Goal: Task Accomplishment & Management: Manage account settings

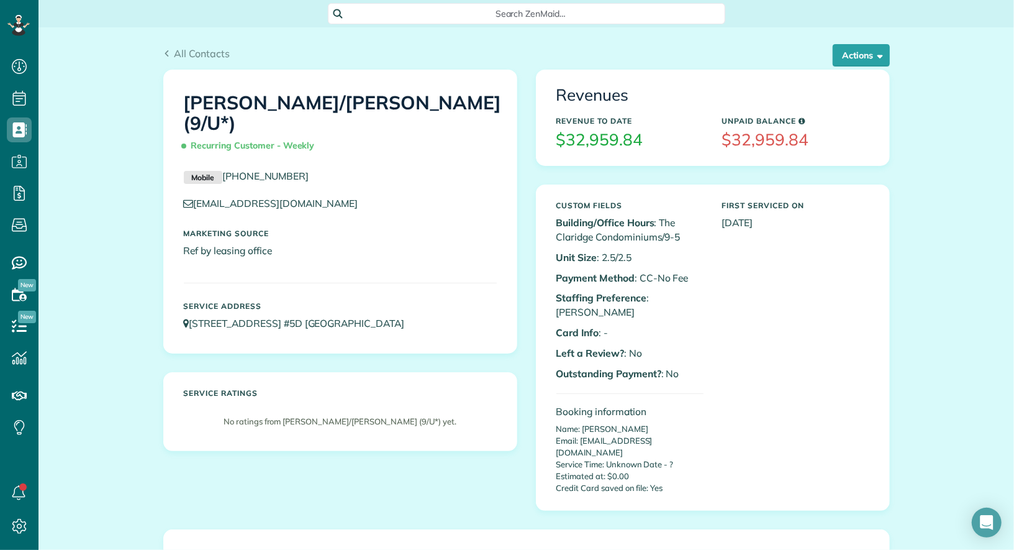
scroll to position [5, 5]
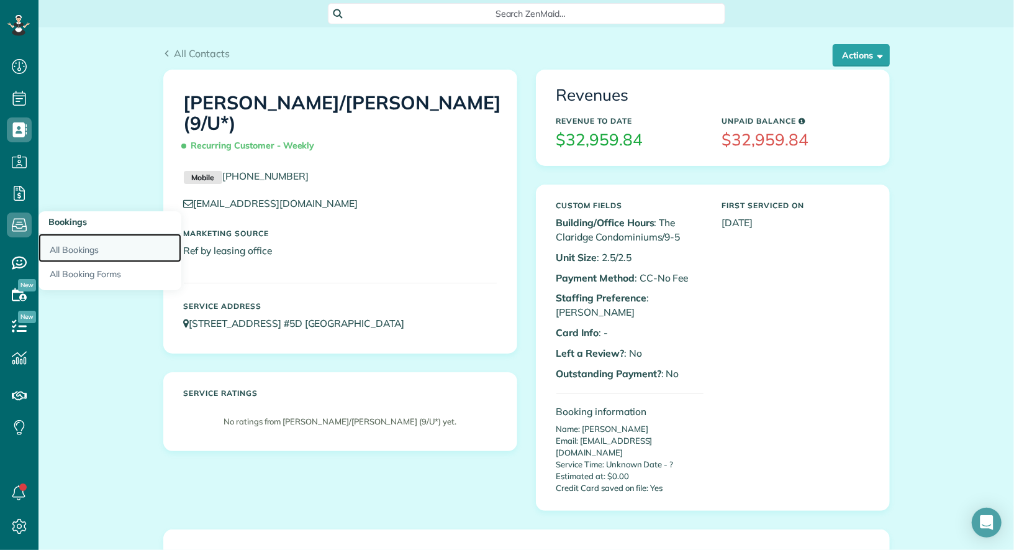
click at [80, 250] on link "All Bookings" at bounding box center [110, 248] width 143 height 29
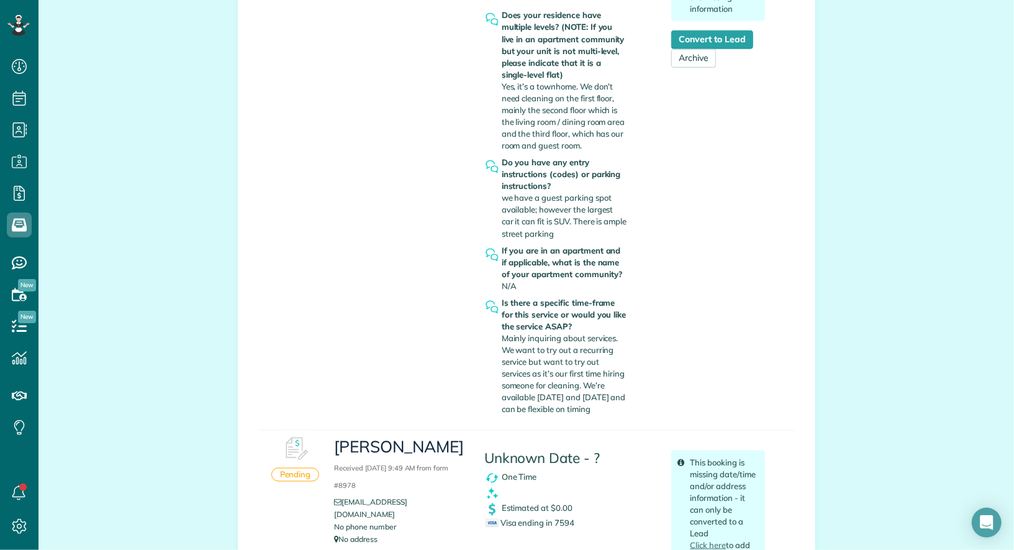
scroll to position [771, 0]
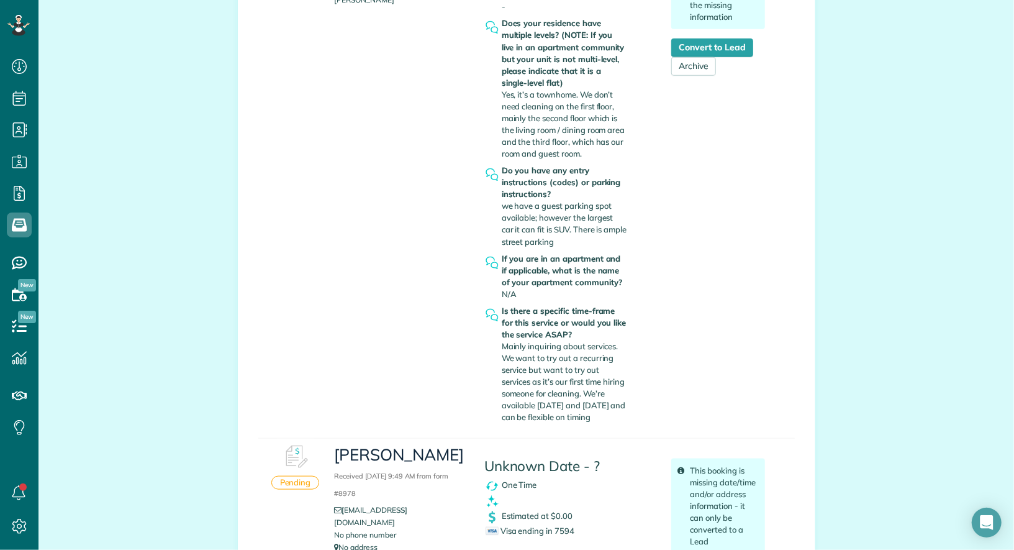
drag, startPoint x: 622, startPoint y: 420, endPoint x: 589, endPoint y: 393, distance: 42.8
click at [589, 393] on div "Is there a specific time-frame for this service or would you like the service A…" at bounding box center [564, 364] width 125 height 119
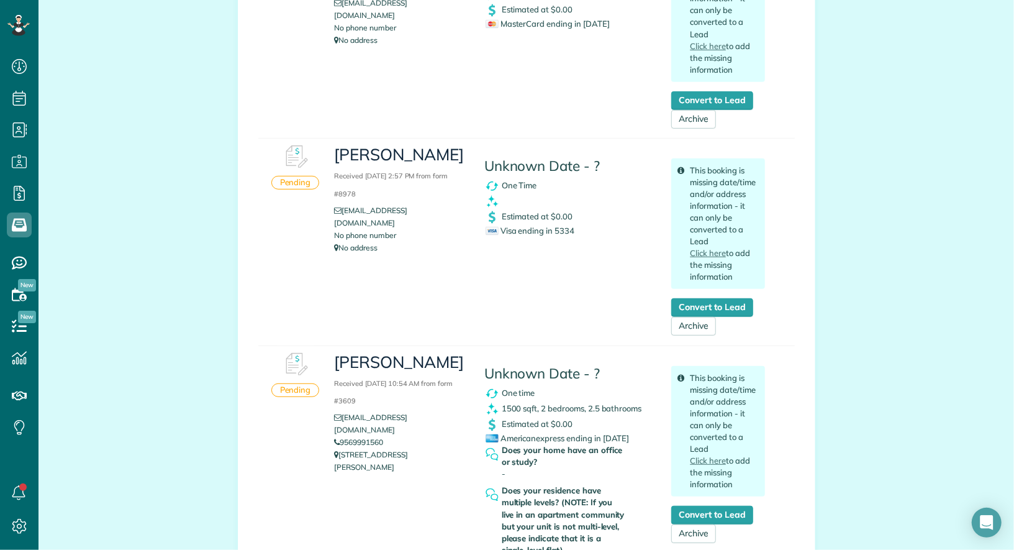
scroll to position [0, 0]
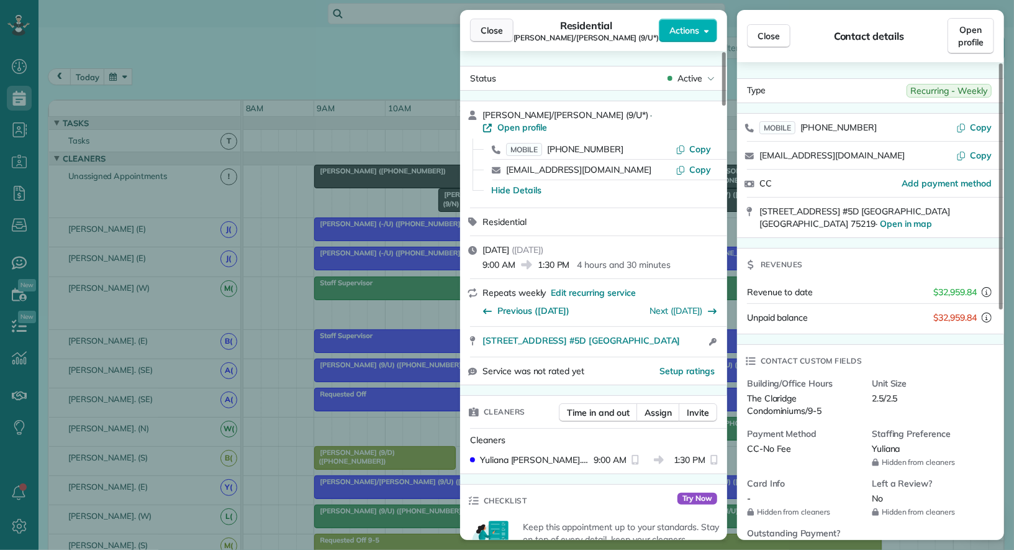
scroll to position [139, 0]
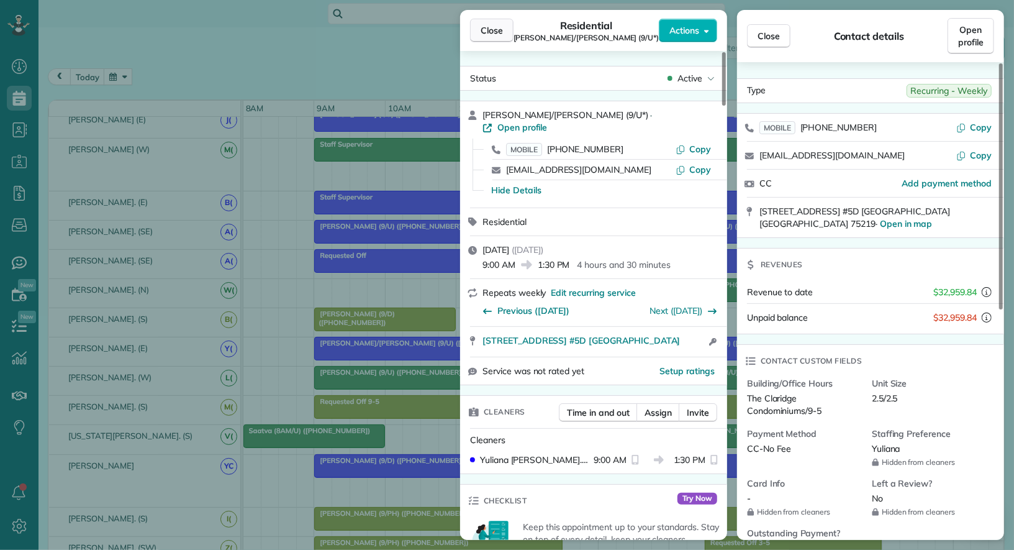
click at [498, 36] on span "Close" at bounding box center [492, 30] width 22 height 12
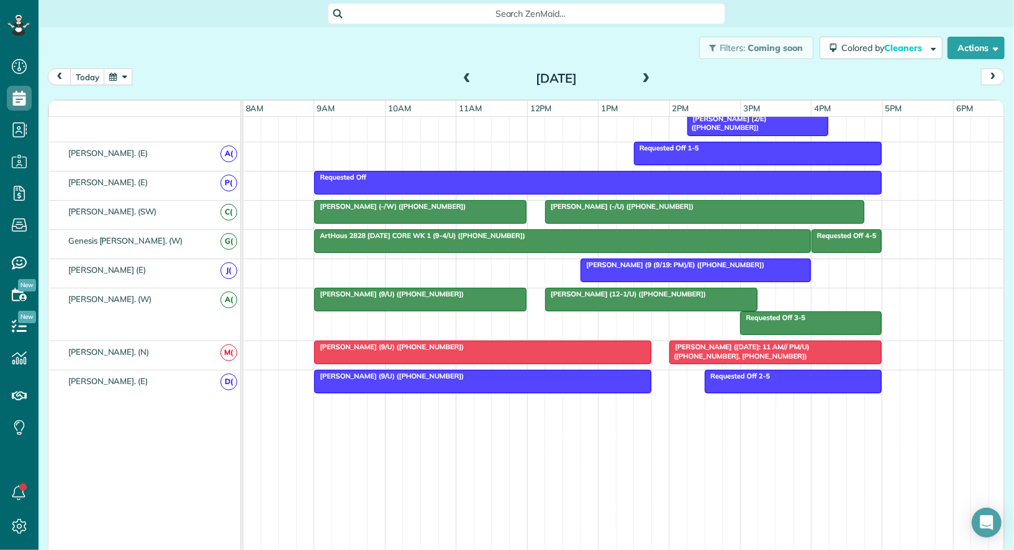
scroll to position [509, 0]
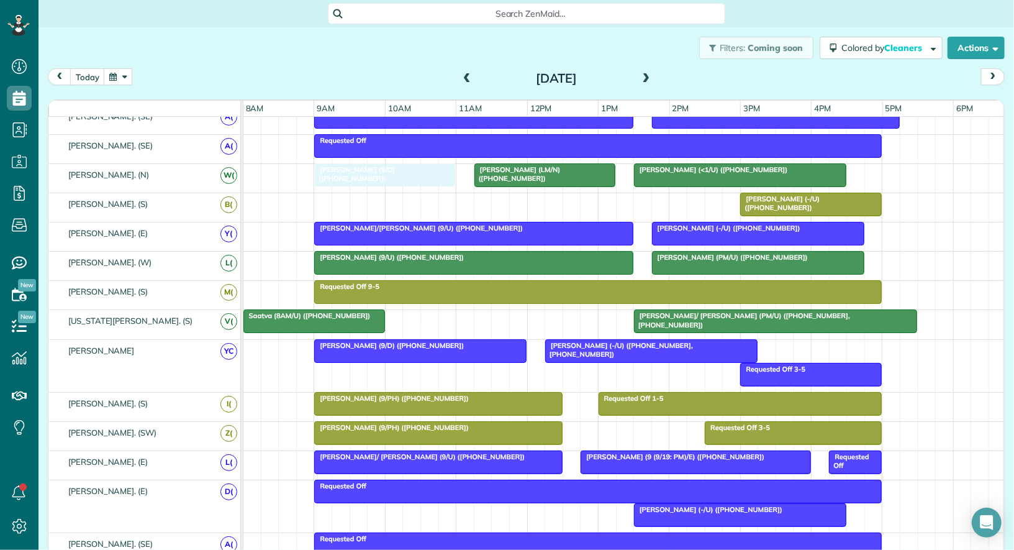
drag, startPoint x: 401, startPoint y: 205, endPoint x: 401, endPoint y: 175, distance: 30.4
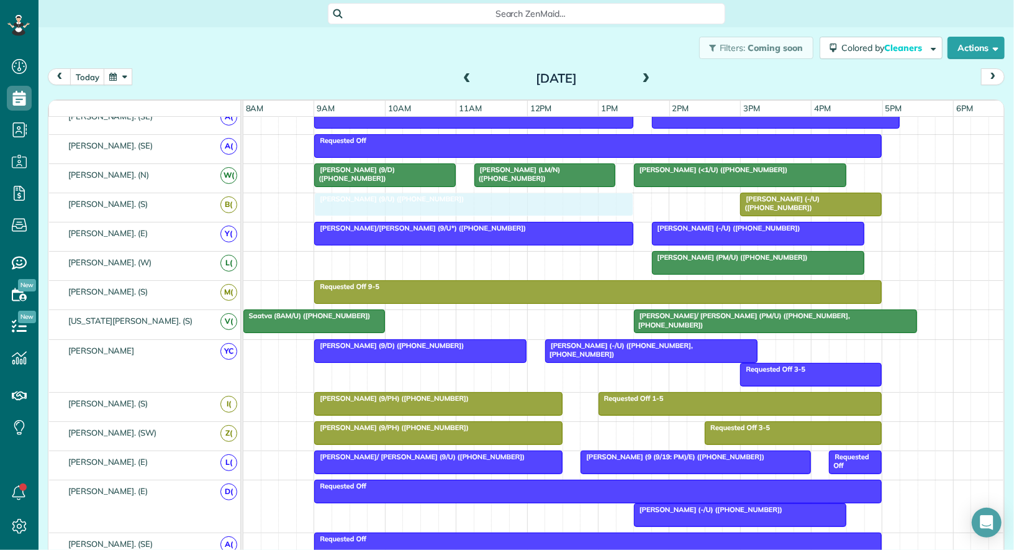
drag, startPoint x: 448, startPoint y: 255, endPoint x: 445, endPoint y: 214, distance: 41.8
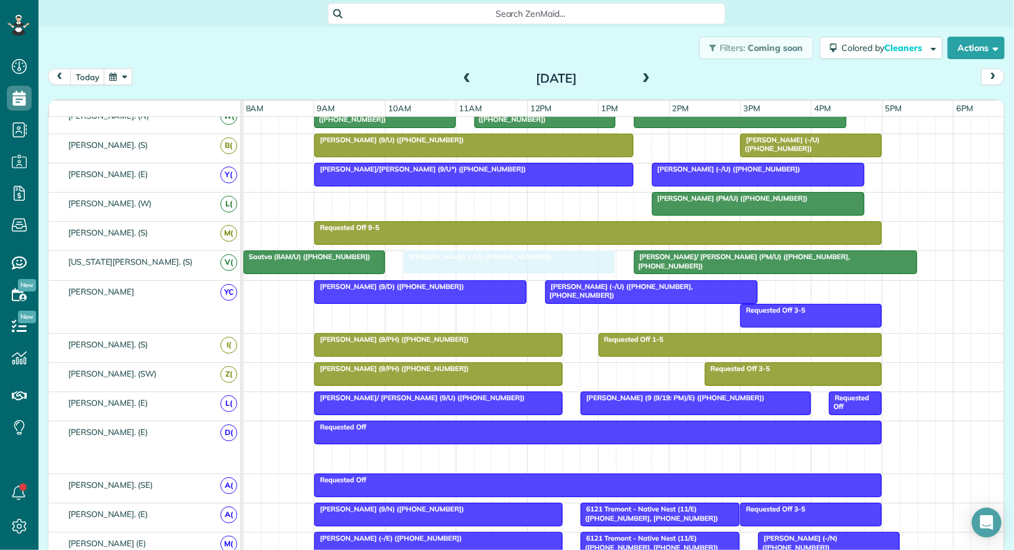
drag, startPoint x: 676, startPoint y: 443, endPoint x: 443, endPoint y: 260, distance: 296.8
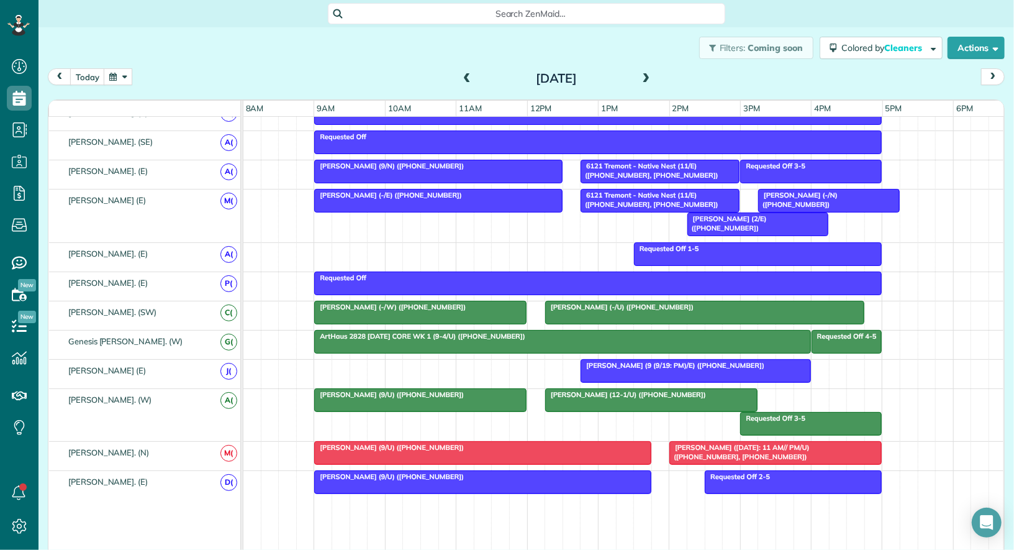
click at [614, 361] on span "Will Nilsson (9 (9/19: PM)/E) (+12147145409)" at bounding box center [672, 365] width 185 height 9
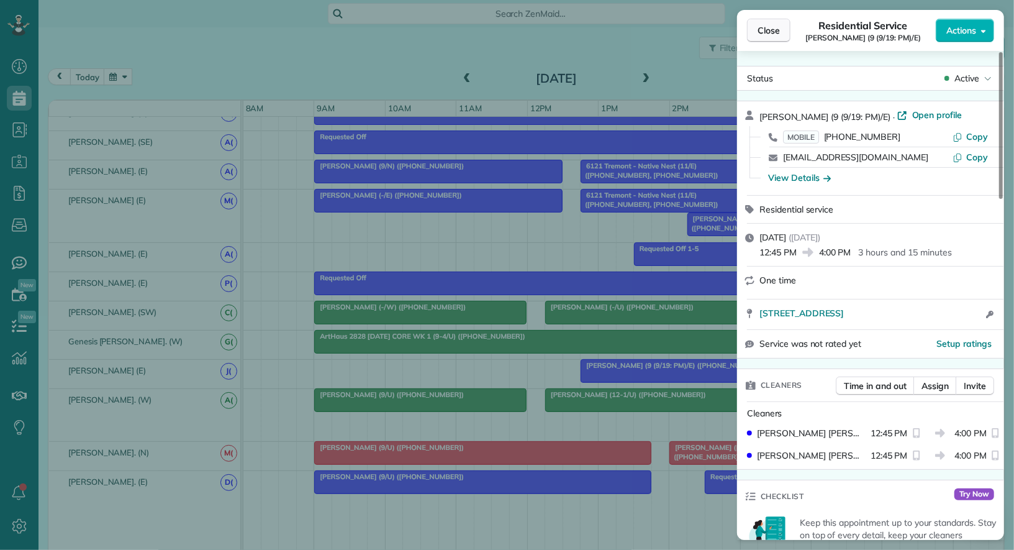
click at [775, 34] on span "Close" at bounding box center [769, 30] width 22 height 12
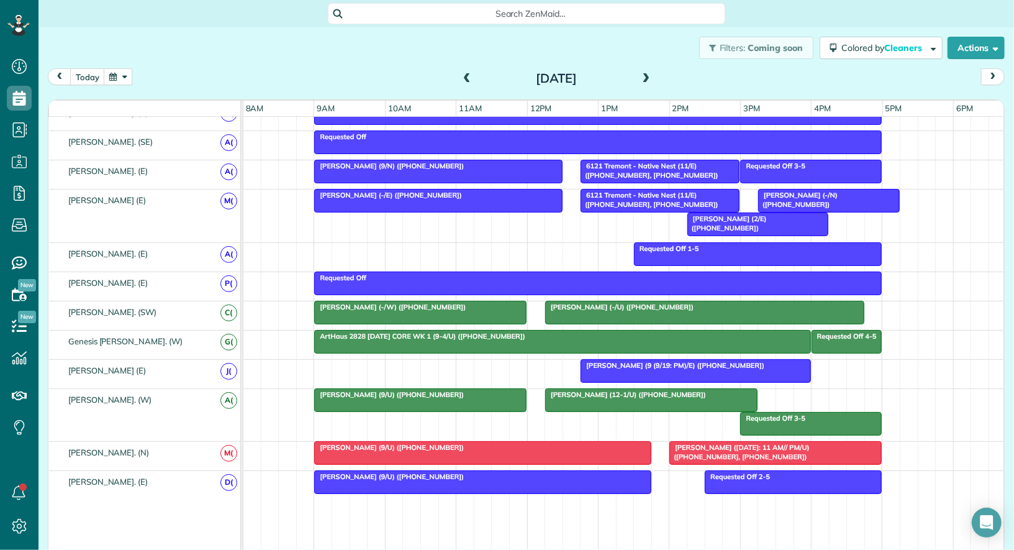
click at [469, 82] on span at bounding box center [467, 78] width 14 height 11
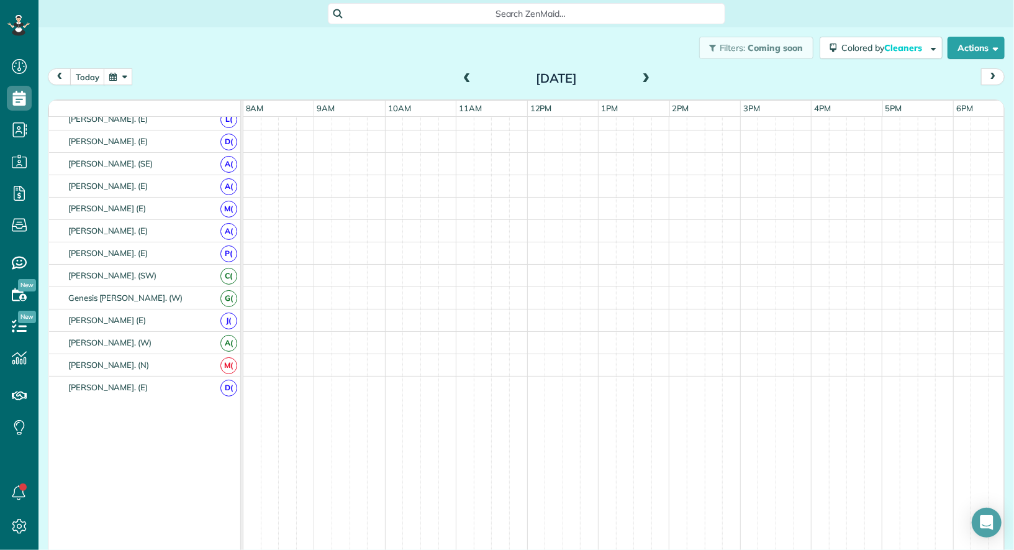
click at [469, 82] on span at bounding box center [467, 78] width 14 height 11
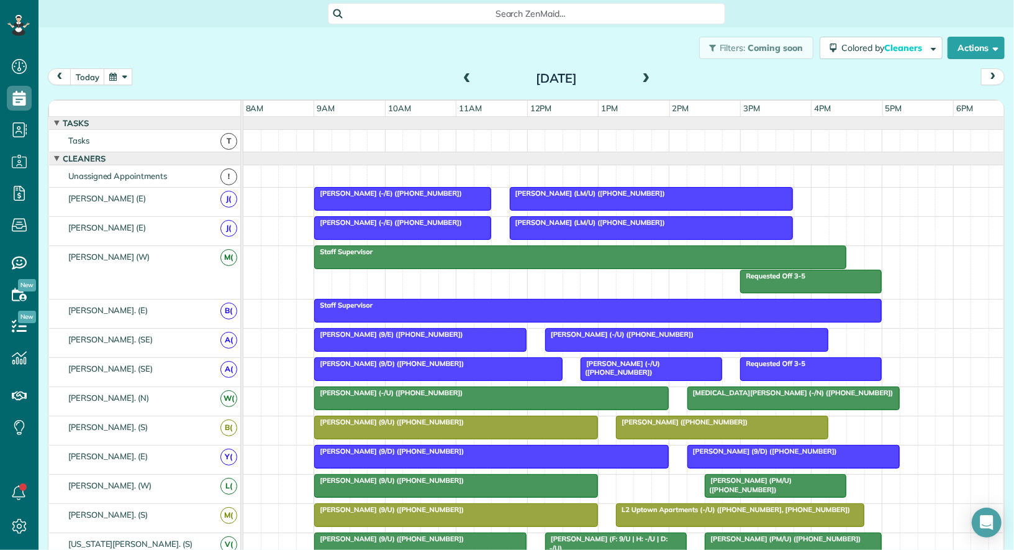
click at [648, 71] on span at bounding box center [647, 79] width 14 height 19
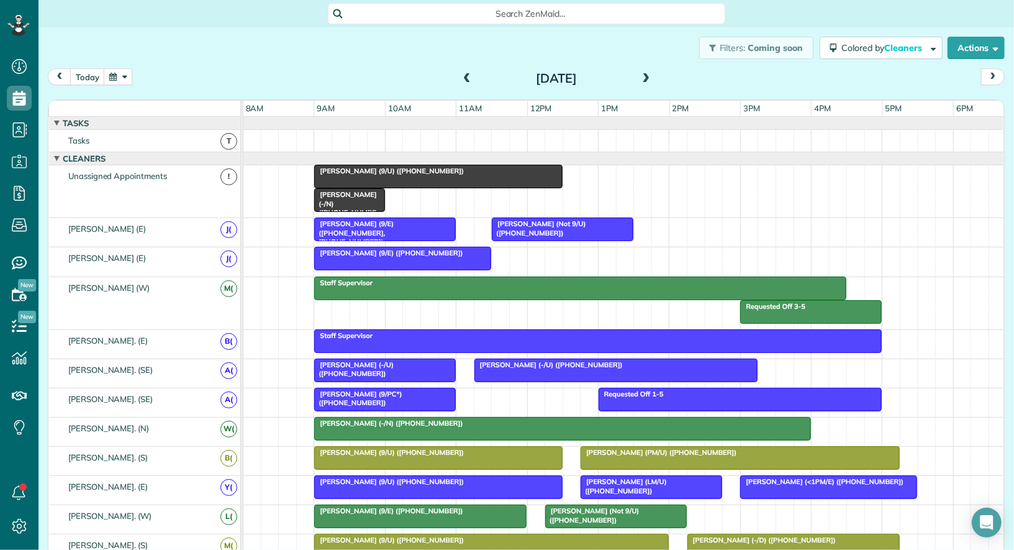
click at [466, 86] on span at bounding box center [467, 79] width 14 height 19
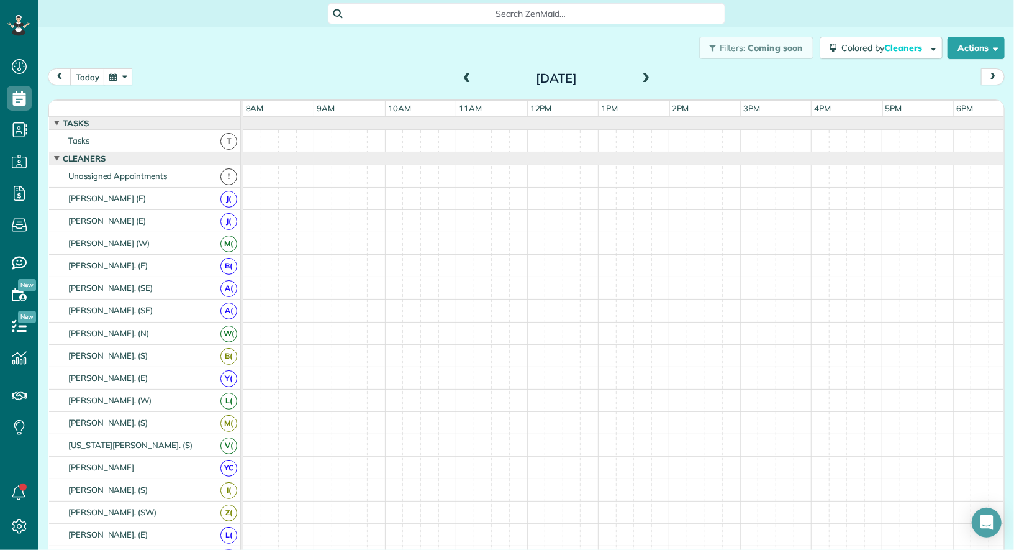
click at [466, 86] on span at bounding box center [467, 79] width 14 height 19
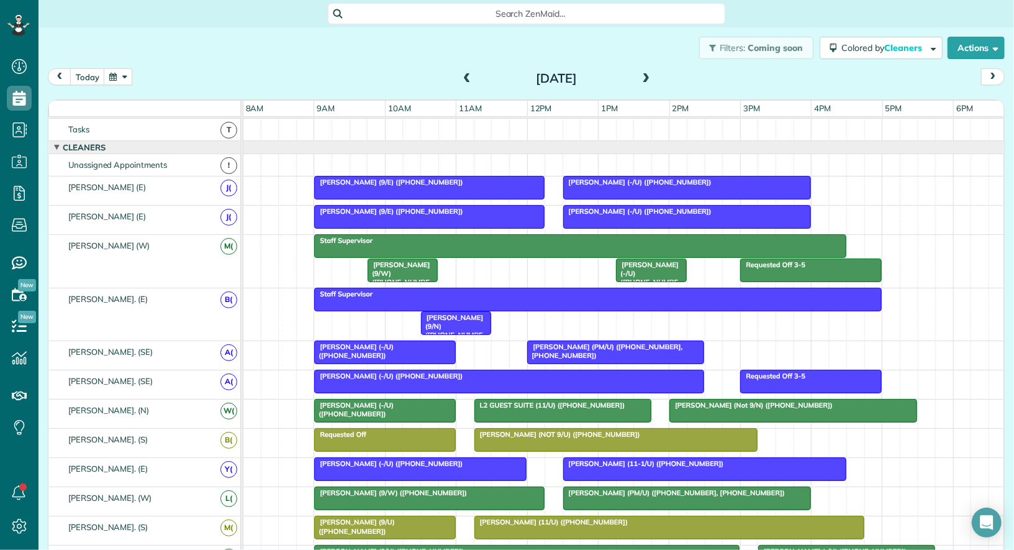
click at [640, 78] on span at bounding box center [647, 78] width 14 height 11
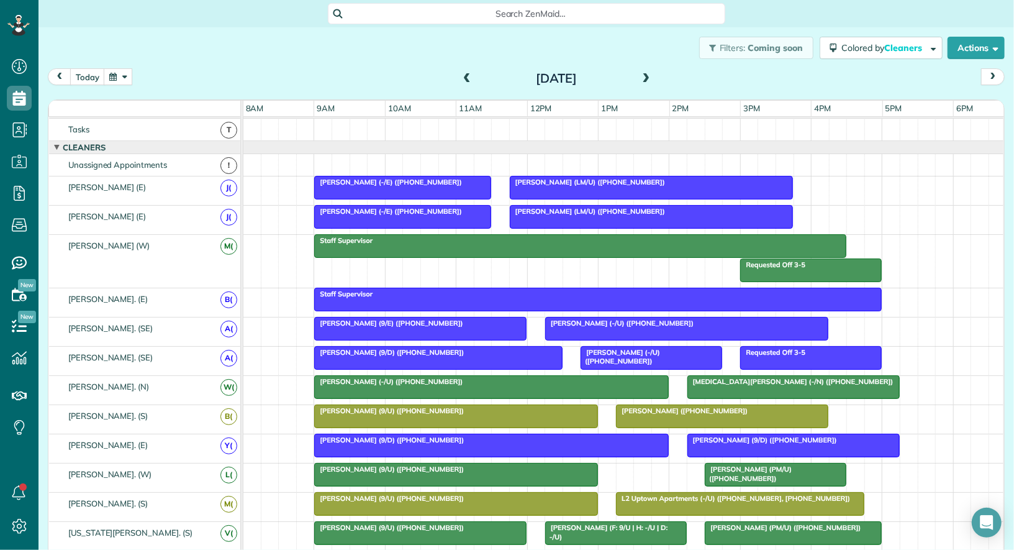
click at [640, 77] on span at bounding box center [647, 78] width 14 height 11
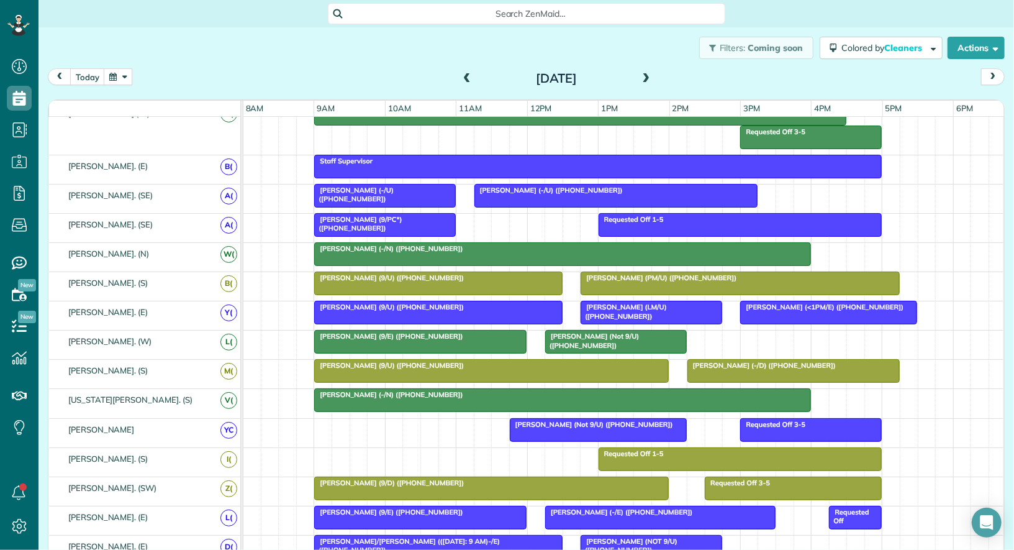
click at [406, 224] on div at bounding box center [385, 225] width 140 height 22
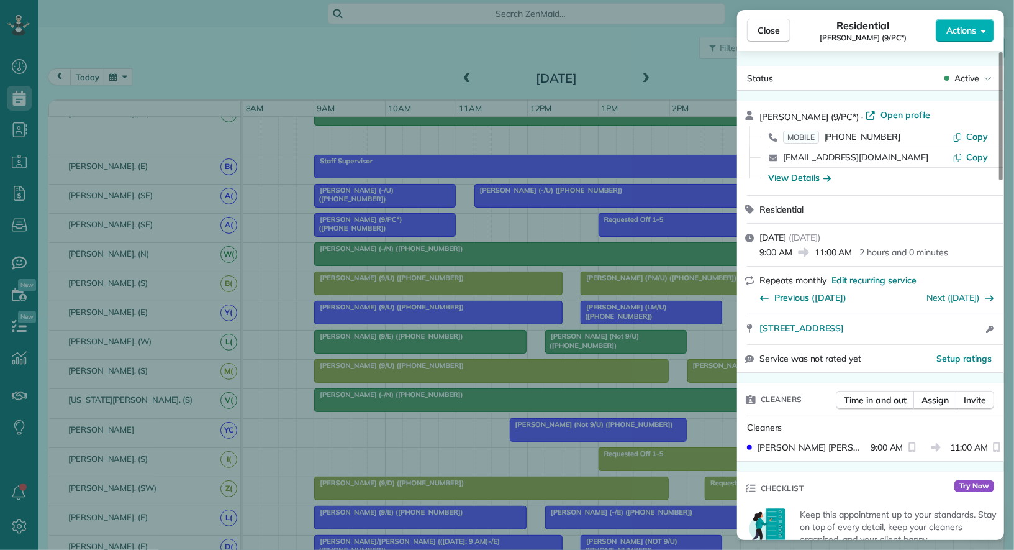
drag, startPoint x: 852, startPoint y: 117, endPoint x: 845, endPoint y: 117, distance: 6.9
click at [845, 117] on span "Maureen White (9/PC*)" at bounding box center [809, 116] width 99 height 11
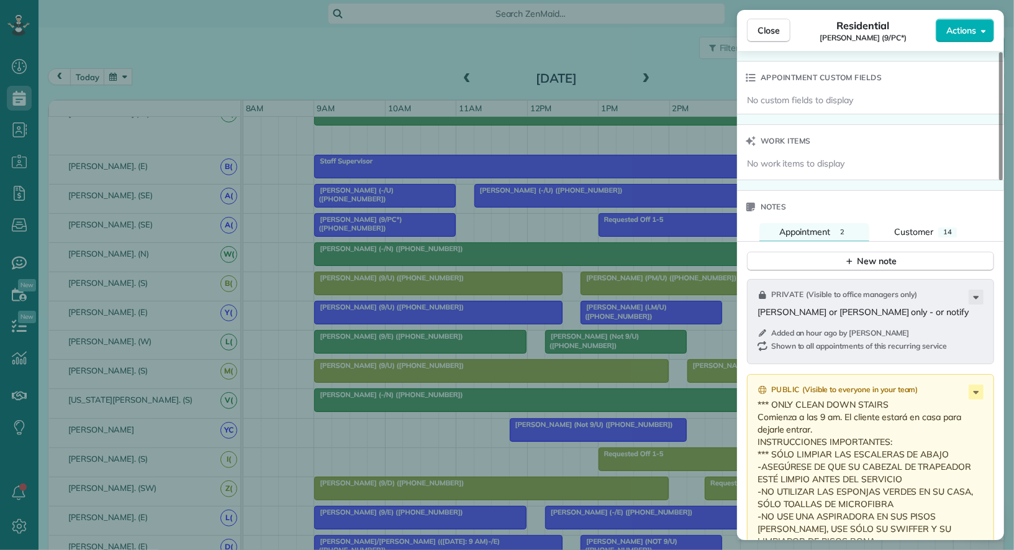
scroll to position [994, 0]
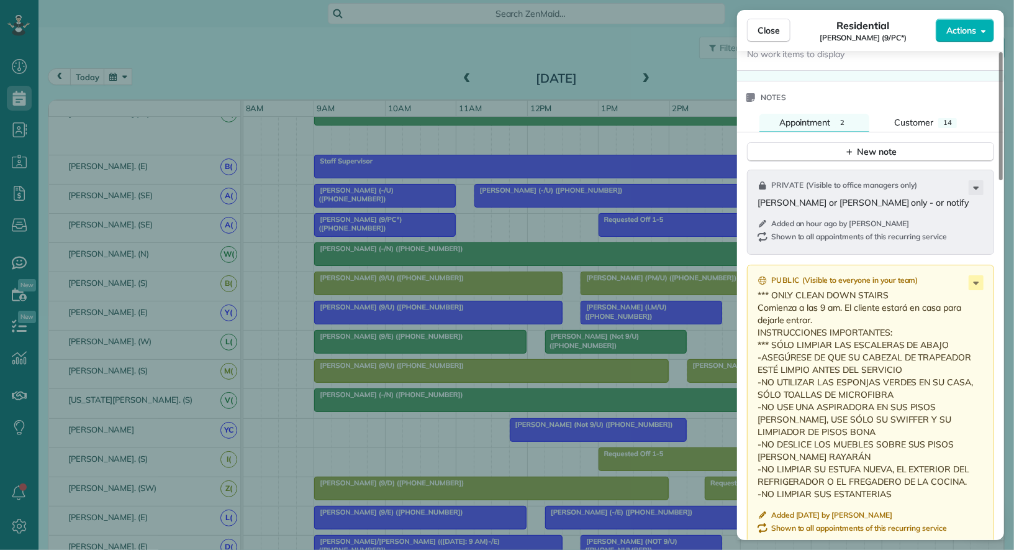
drag, startPoint x: 763, startPoint y: 196, endPoint x: 883, endPoint y: 202, distance: 119.4
click at [883, 202] on p "Adriana or Yuliana only - or notify" at bounding box center [872, 202] width 229 height 12
click at [765, 29] on span "Close" at bounding box center [769, 30] width 22 height 12
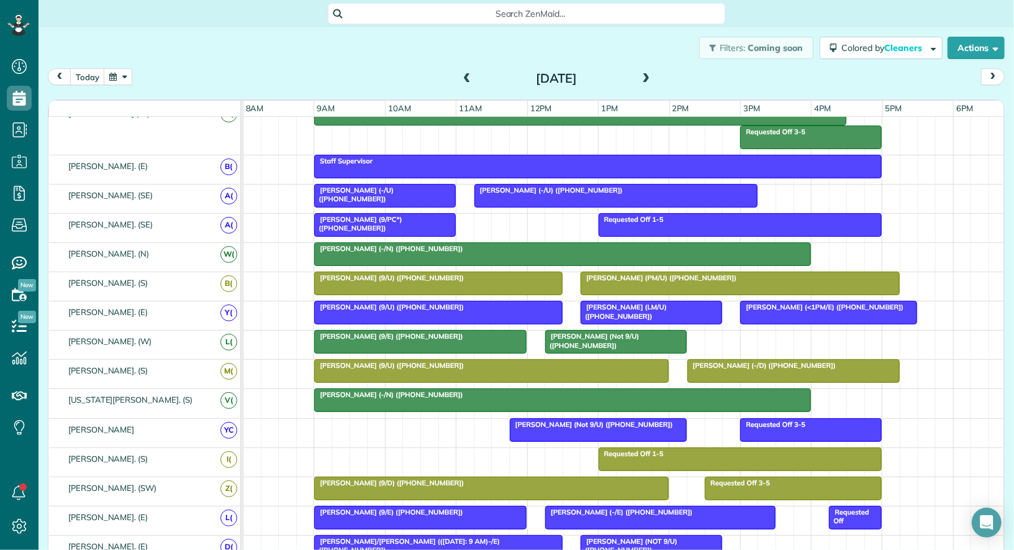
click at [641, 302] on span "Tarun Koshy (LM/U) (+14694268038)" at bounding box center [623, 310] width 87 height 17
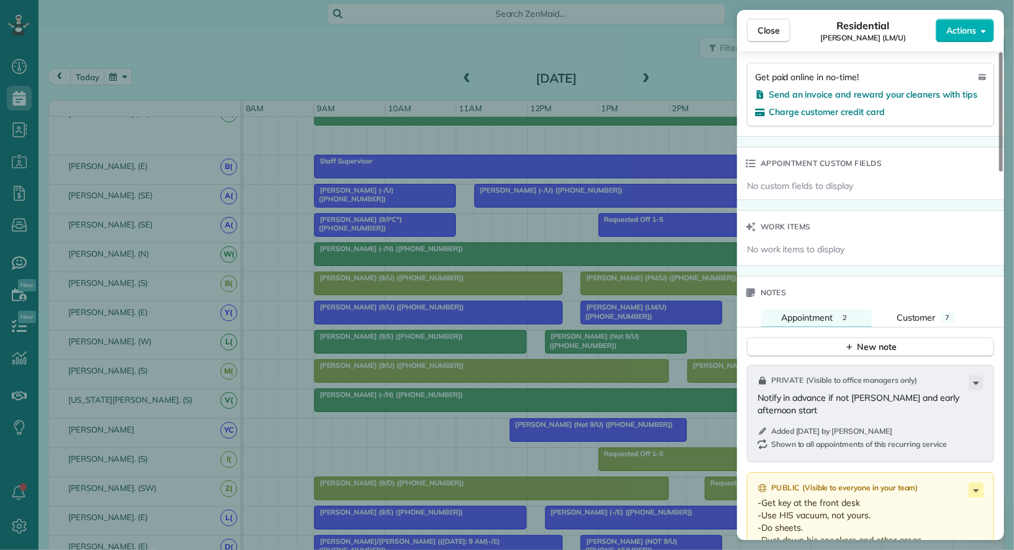
scroll to position [839, 0]
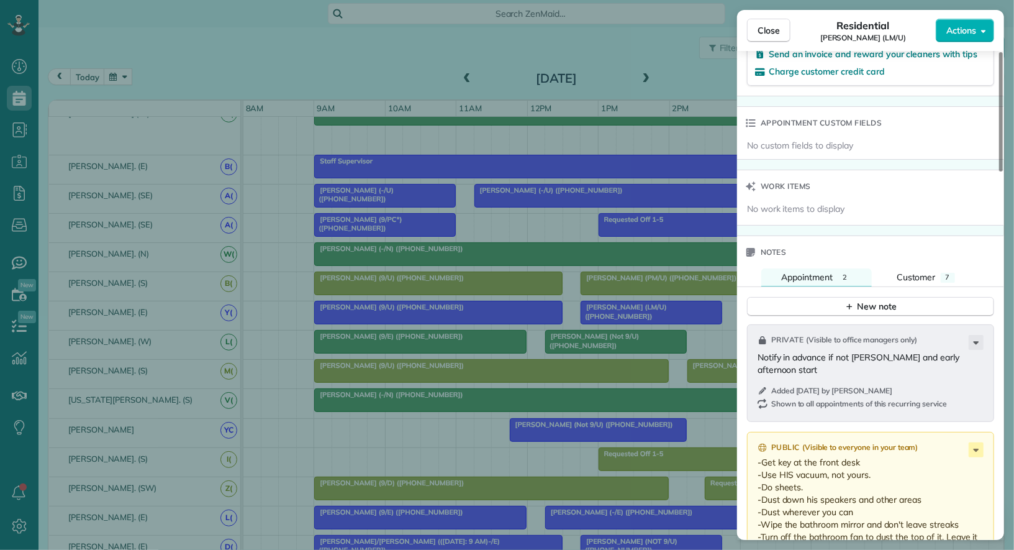
drag, startPoint x: 953, startPoint y: 352, endPoint x: 778, endPoint y: 348, distance: 175.8
click at [778, 351] on p "Notify in advance if not Yuliana and early afternoon start" at bounding box center [872, 363] width 229 height 25
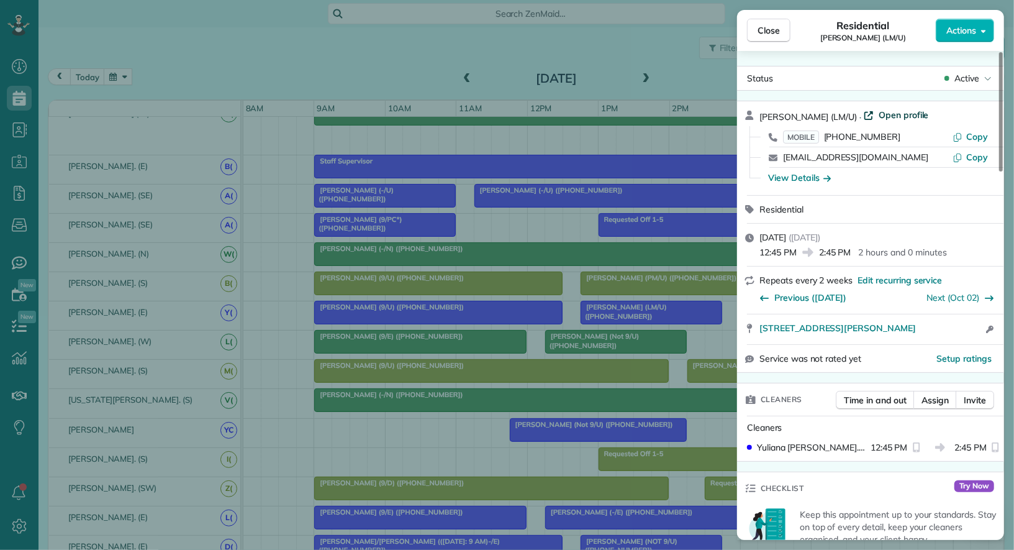
click at [899, 111] on span "Open profile" at bounding box center [904, 115] width 50 height 12
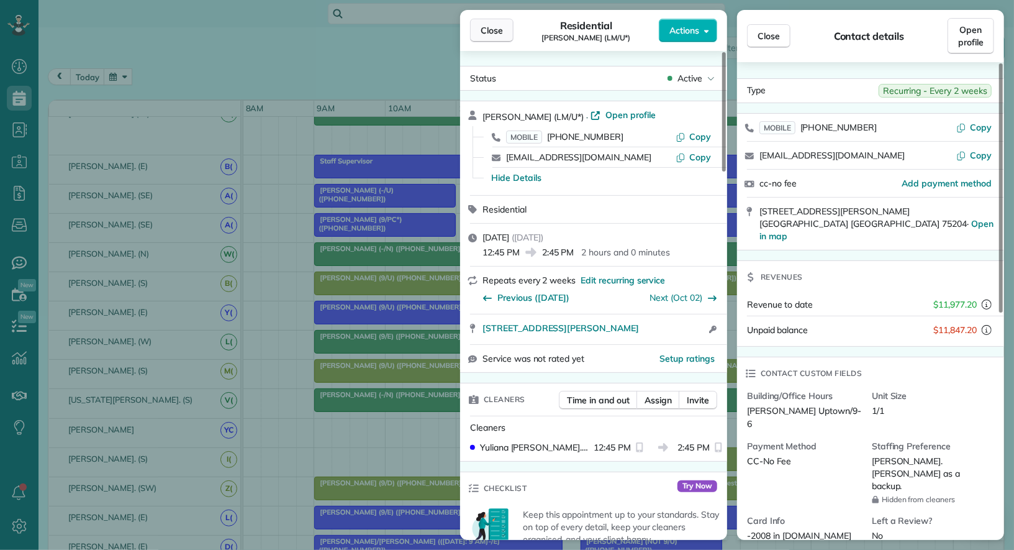
click at [488, 24] on button "Close" at bounding box center [491, 31] width 43 height 24
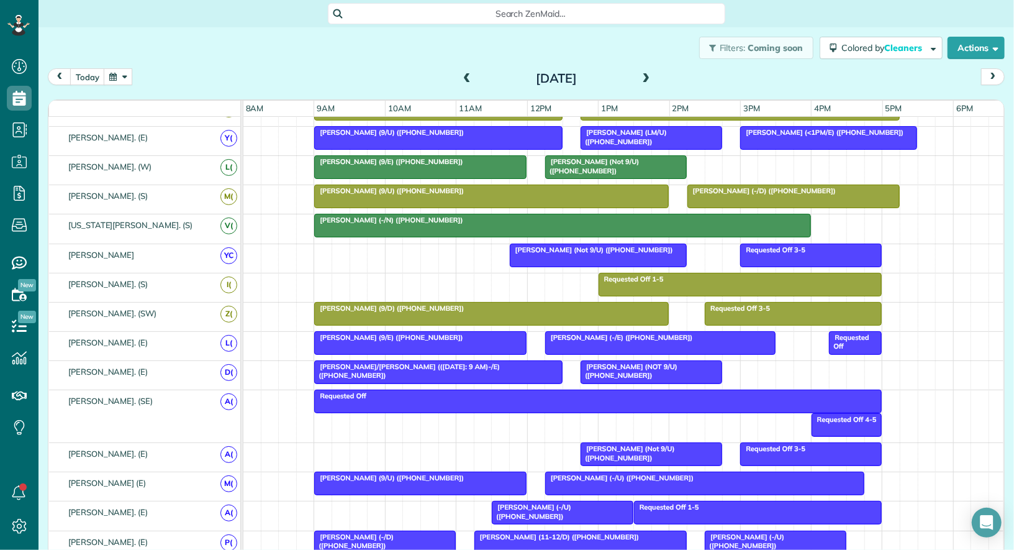
scroll to position [383, 0]
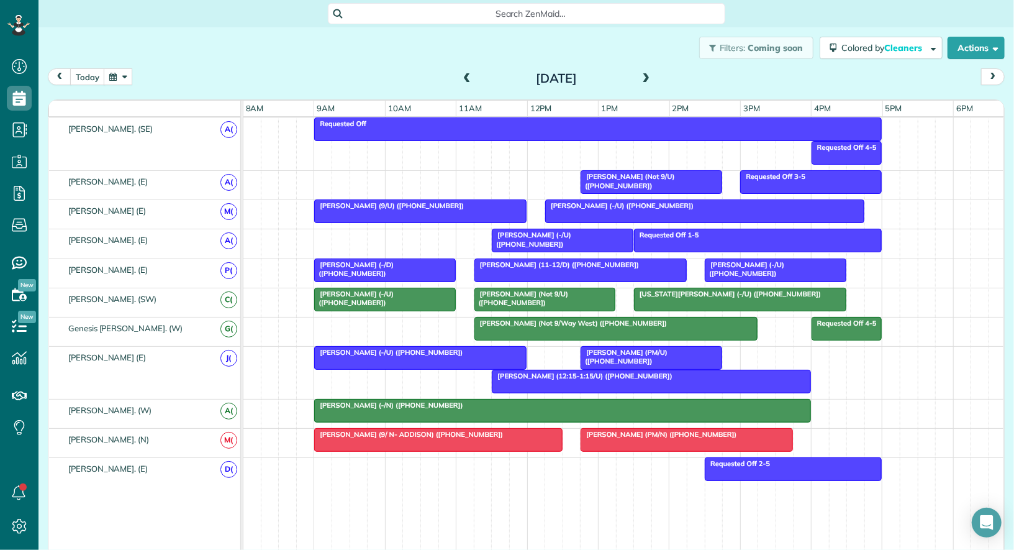
click at [433, 406] on div at bounding box center [563, 410] width 496 height 22
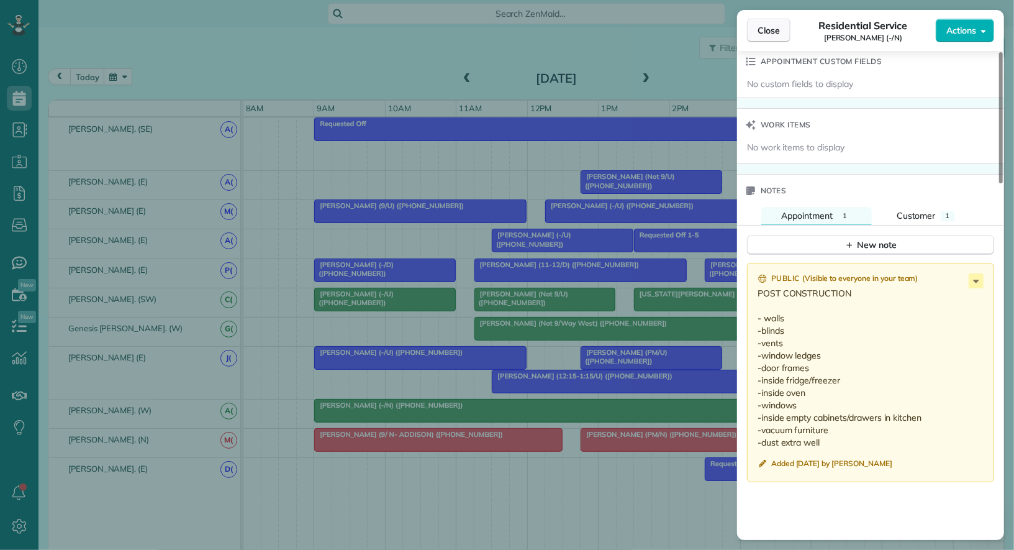
click at [772, 38] on button "Close" at bounding box center [768, 31] width 43 height 24
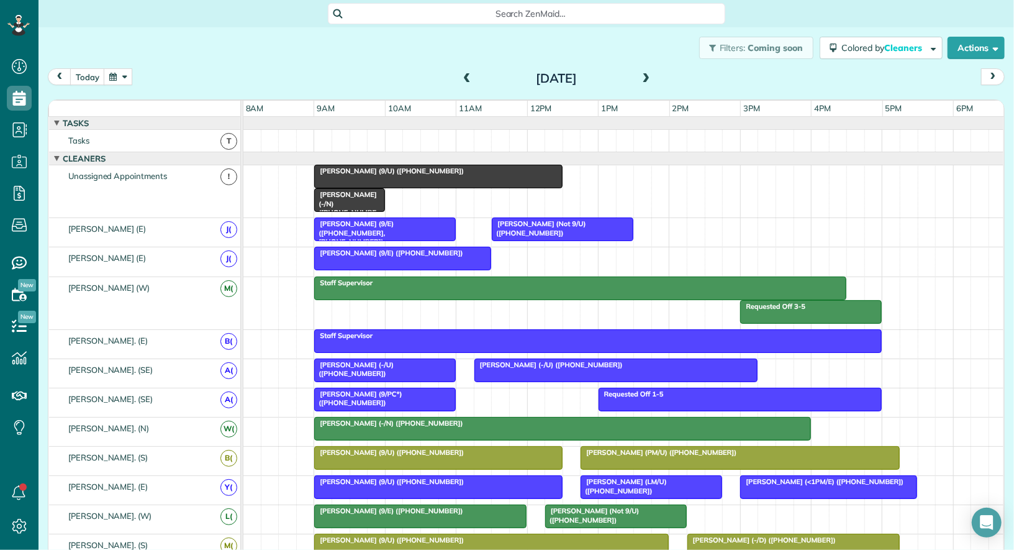
click at [640, 77] on span at bounding box center [647, 78] width 14 height 11
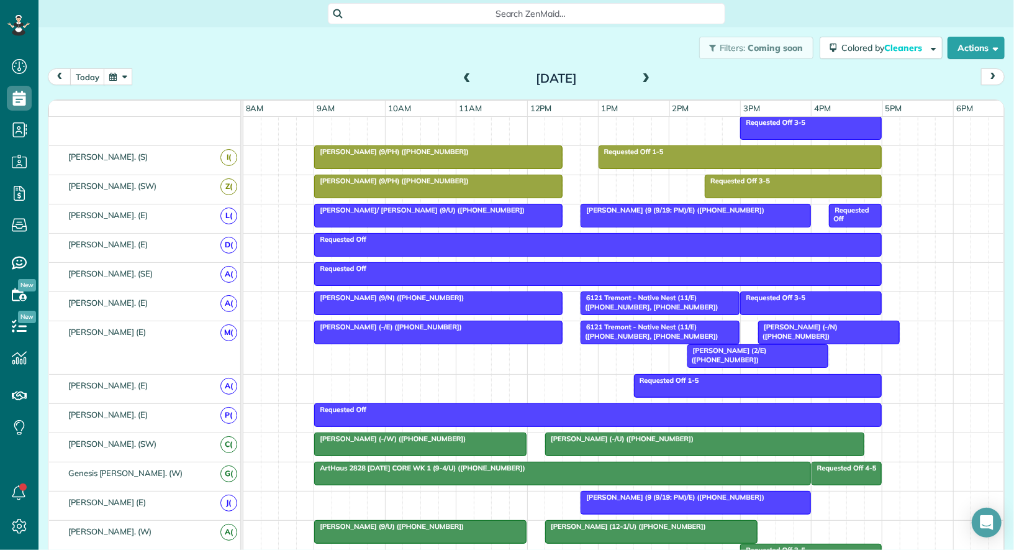
click at [466, 76] on span at bounding box center [467, 78] width 14 height 11
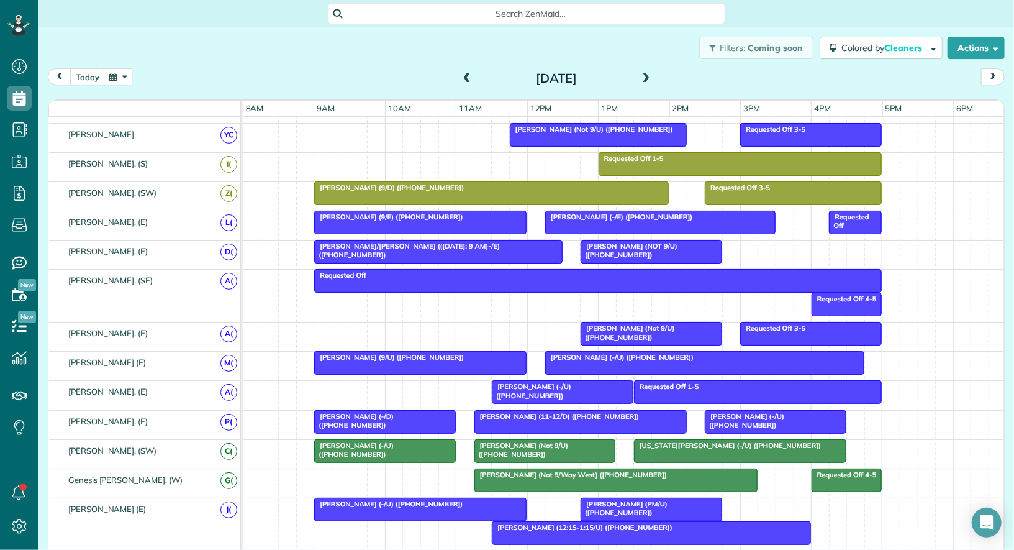
click at [645, 83] on span at bounding box center [647, 78] width 14 height 11
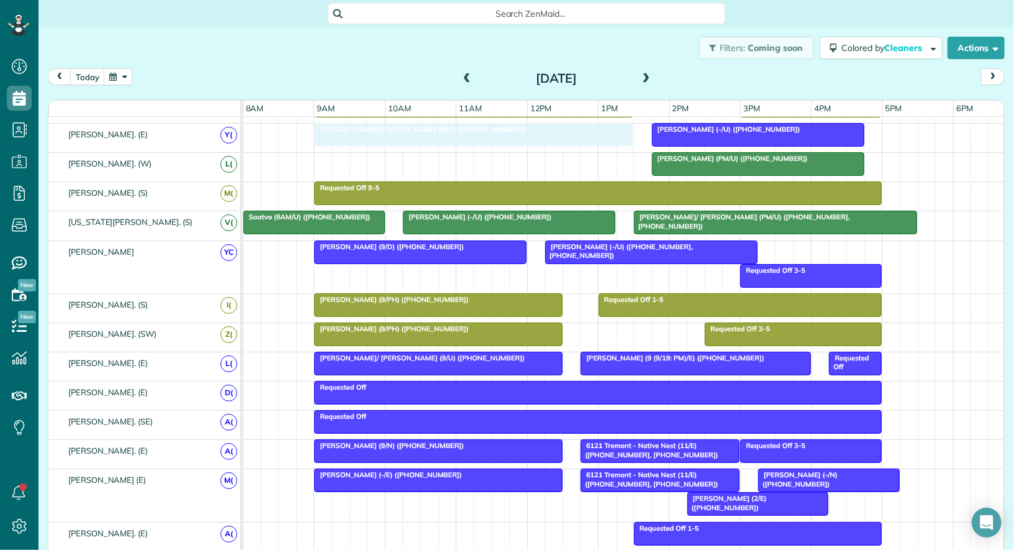
click at [449, 142] on div "Rhonda Friedman/Rafferty (9/U*) (+13015204700) Dan Bartel (-/U) (+16823872189) …" at bounding box center [624, 138] width 762 height 29
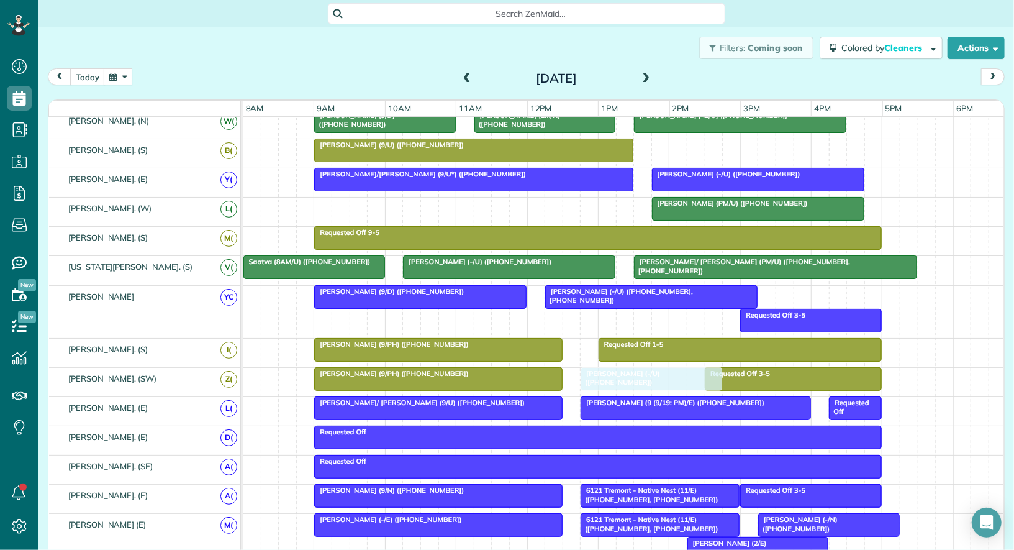
drag, startPoint x: 820, startPoint y: 144, endPoint x: 659, endPoint y: 386, distance: 291.1
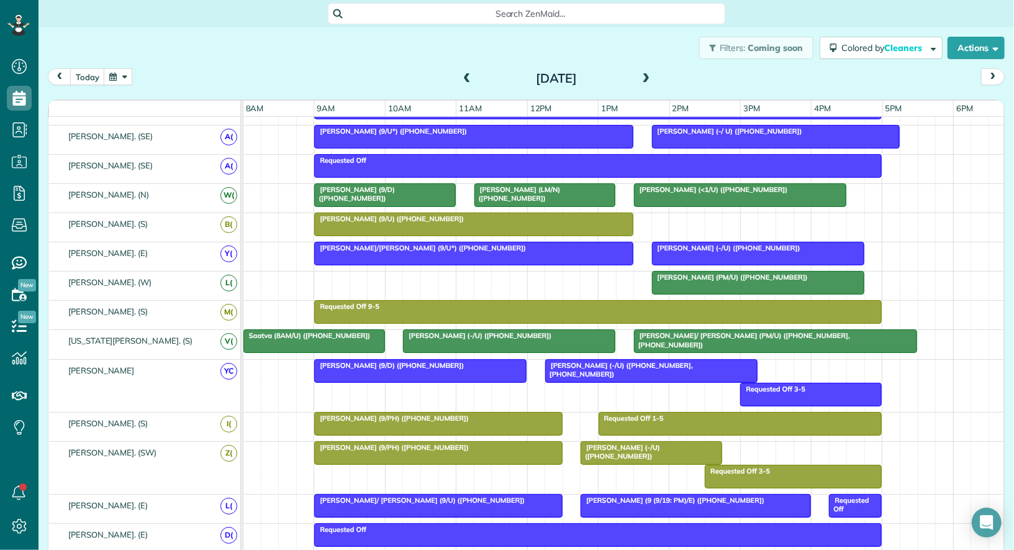
scroll to position [238, 0]
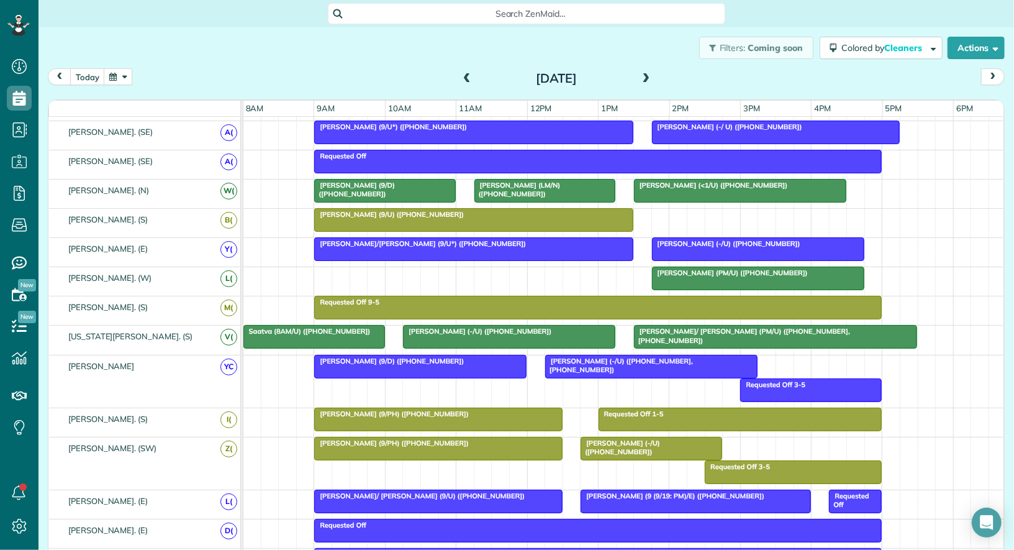
click at [467, 75] on span at bounding box center [467, 78] width 14 height 11
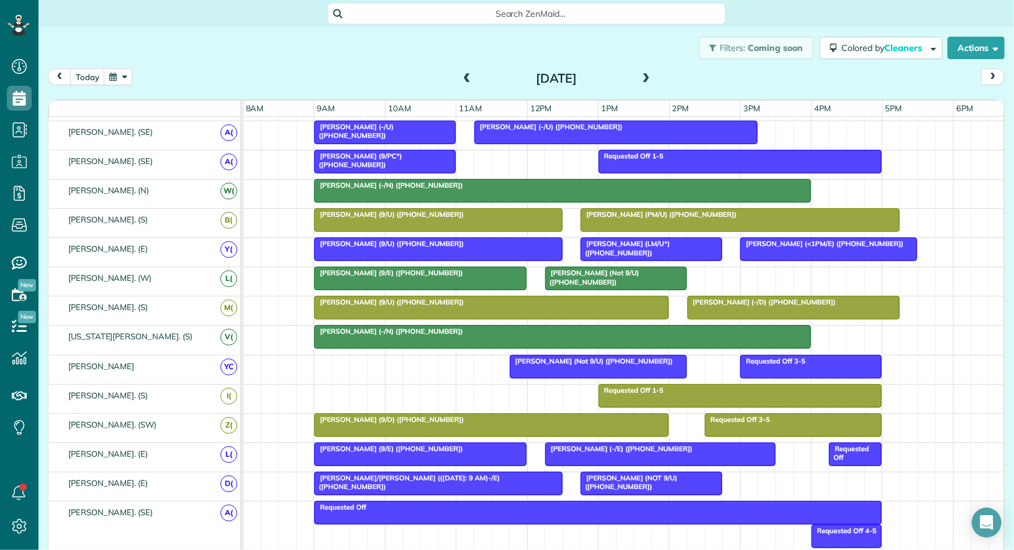
click at [596, 247] on div at bounding box center [651, 249] width 140 height 22
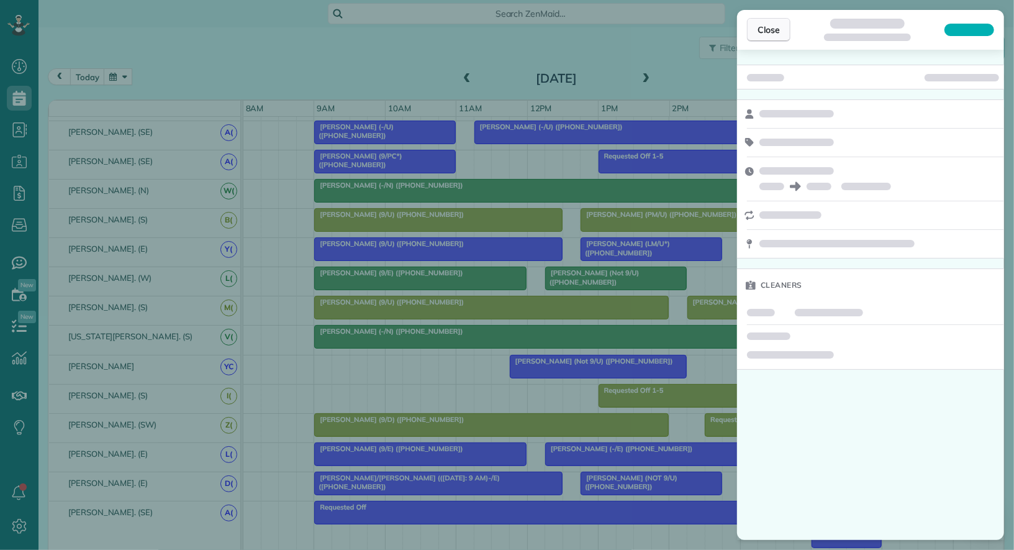
click at [769, 24] on span "Close" at bounding box center [769, 30] width 22 height 12
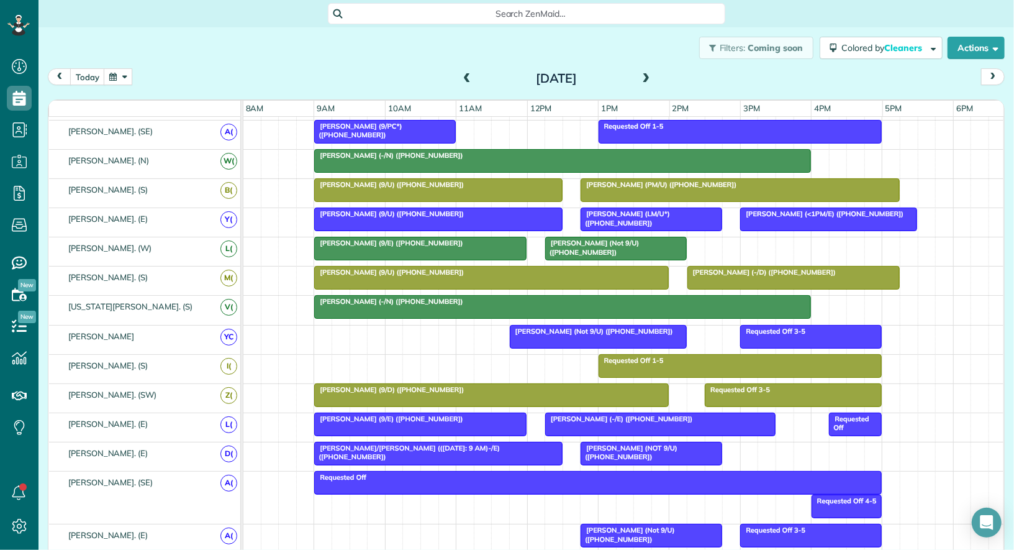
scroll to position [273, 0]
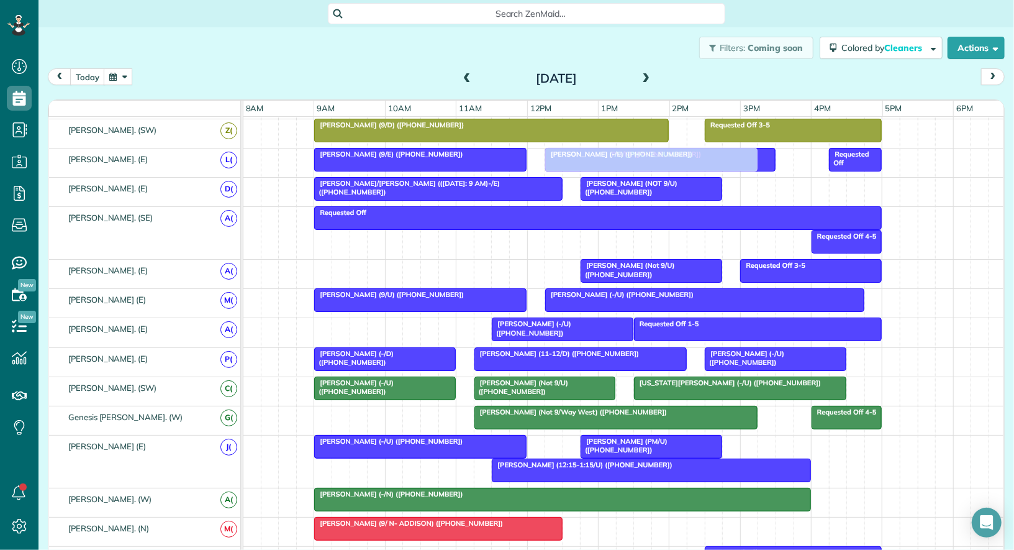
drag, startPoint x: 606, startPoint y: 517, endPoint x: 573, endPoint y: 147, distance: 371.0
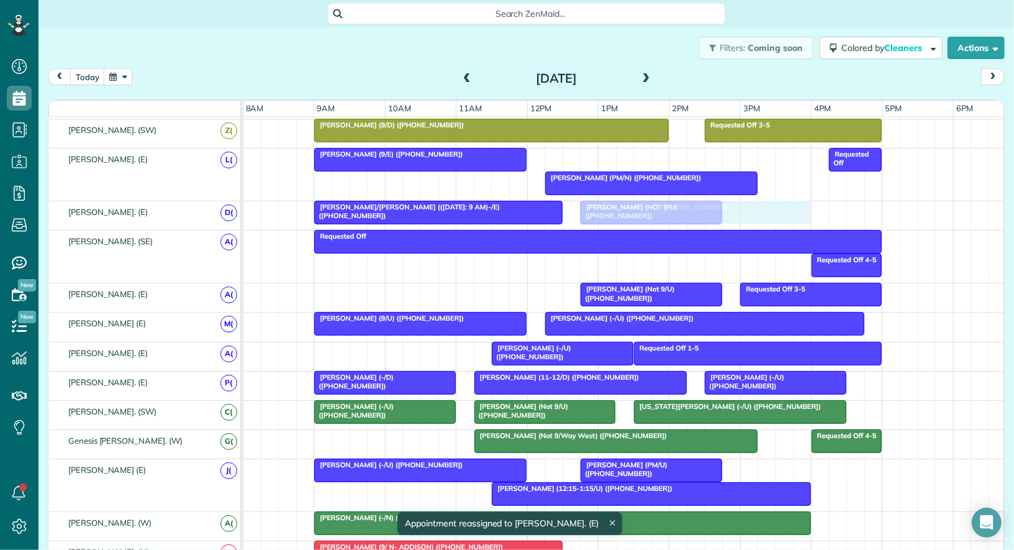
drag, startPoint x: 587, startPoint y: 154, endPoint x: 631, endPoint y: 210, distance: 71.2
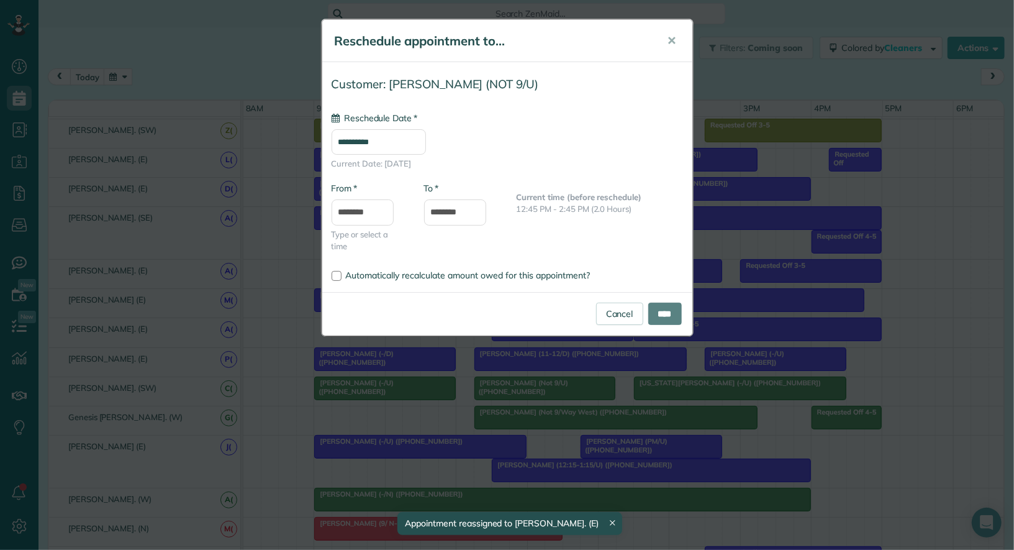
drag, startPoint x: 631, startPoint y: 210, endPoint x: 489, endPoint y: 294, distance: 164.9
type input "**********"
click at [611, 315] on link "Cancel" at bounding box center [619, 313] width 47 height 22
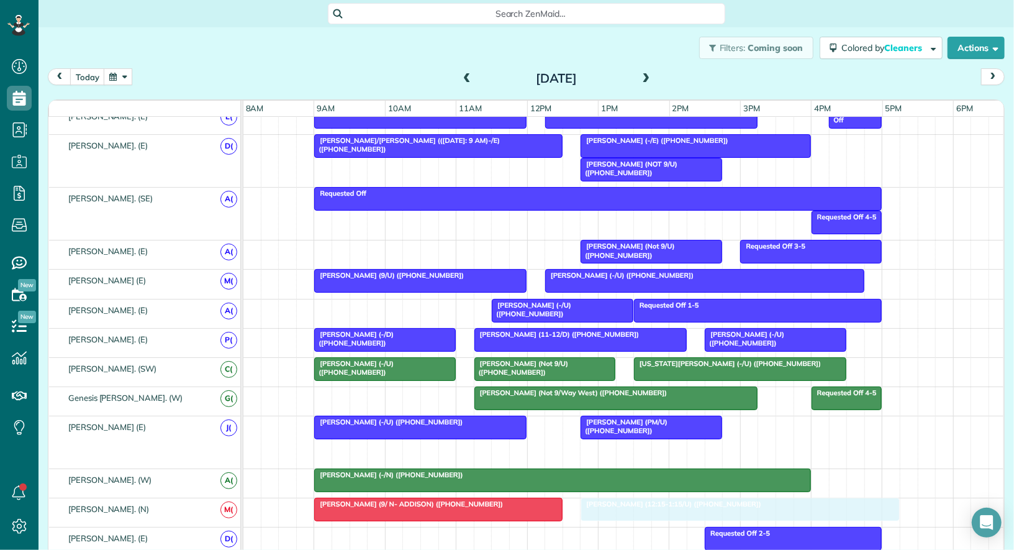
drag, startPoint x: 611, startPoint y: 431, endPoint x: 691, endPoint y: 501, distance: 106.5
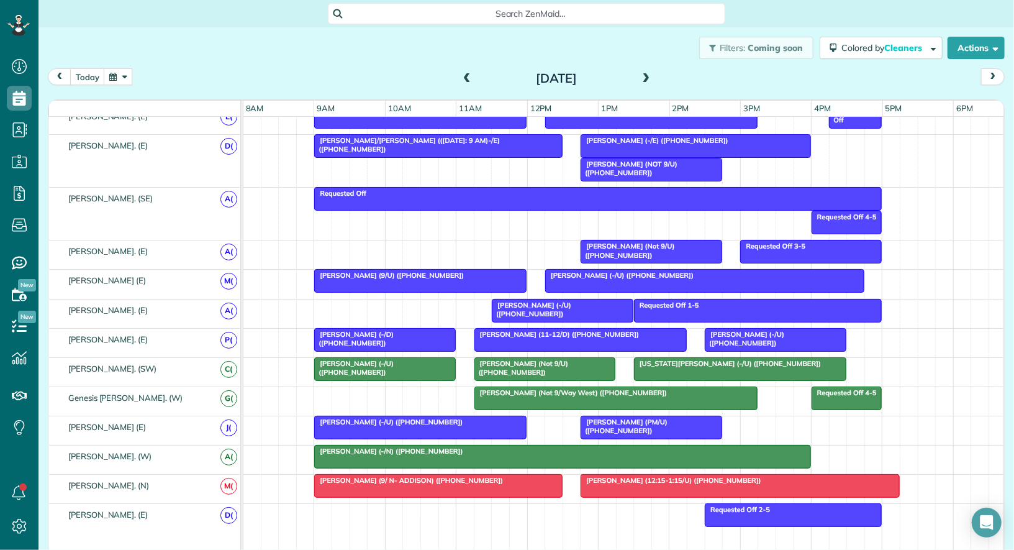
click at [478, 73] on div "Thursday Sep 18, 2025" at bounding box center [556, 78] width 199 height 20
click at [472, 76] on span at bounding box center [467, 78] width 14 height 11
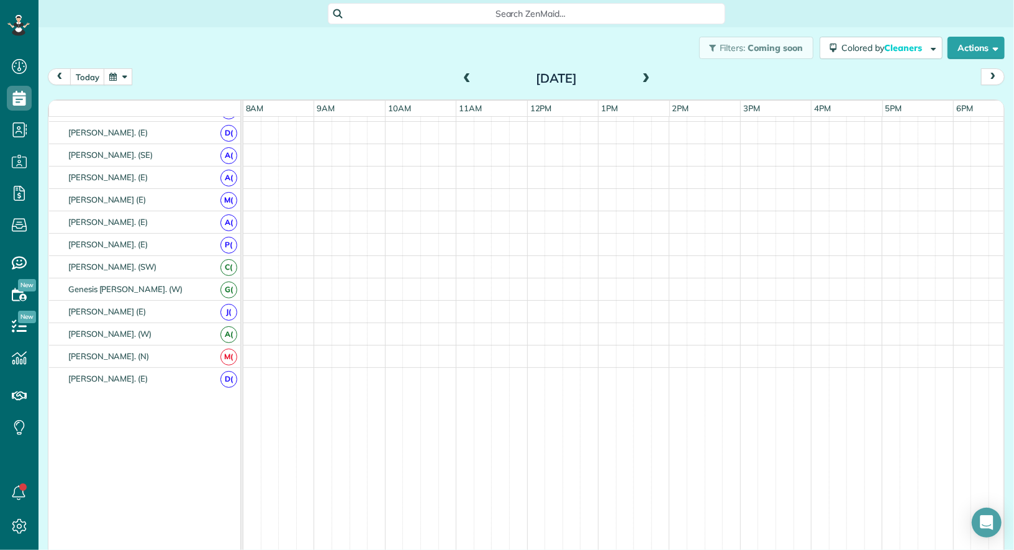
scroll to position [411, 0]
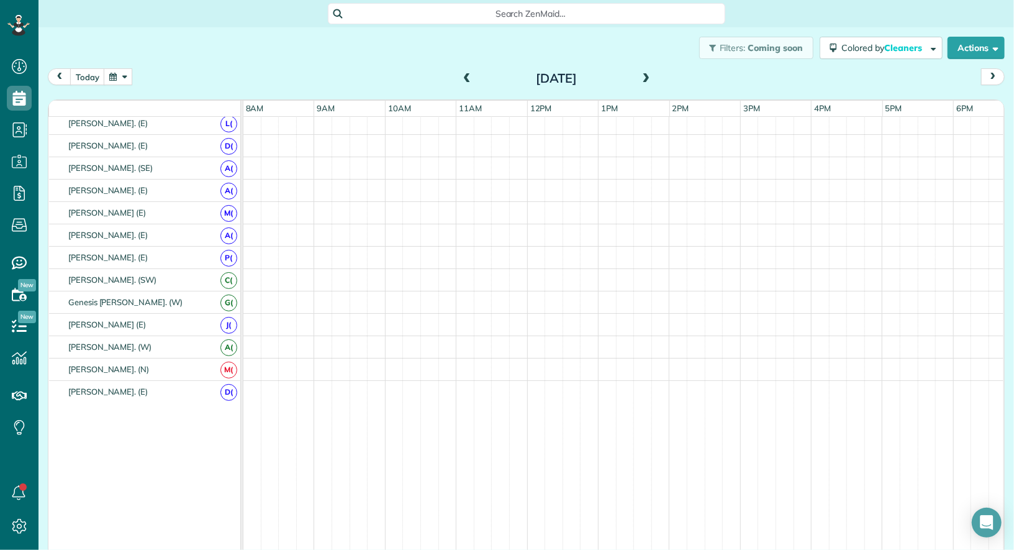
click at [472, 76] on span at bounding box center [467, 78] width 14 height 11
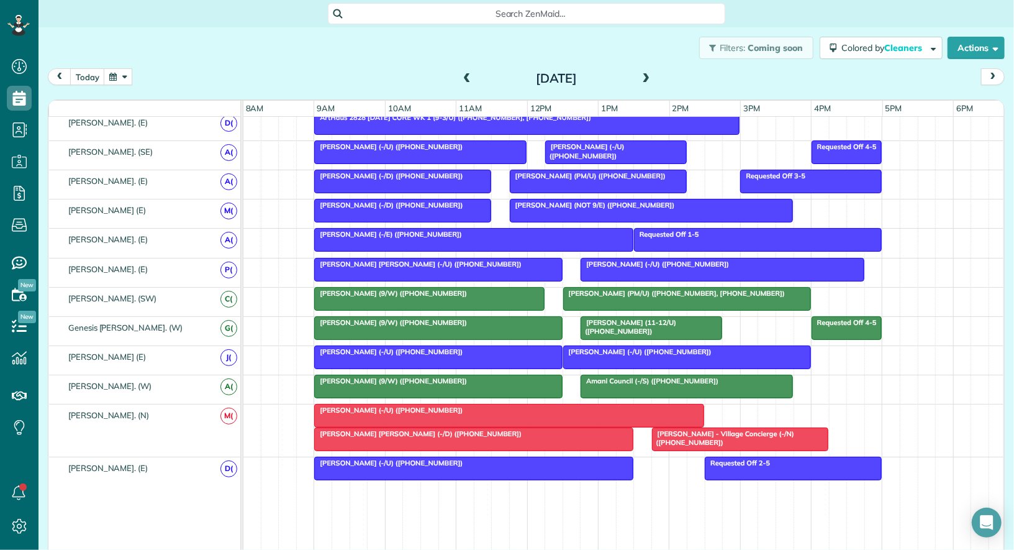
scroll to position [638, 0]
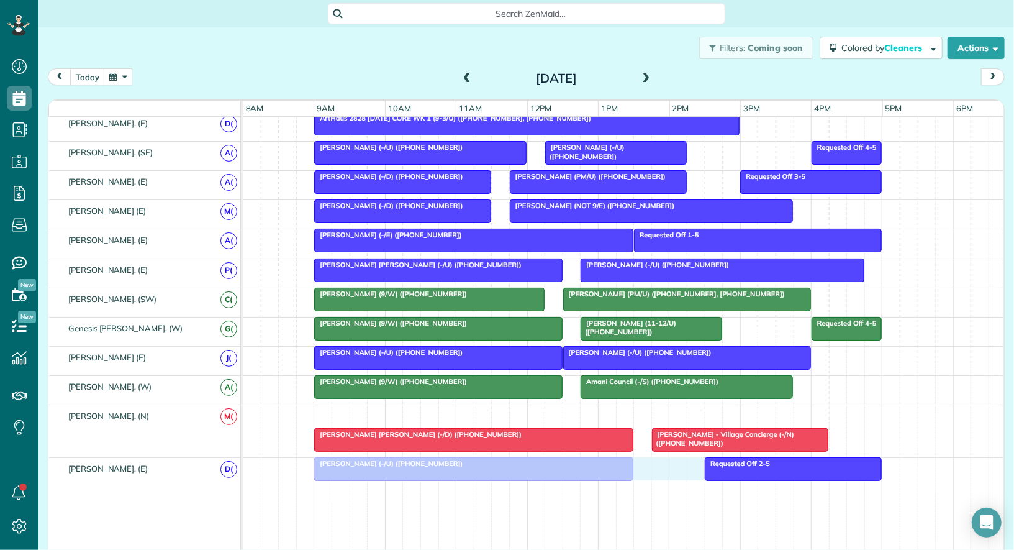
drag, startPoint x: 445, startPoint y: 403, endPoint x: 443, endPoint y: 447, distance: 43.5
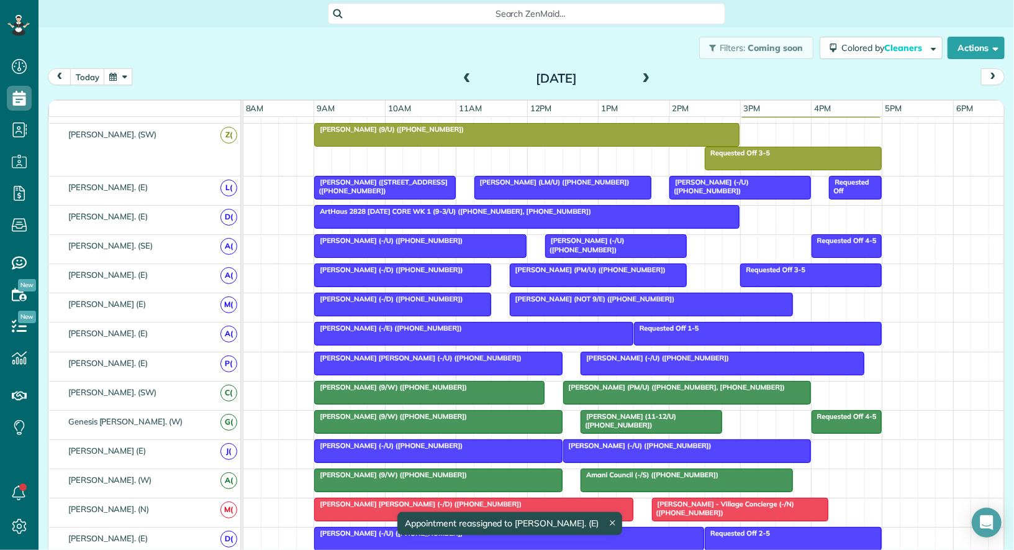
scroll to position [539, 0]
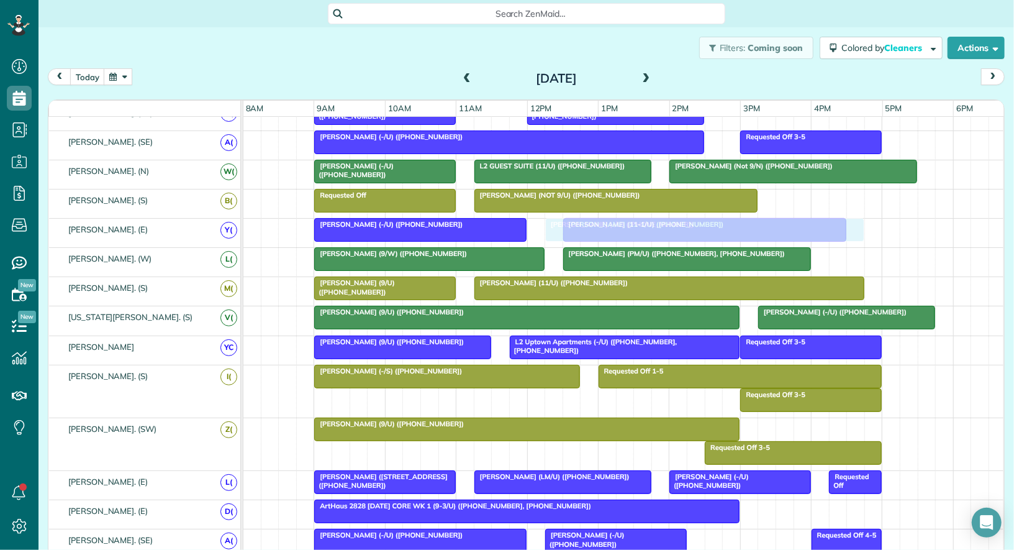
drag, startPoint x: 407, startPoint y: 380, endPoint x: 639, endPoint y: 227, distance: 277.9
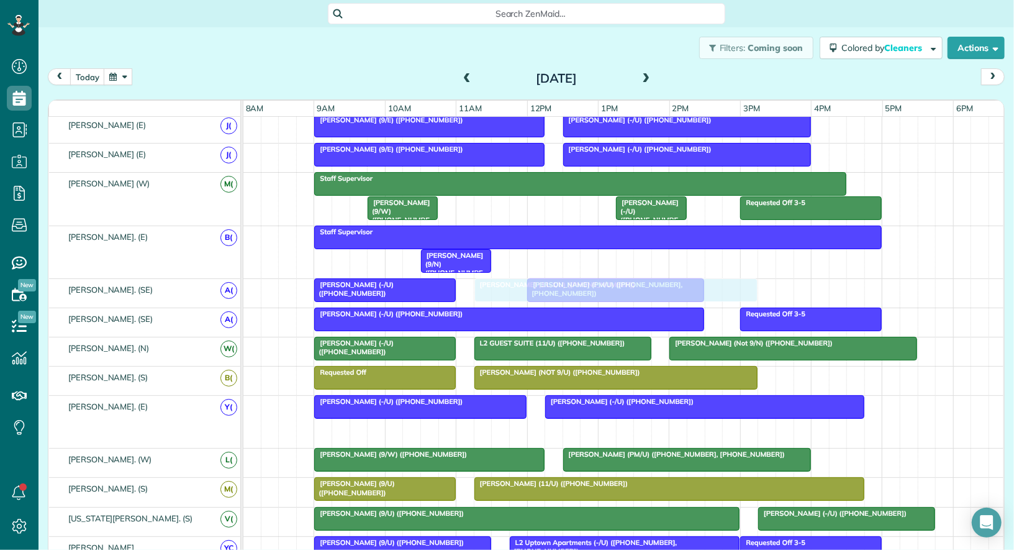
drag, startPoint x: 635, startPoint y: 428, endPoint x: 552, endPoint y: 298, distance: 154.4
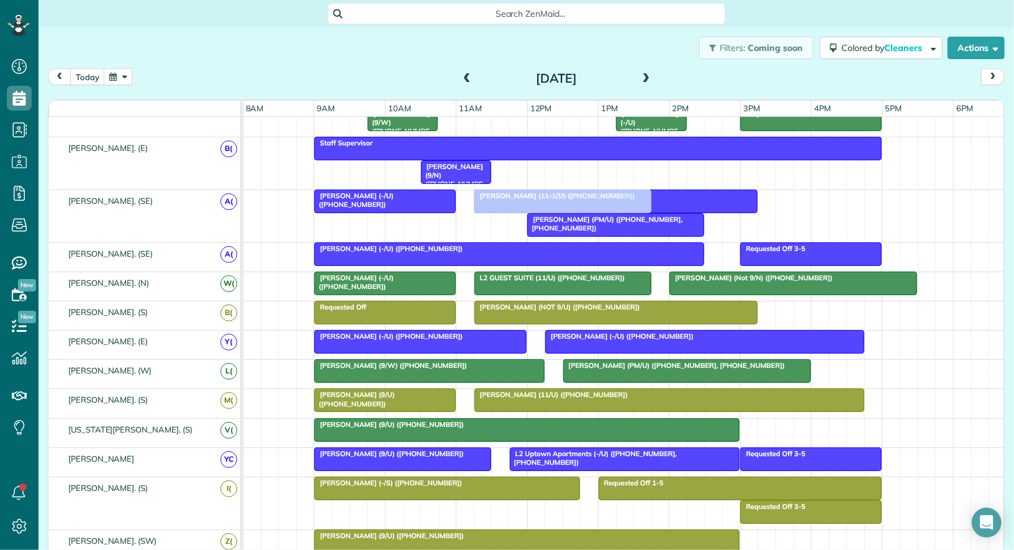
drag, startPoint x: 789, startPoint y: 419, endPoint x: 510, endPoint y: 212, distance: 347.7
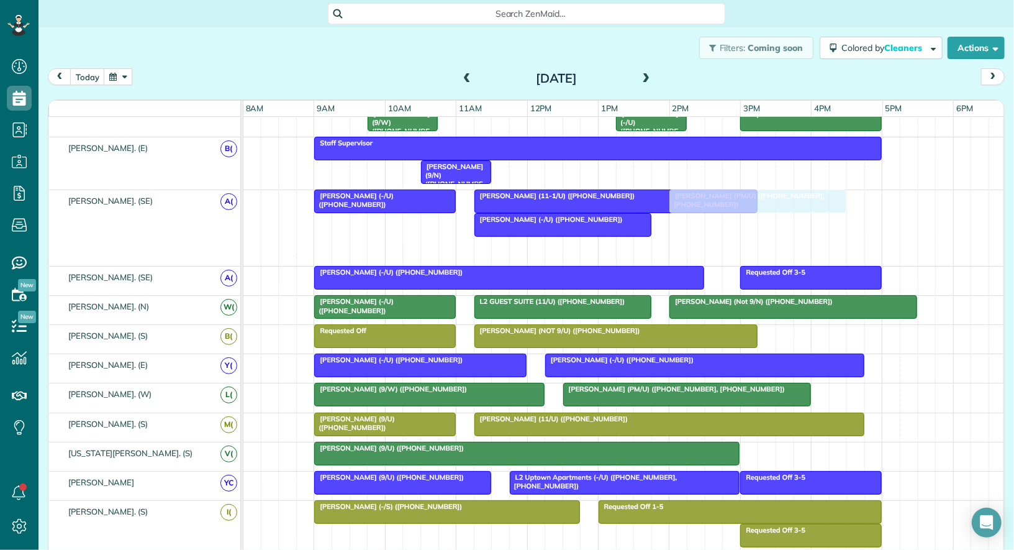
drag, startPoint x: 580, startPoint y: 243, endPoint x: 723, endPoint y: 221, distance: 144.5
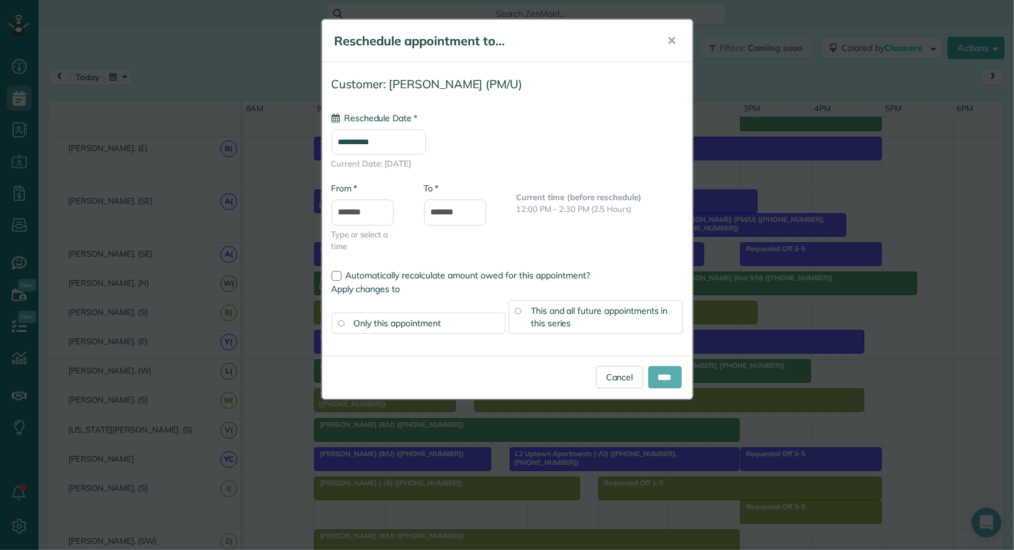
type input "**********"
click at [663, 375] on input "****" at bounding box center [665, 377] width 34 height 22
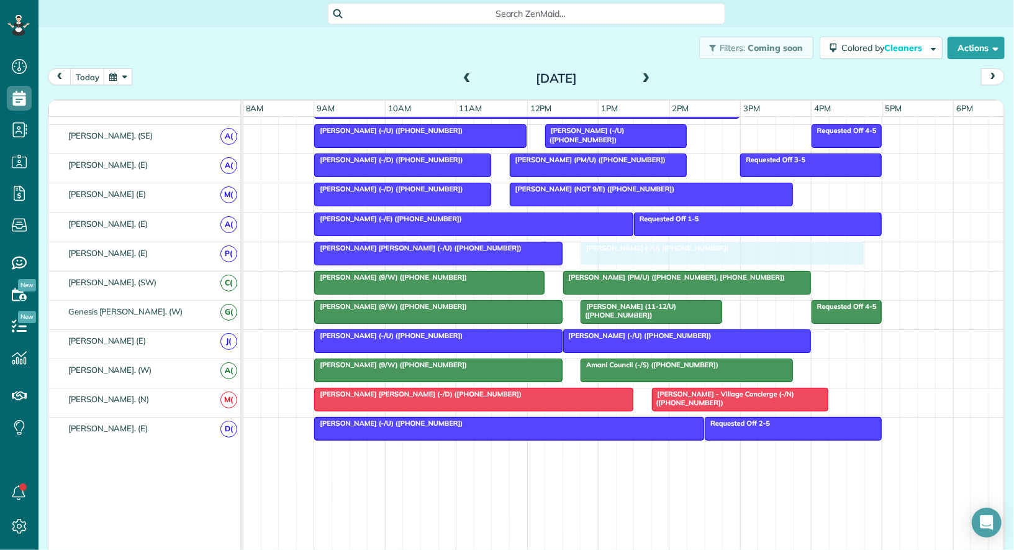
drag, startPoint x: 617, startPoint y: 249, endPoint x: 617, endPoint y: 241, distance: 8.1
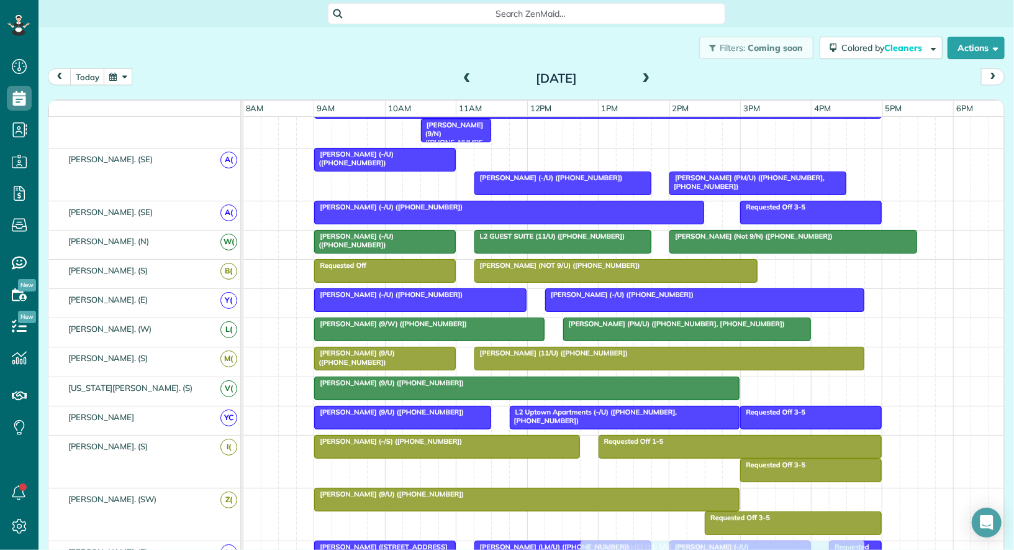
drag, startPoint x: 585, startPoint y: 155, endPoint x: 696, endPoint y: 550, distance: 410.4
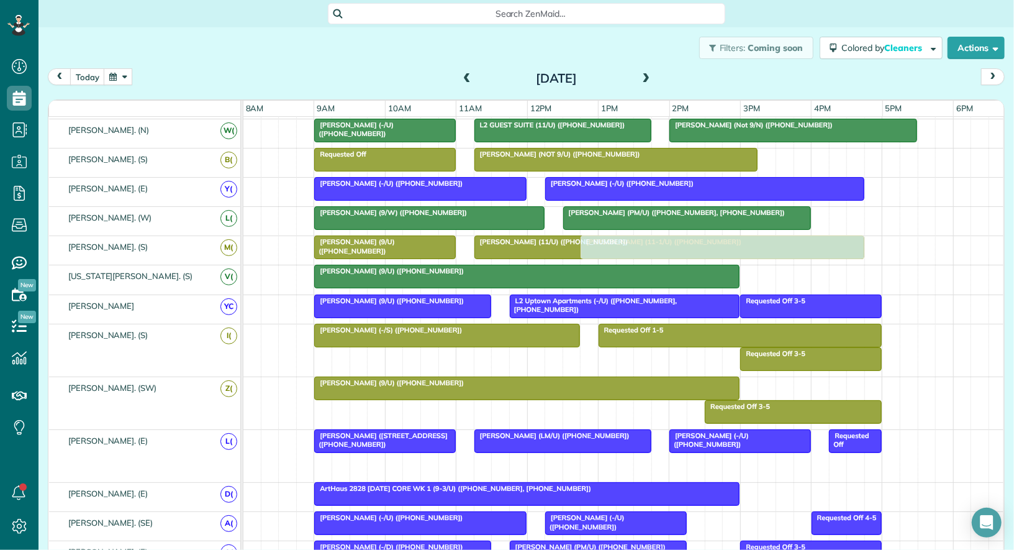
drag, startPoint x: 649, startPoint y: 154, endPoint x: 647, endPoint y: 243, distance: 88.8
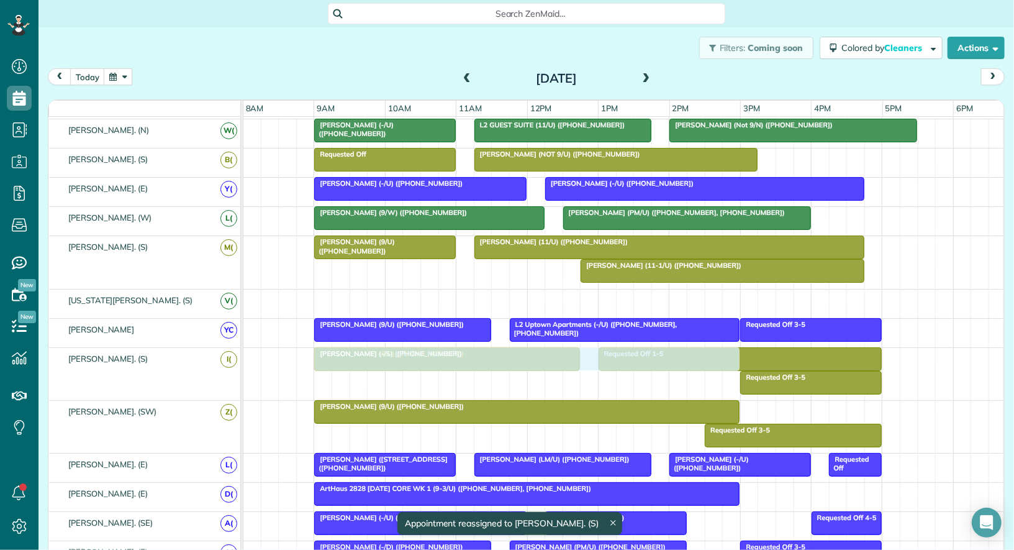
drag, startPoint x: 522, startPoint y: 291, endPoint x: 525, endPoint y: 340, distance: 49.1
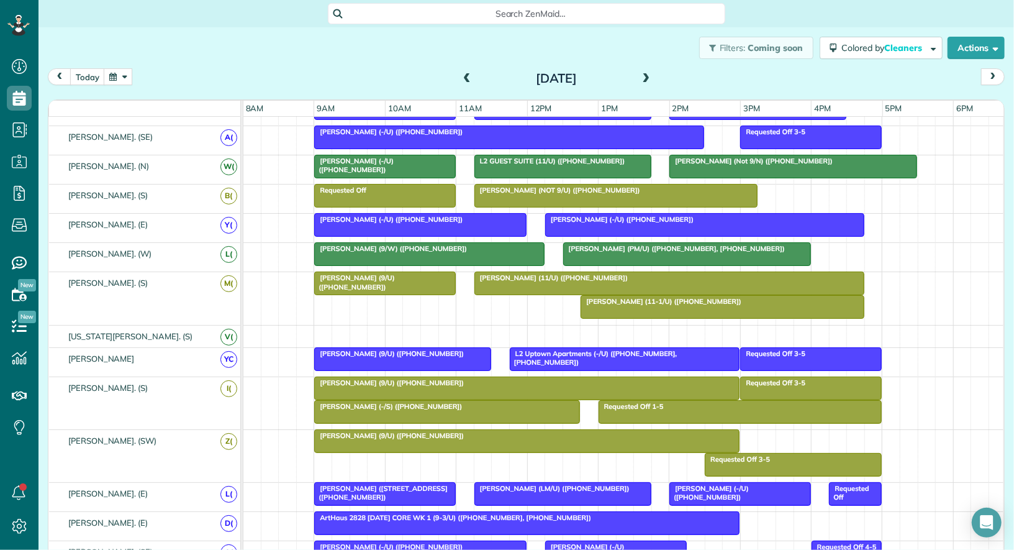
click at [436, 378] on span "Laura McAndrew (9/U) (+19725697279)" at bounding box center [389, 382] width 151 height 9
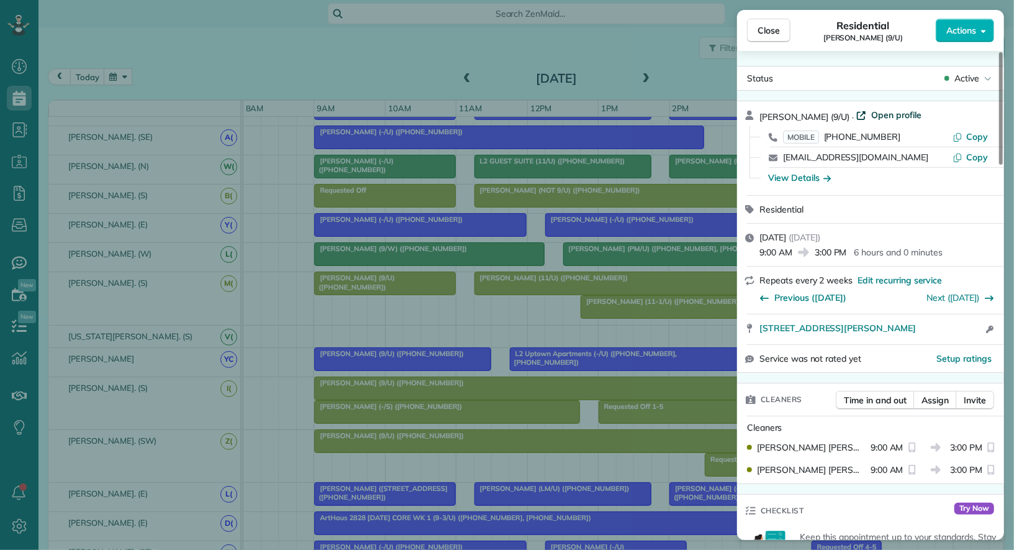
click at [899, 114] on span "Open profile" at bounding box center [896, 115] width 50 height 12
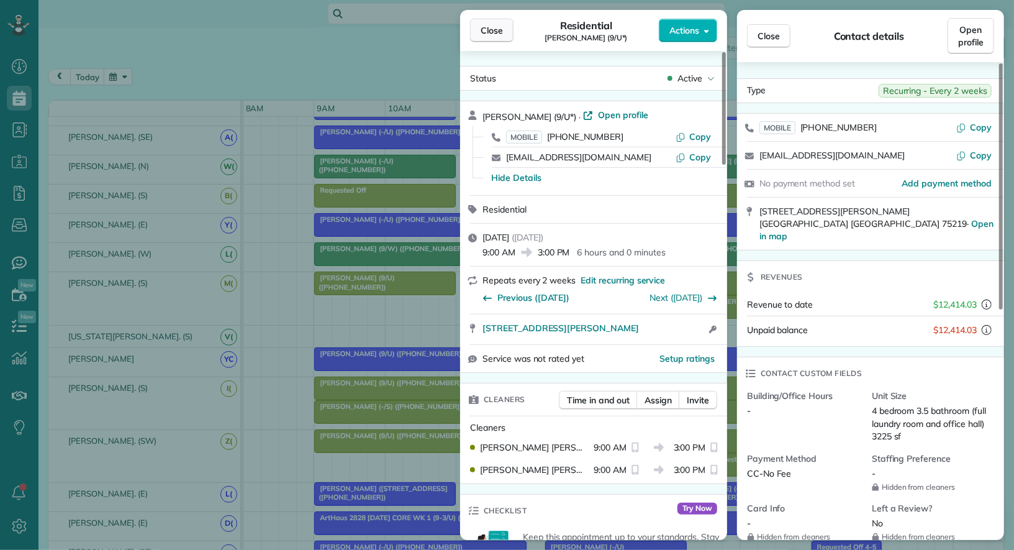
click at [502, 20] on button "Close" at bounding box center [491, 31] width 43 height 24
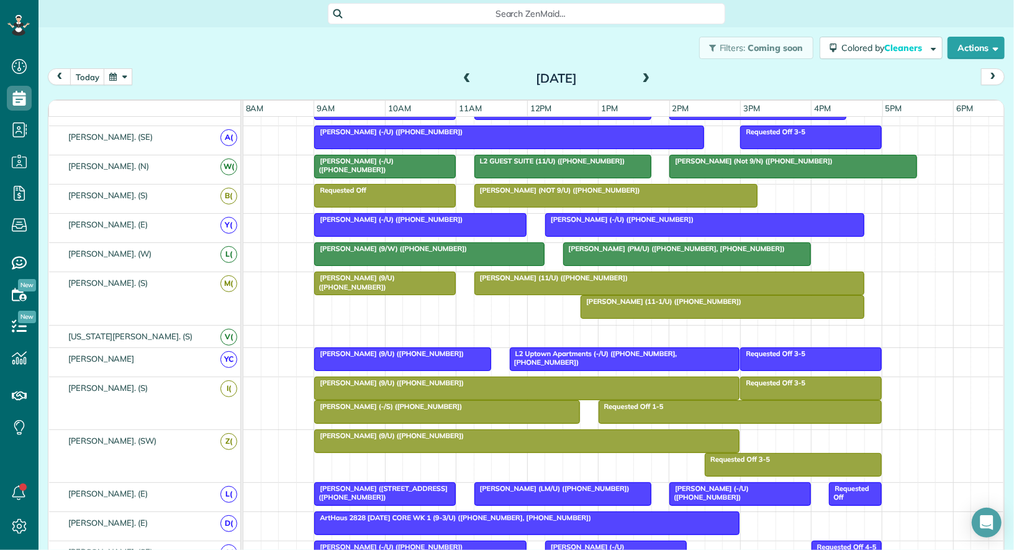
click at [380, 402] on span "Tina Cao (-/S) (+14698106919)" at bounding box center [388, 406] width 149 height 9
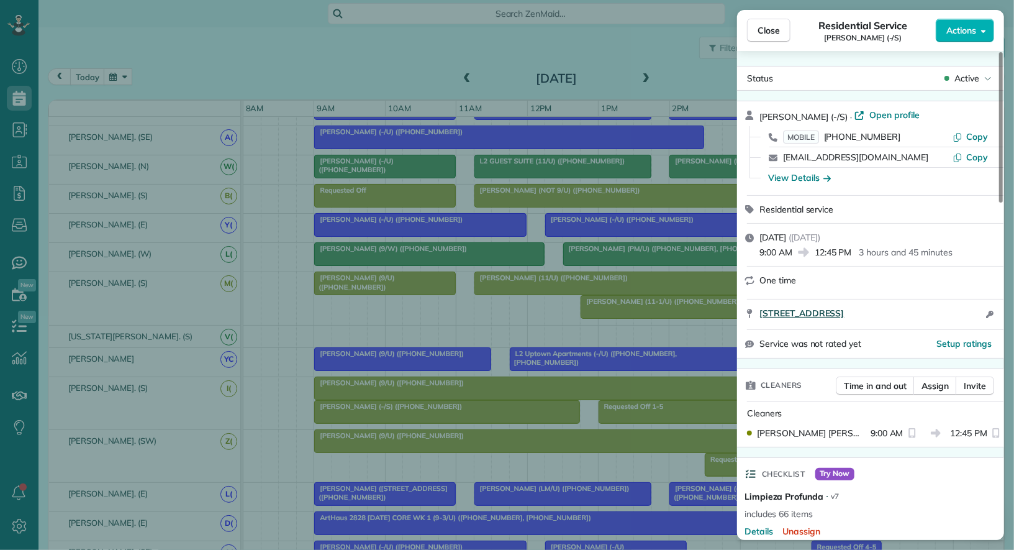
click at [844, 313] on span "2505 wedglea dr 137 Dallas tx 75211" at bounding box center [802, 313] width 84 height 12
click at [768, 40] on button "Close" at bounding box center [768, 31] width 43 height 24
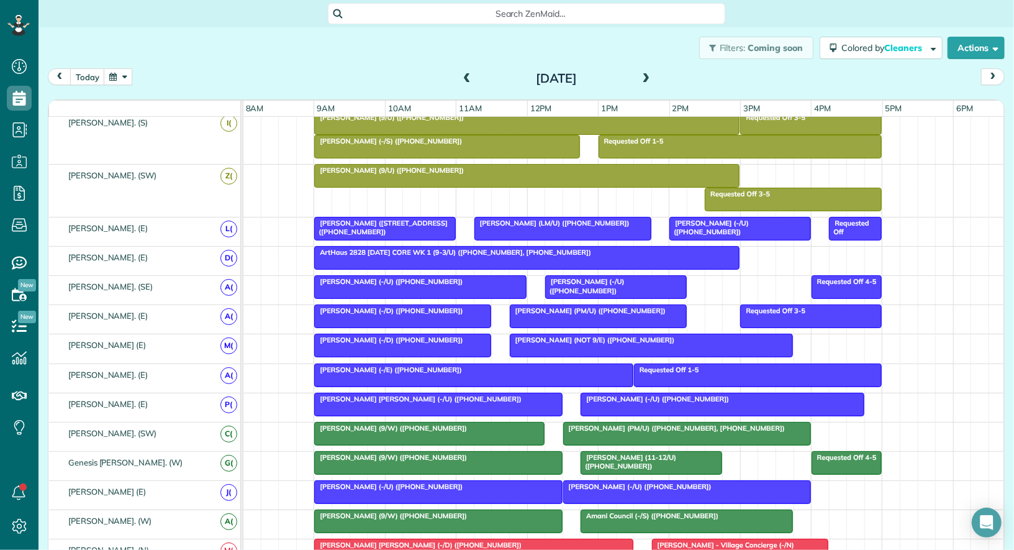
scroll to position [541, 0]
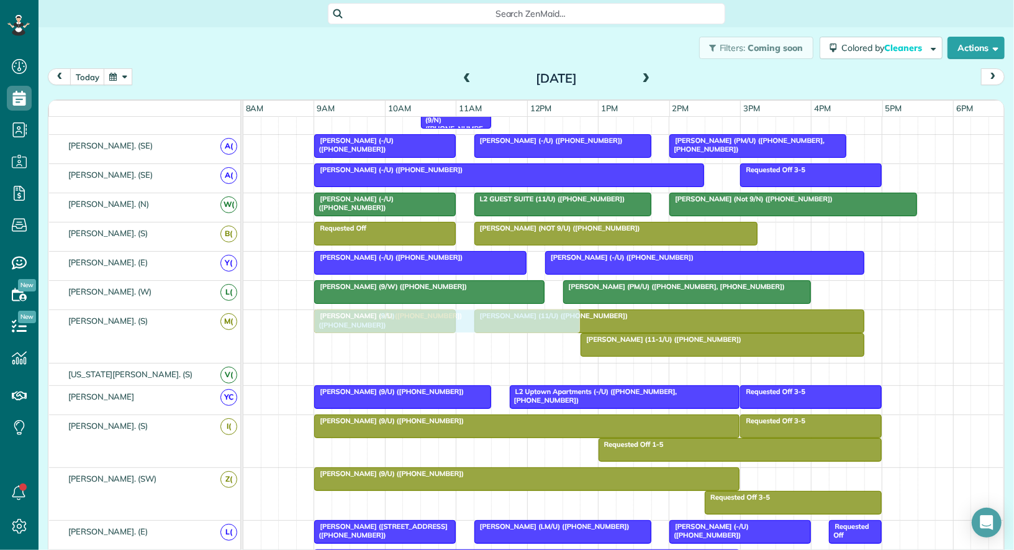
drag, startPoint x: 396, startPoint y: 444, endPoint x: 399, endPoint y: 333, distance: 111.2
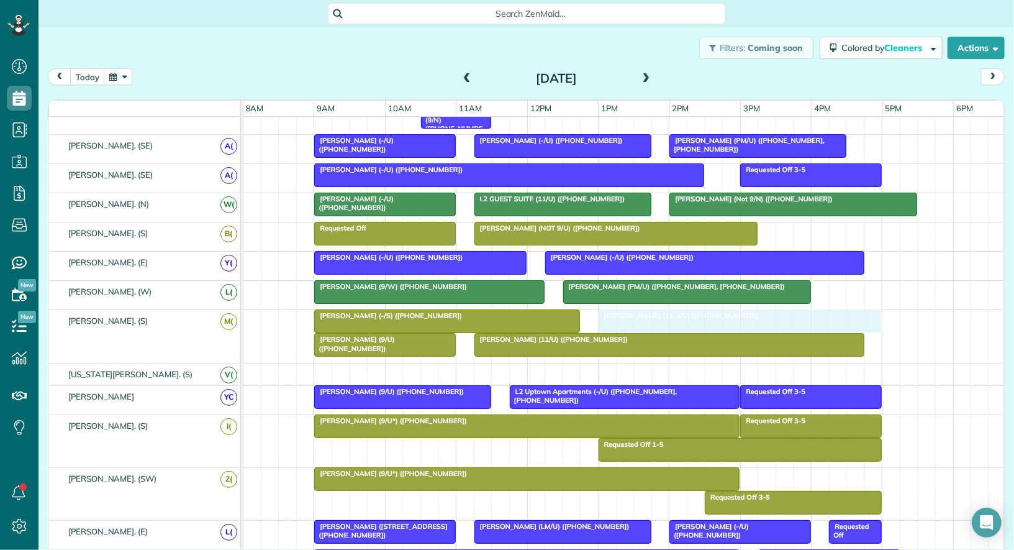
drag, startPoint x: 652, startPoint y: 321, endPoint x: 665, endPoint y: 321, distance: 12.4
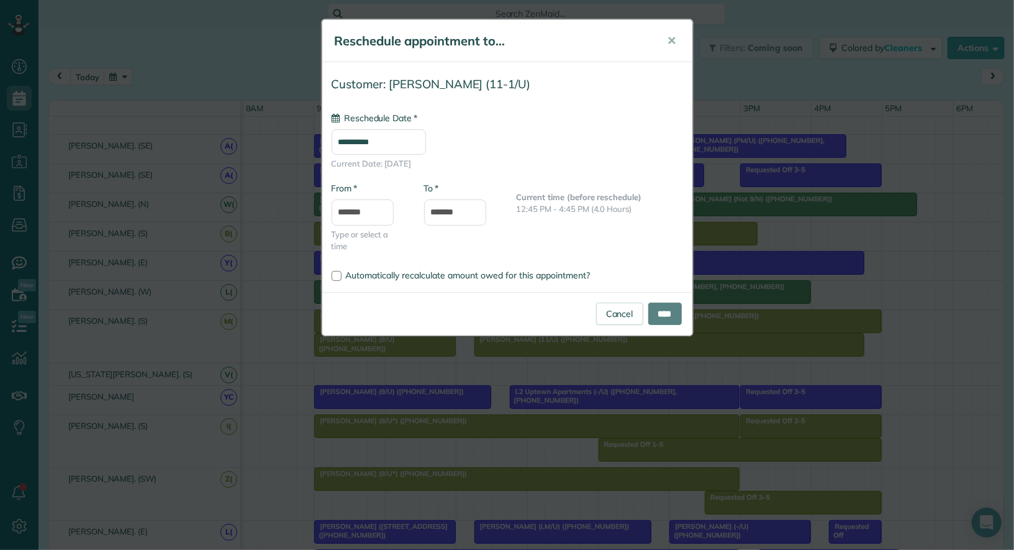
type input "**********"
click at [671, 299] on div "Cancel ****" at bounding box center [507, 313] width 370 height 43
click at [671, 306] on input "****" at bounding box center [665, 313] width 34 height 22
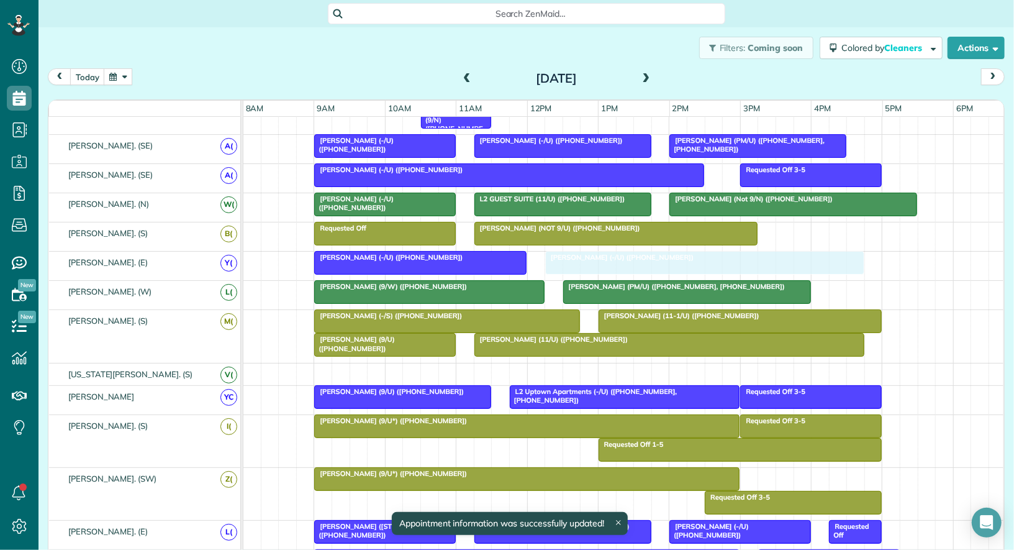
drag, startPoint x: 615, startPoint y: 253, endPoint x: 612, endPoint y: 262, distance: 9.0
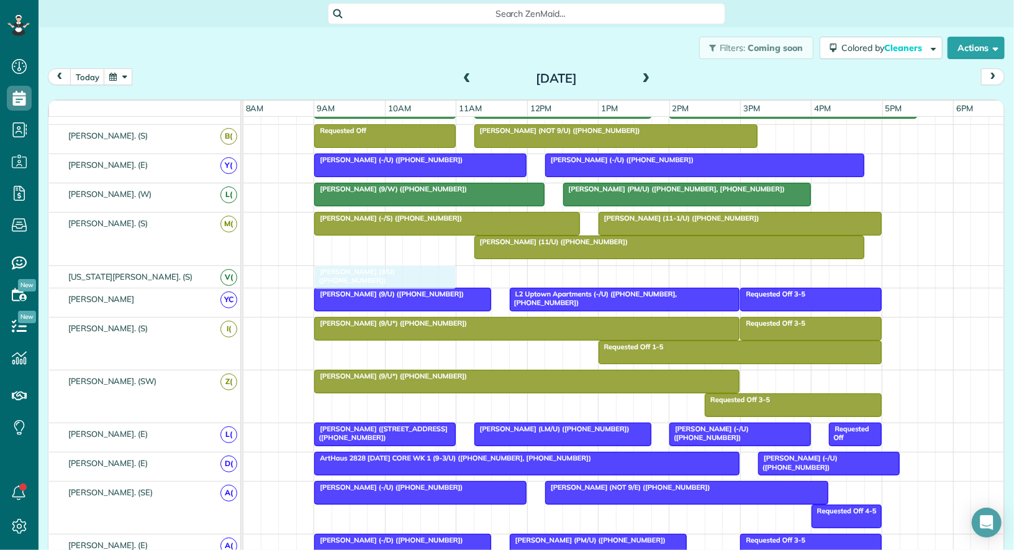
drag, startPoint x: 424, startPoint y: 244, endPoint x: 424, endPoint y: 275, distance: 30.4
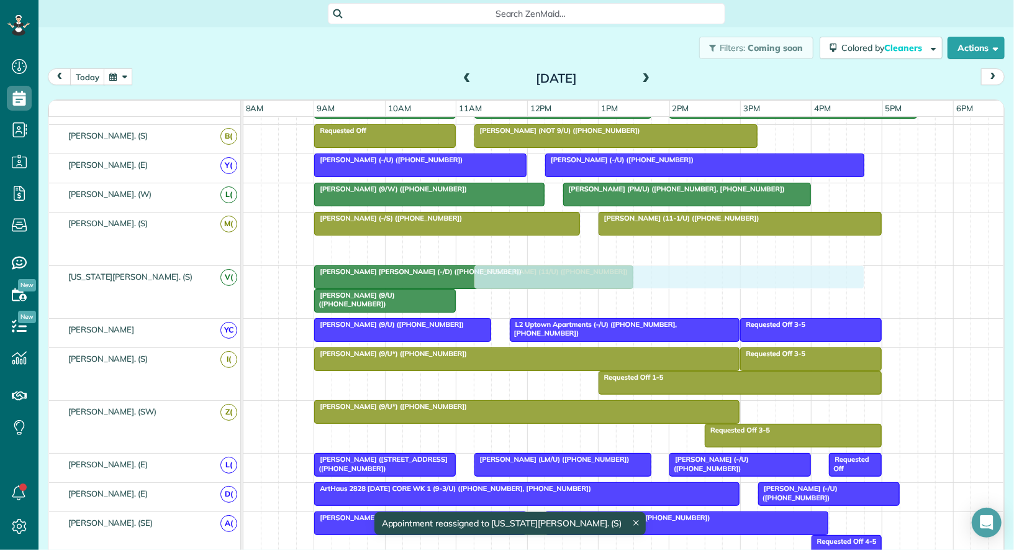
drag, startPoint x: 533, startPoint y: 242, endPoint x: 532, endPoint y: 279, distance: 36.7
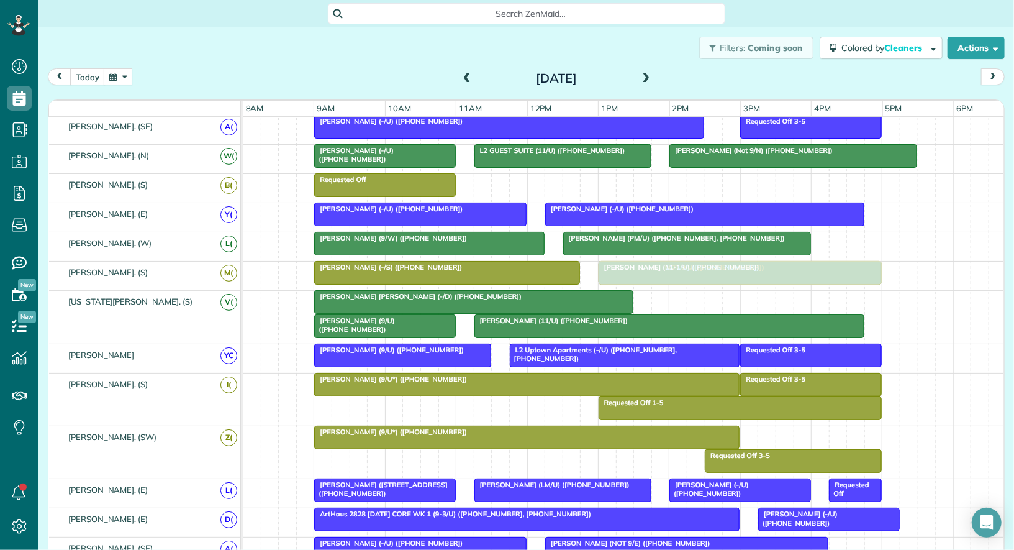
drag, startPoint x: 511, startPoint y: 175, endPoint x: 629, endPoint y: 265, distance: 148.1
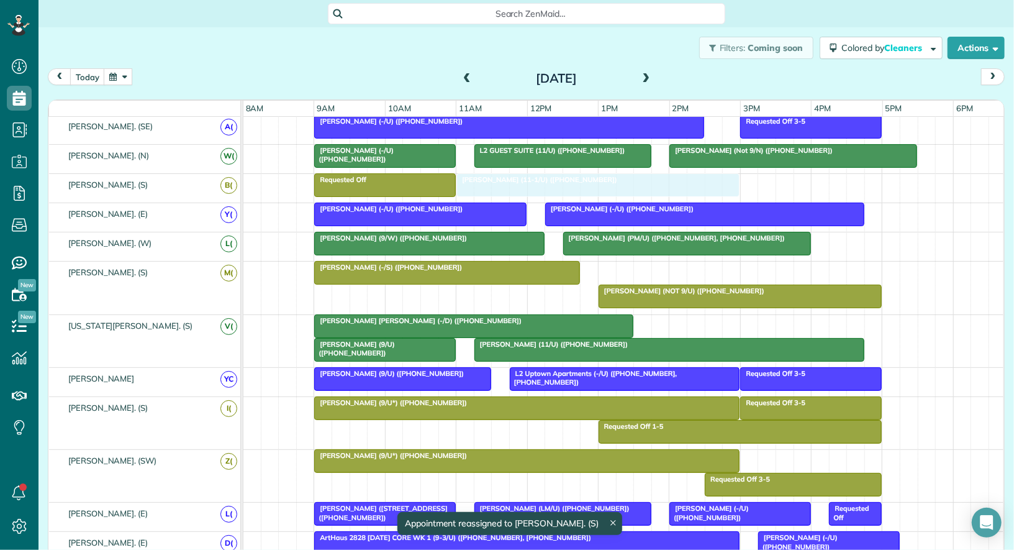
drag, startPoint x: 629, startPoint y: 265, endPoint x: 489, endPoint y: 175, distance: 165.9
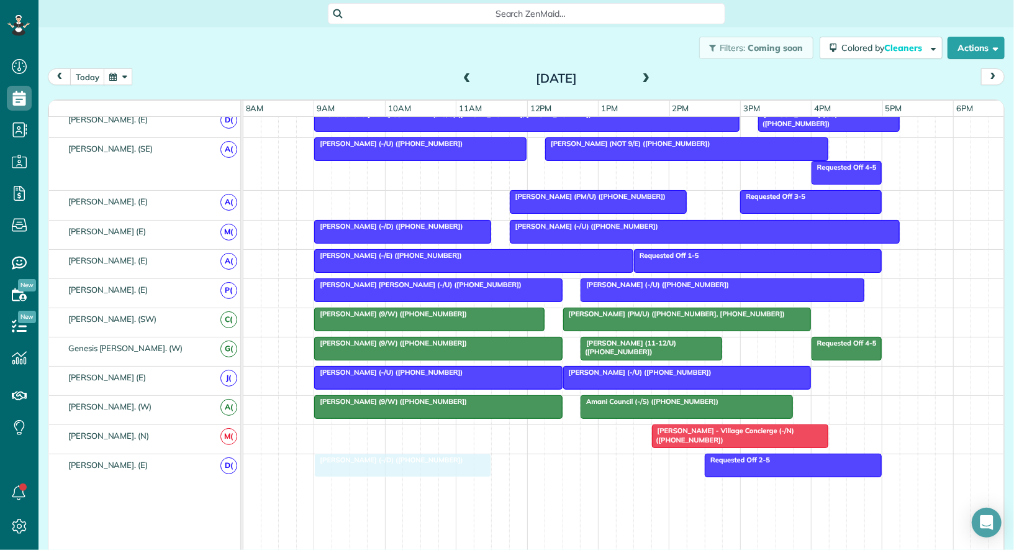
drag, startPoint x: 406, startPoint y: 192, endPoint x: 412, endPoint y: 466, distance: 274.0
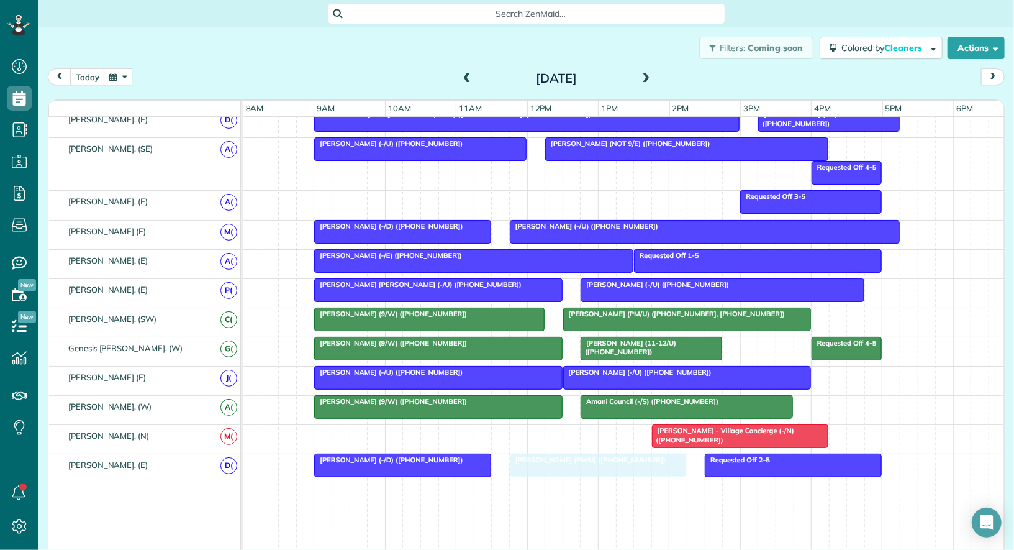
drag, startPoint x: 570, startPoint y: 199, endPoint x: 561, endPoint y: 457, distance: 257.9
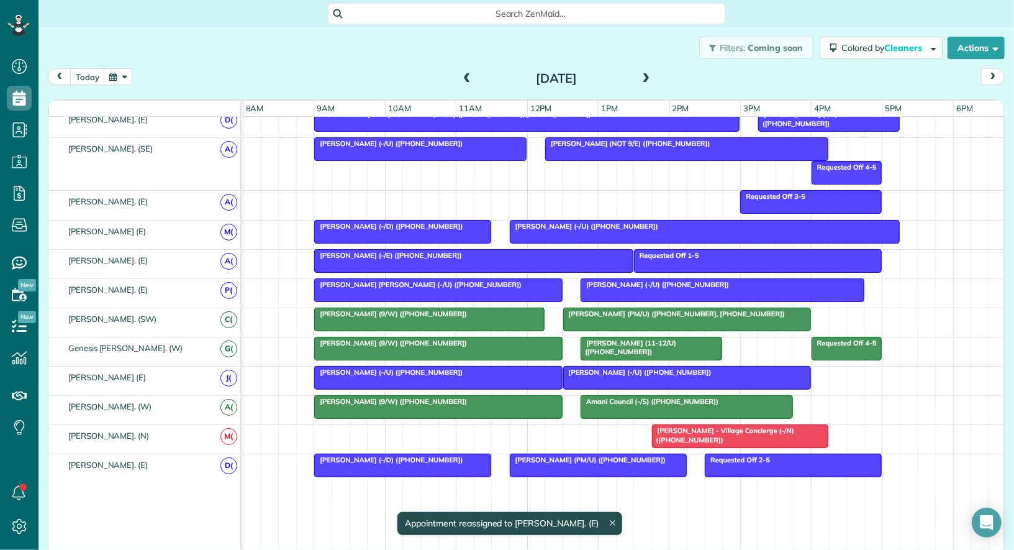
click at [582, 222] on span "Tory Johnson (-/U) (+19723225334)" at bounding box center [584, 226] width 150 height 9
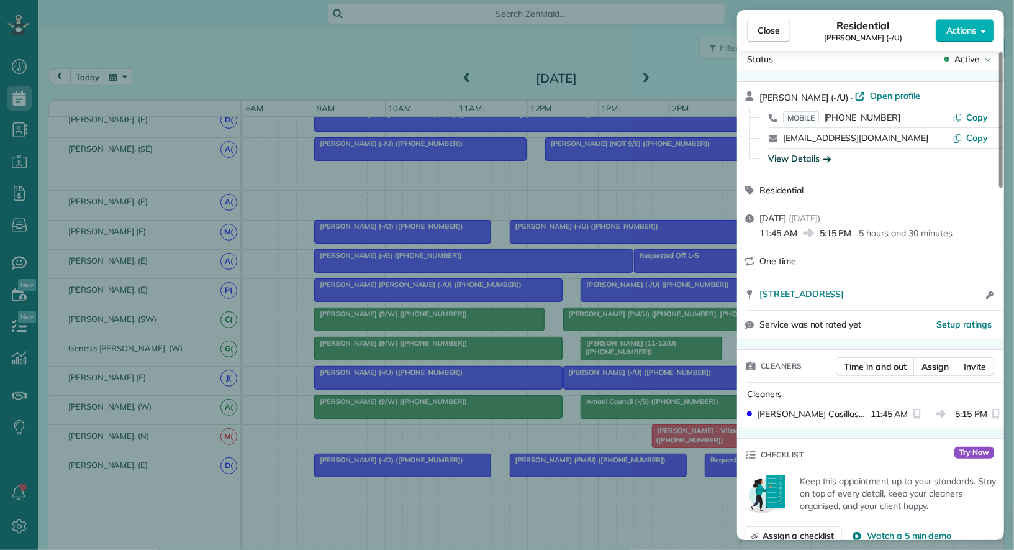
click at [802, 160] on div "View Details" at bounding box center [799, 158] width 63 height 12
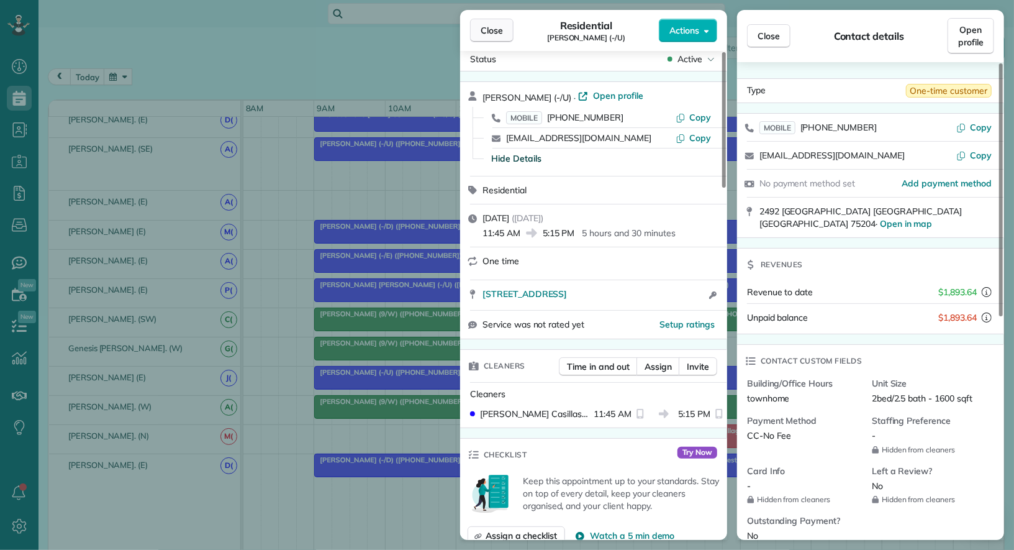
click at [498, 31] on span "Close" at bounding box center [492, 30] width 22 height 12
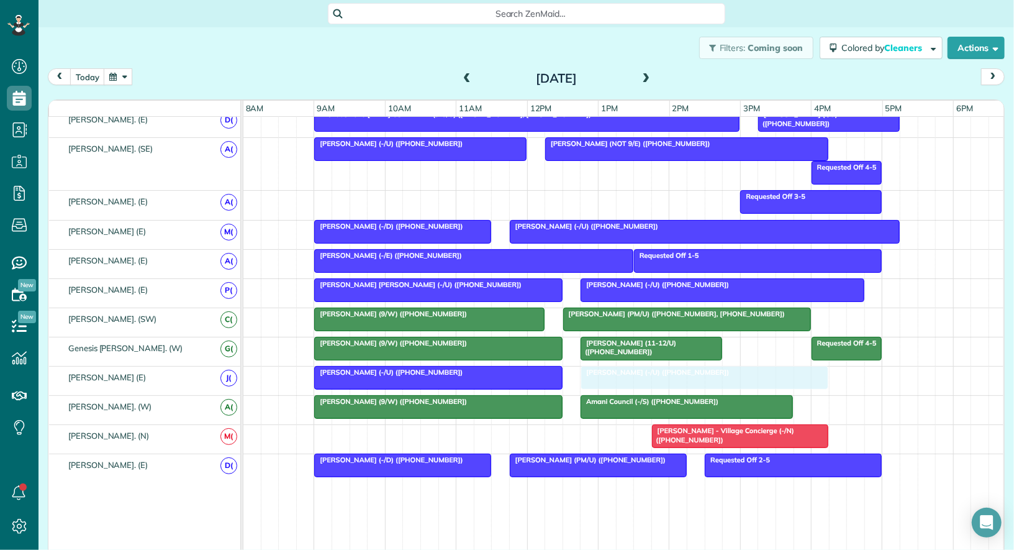
drag, startPoint x: 623, startPoint y: 365, endPoint x: 634, endPoint y: 365, distance: 10.6
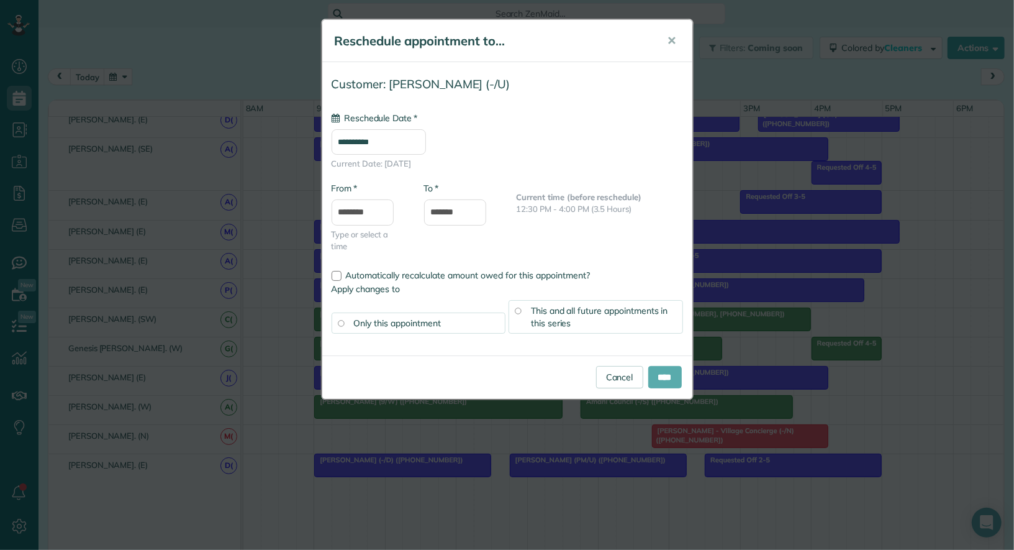
type input "**********"
click at [663, 375] on input "****" at bounding box center [665, 377] width 34 height 22
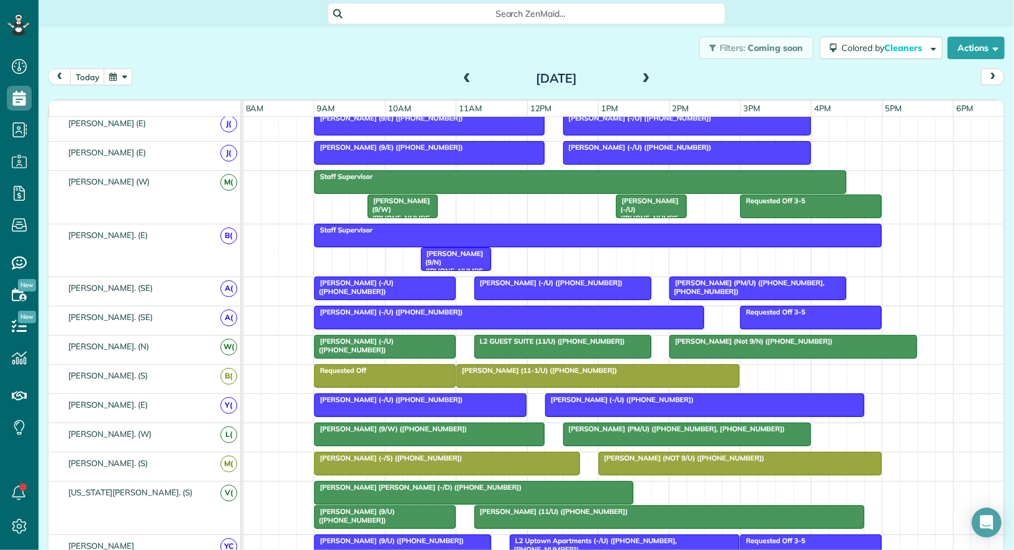
click at [468, 78] on span at bounding box center [467, 78] width 14 height 11
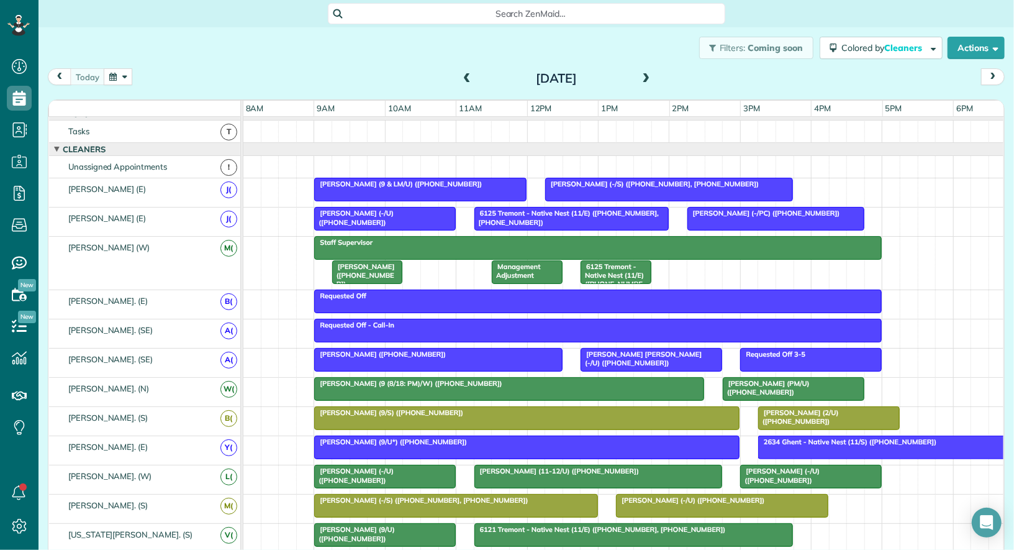
scroll to position [2, 0]
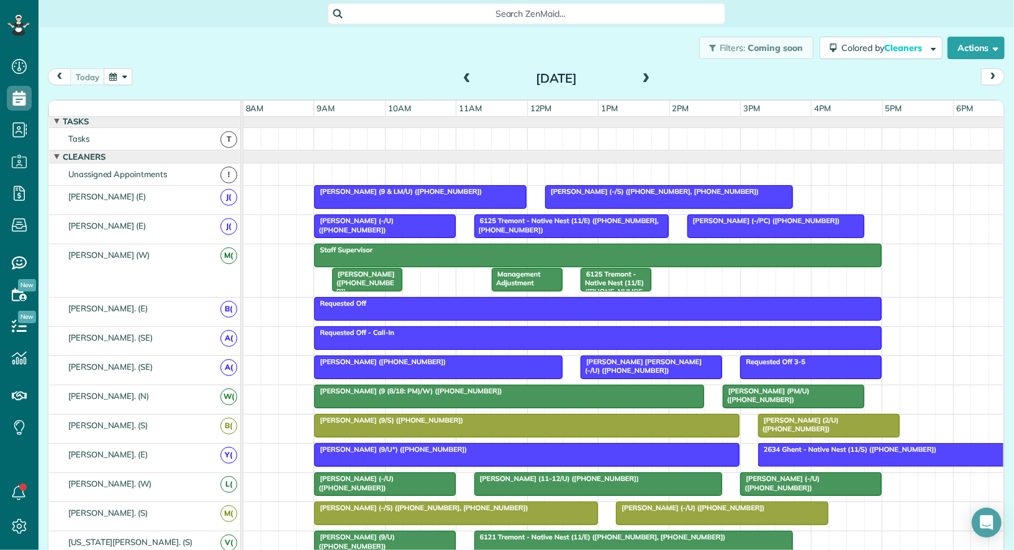
click at [434, 299] on div "Requested Off" at bounding box center [598, 303] width 560 height 9
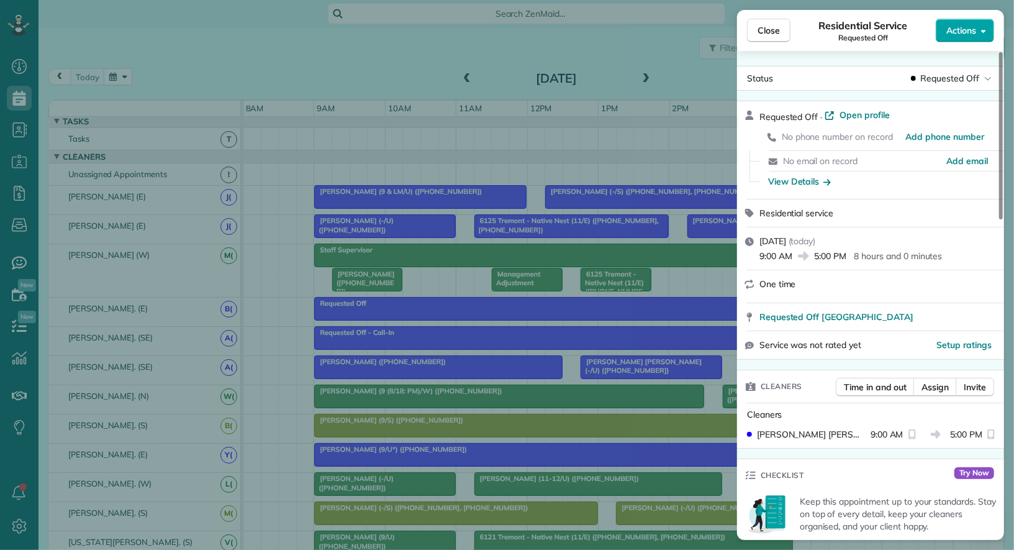
click at [972, 34] on span "Actions" at bounding box center [962, 30] width 30 height 12
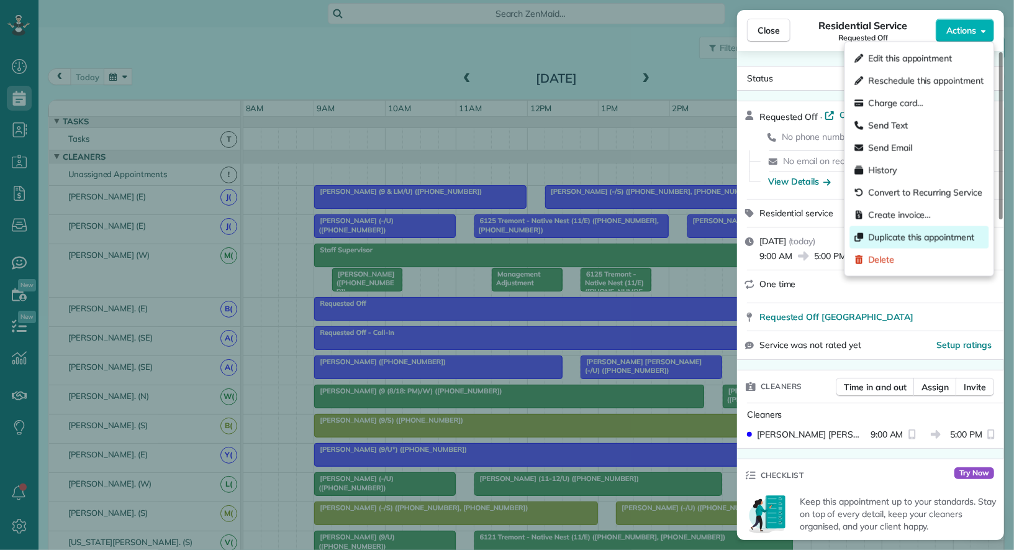
click at [930, 235] on span "Duplicate this appointment" at bounding box center [921, 237] width 106 height 12
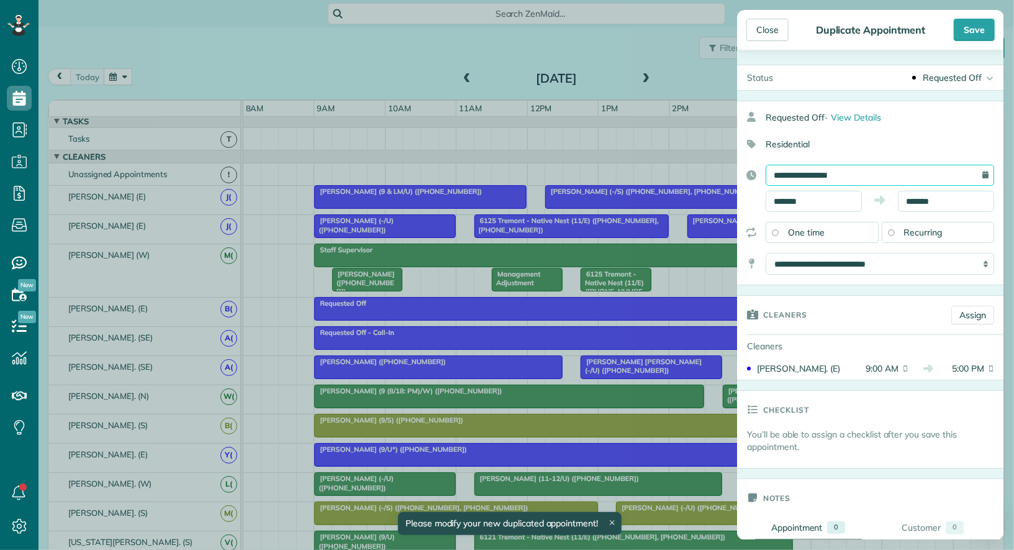
click at [888, 178] on input "**********" at bounding box center [880, 175] width 229 height 21
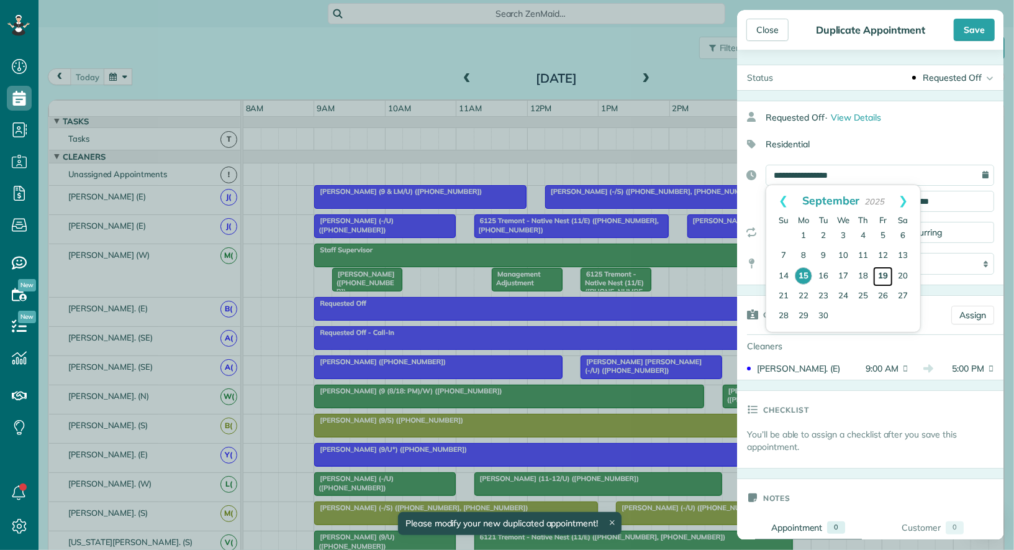
click at [886, 279] on link "19" at bounding box center [883, 276] width 20 height 20
type input "**********"
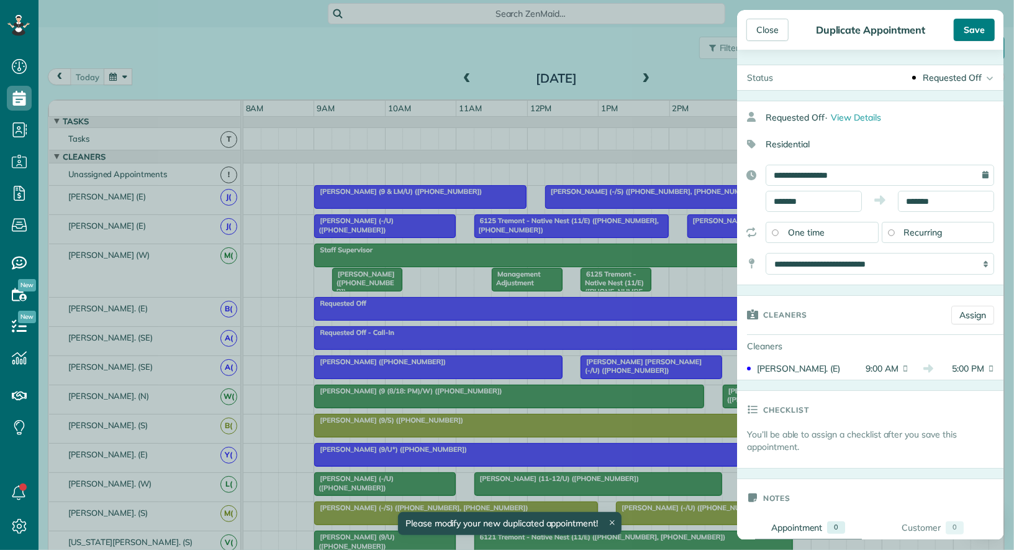
click at [979, 37] on div "Save" at bounding box center [974, 30] width 41 height 22
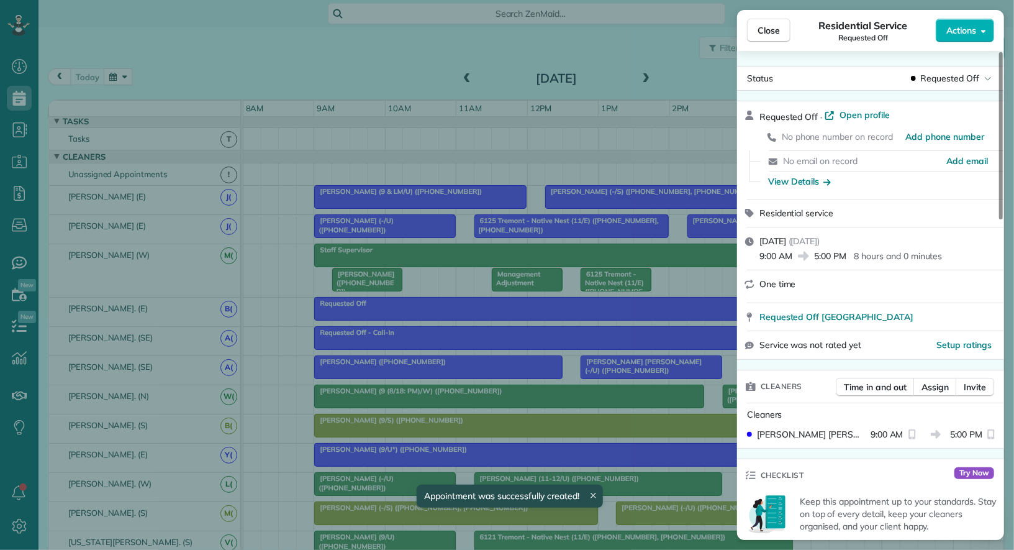
click at [979, 37] on button "Actions" at bounding box center [965, 31] width 58 height 24
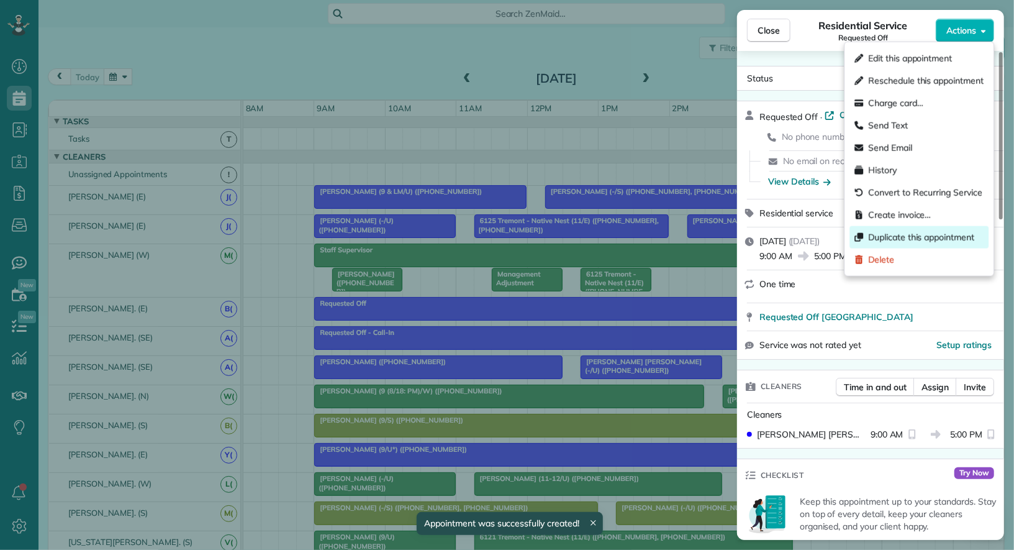
click at [934, 233] on span "Duplicate this appointment" at bounding box center [921, 237] width 106 height 12
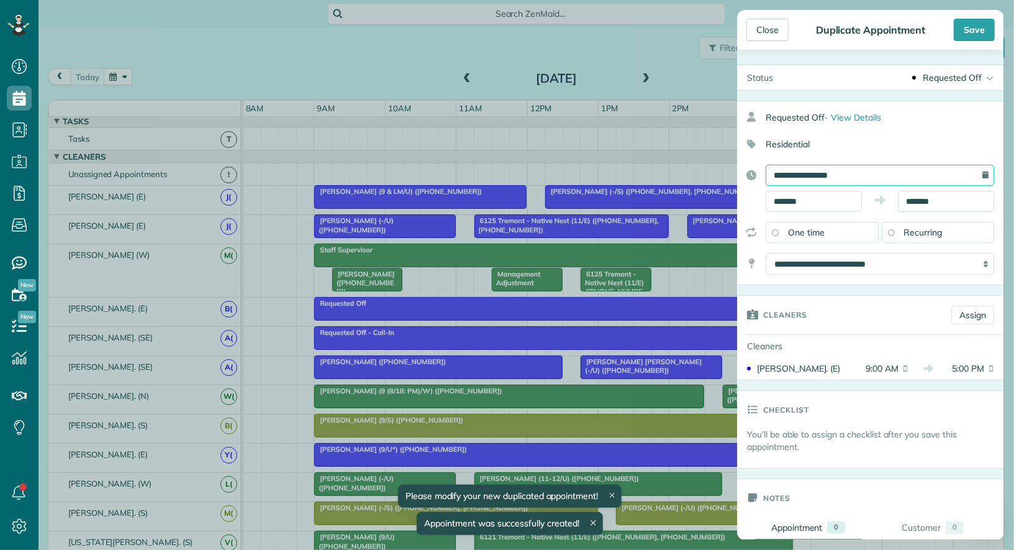
click at [894, 184] on input "**********" at bounding box center [880, 175] width 229 height 21
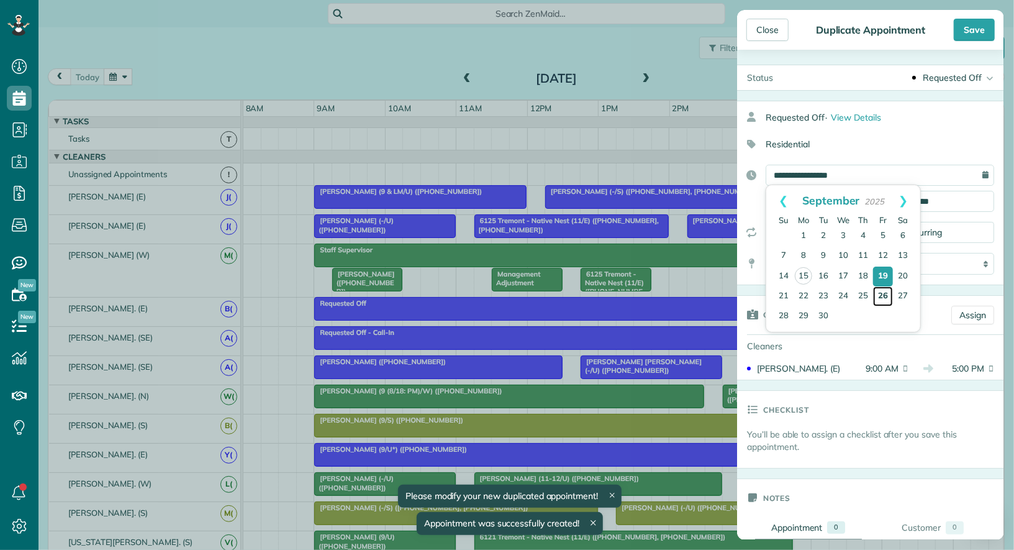
click at [886, 292] on link "26" at bounding box center [883, 296] width 20 height 20
type input "**********"
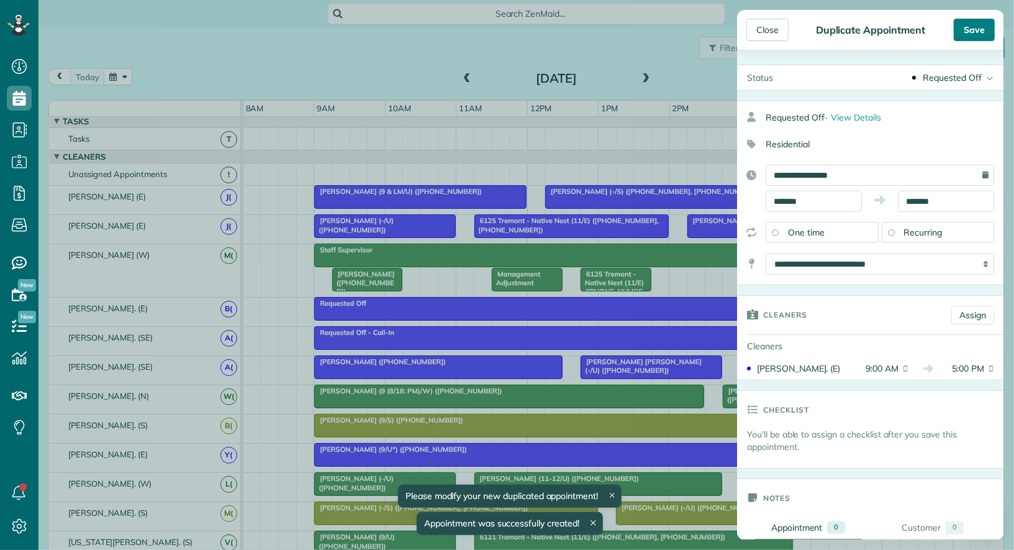
click at [972, 25] on div "Save" at bounding box center [974, 30] width 41 height 22
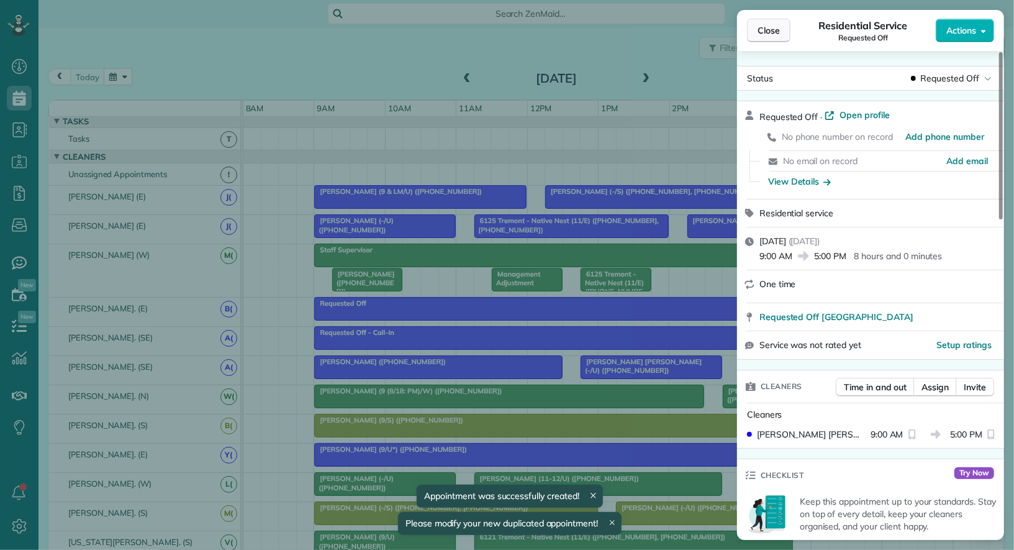
click at [778, 35] on span "Close" at bounding box center [769, 30] width 22 height 12
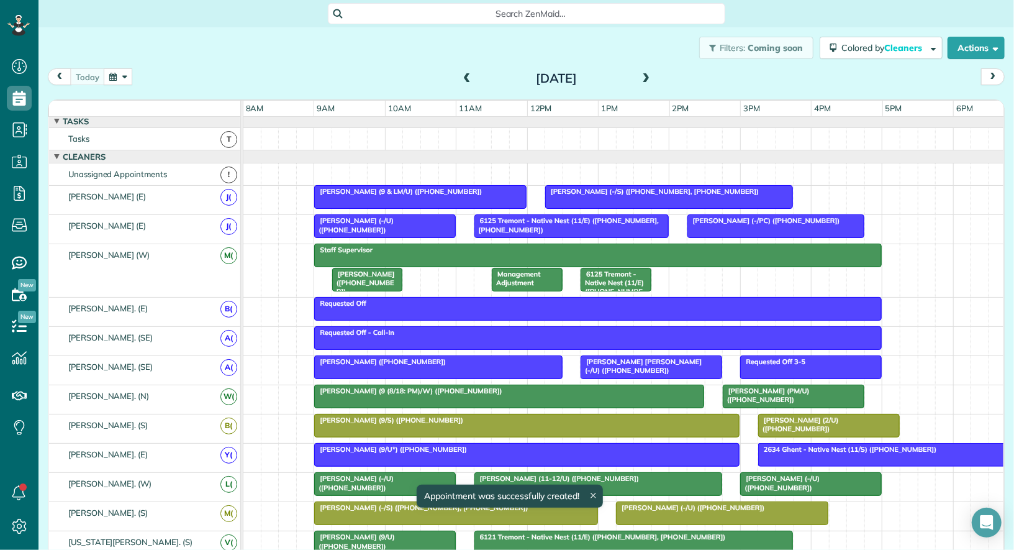
click at [111, 78] on button "button" at bounding box center [118, 76] width 29 height 17
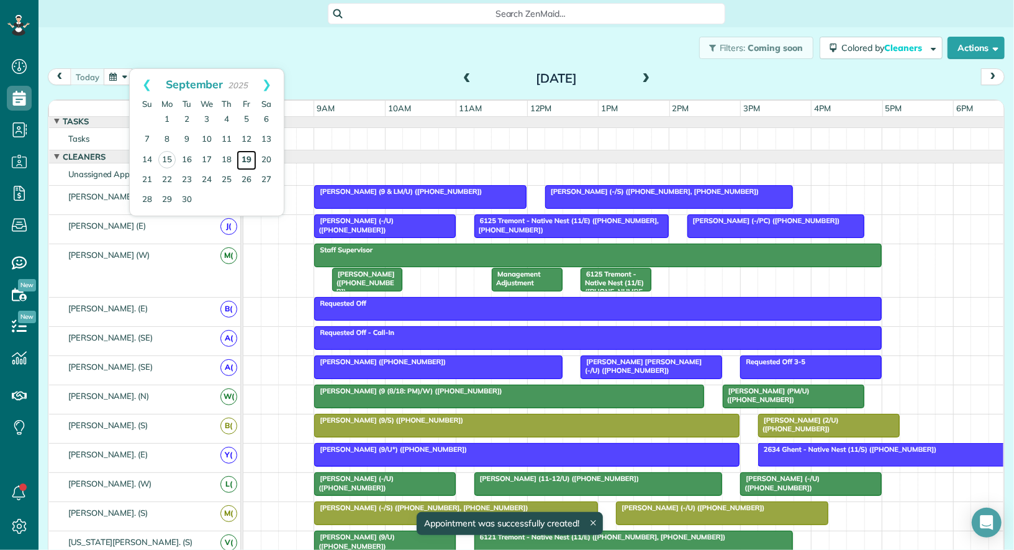
click at [248, 157] on link "19" at bounding box center [247, 160] width 20 height 20
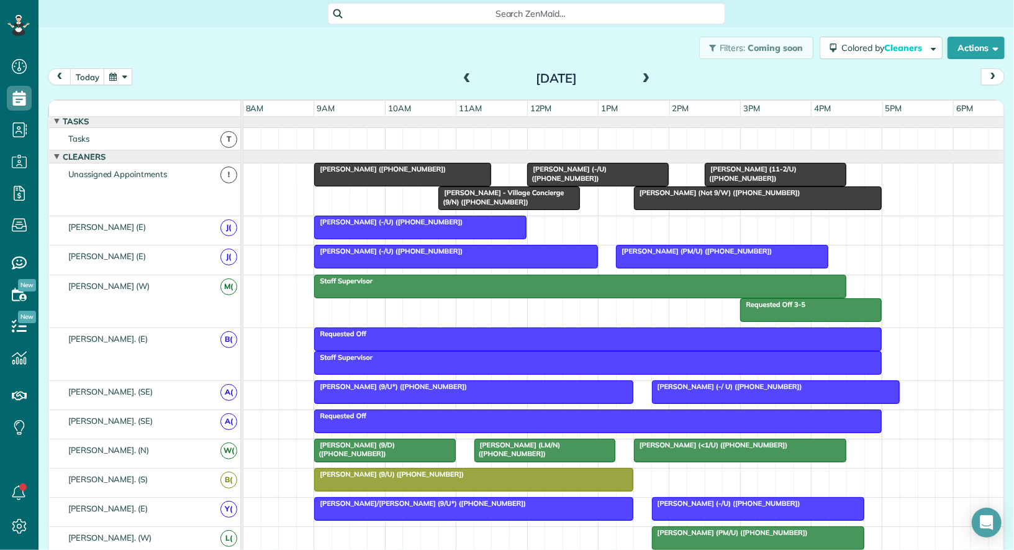
click at [535, 361] on div at bounding box center [598, 363] width 566 height 22
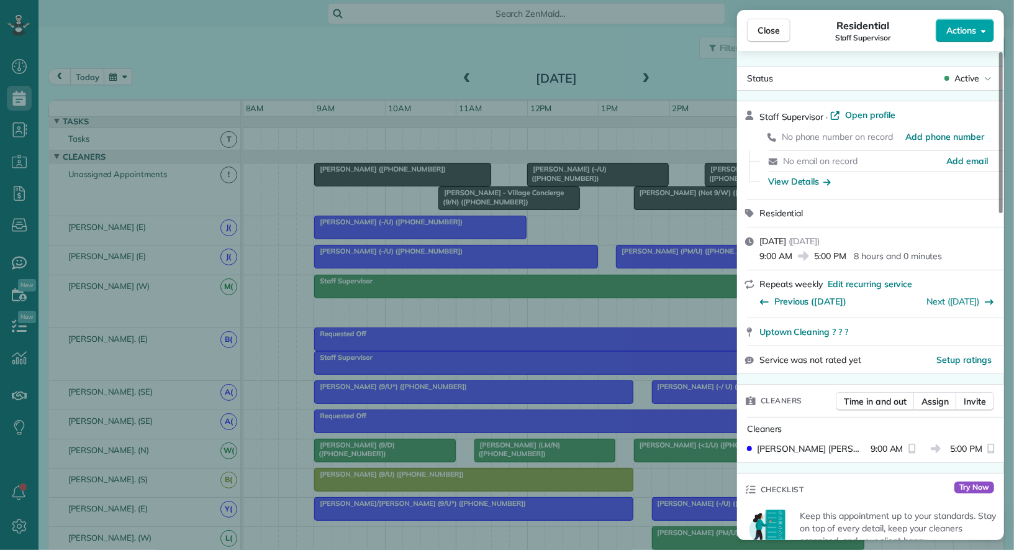
click at [968, 24] on span "Actions" at bounding box center [962, 30] width 30 height 12
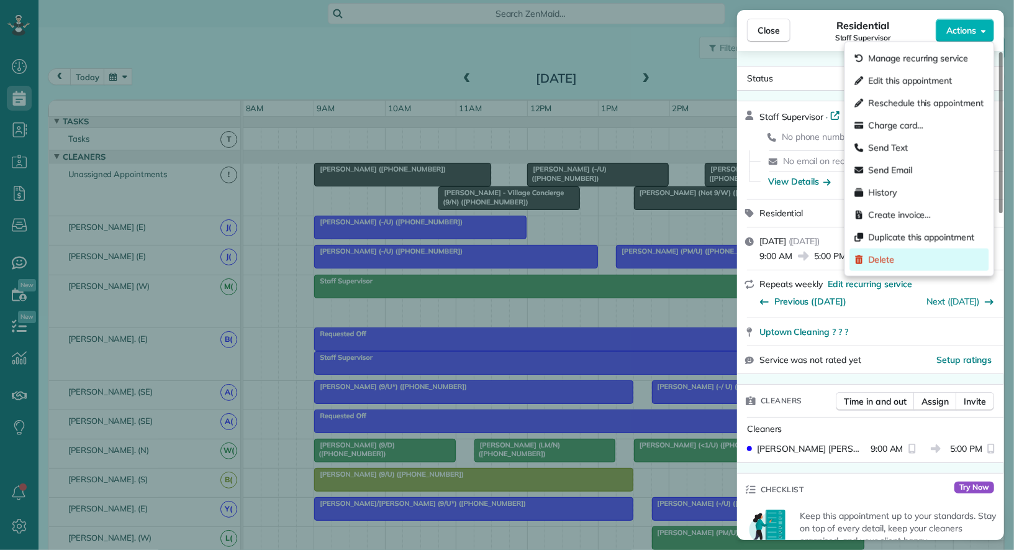
click at [898, 265] on div "Delete" at bounding box center [919, 259] width 139 height 22
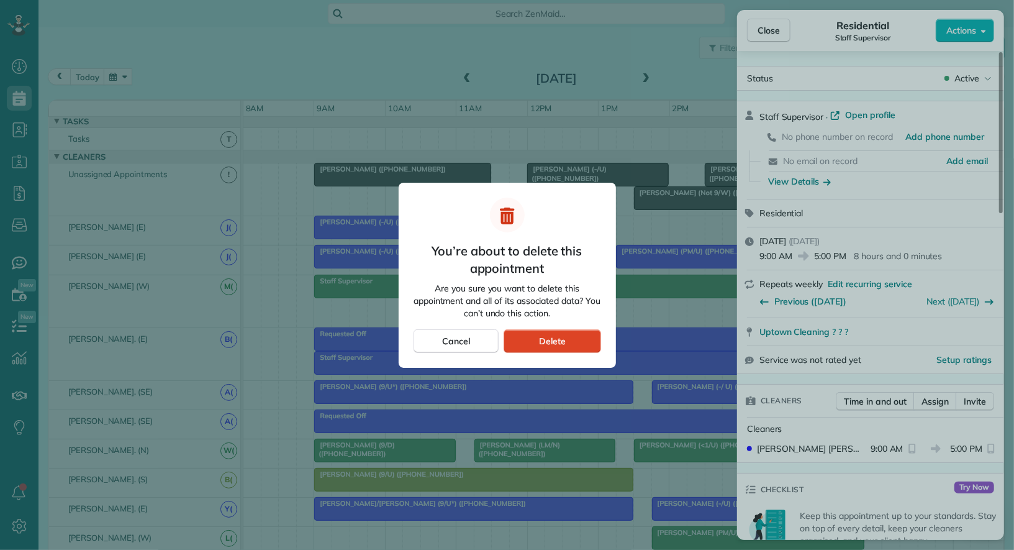
click at [561, 340] on span "Delete" at bounding box center [552, 341] width 27 height 12
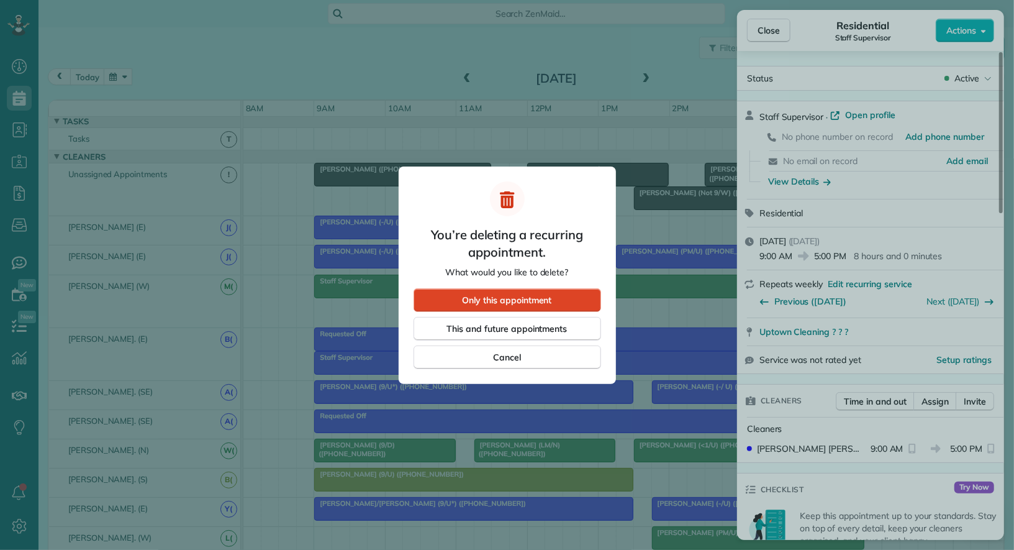
click at [547, 302] on span "Only this appointment" at bounding box center [506, 300] width 89 height 12
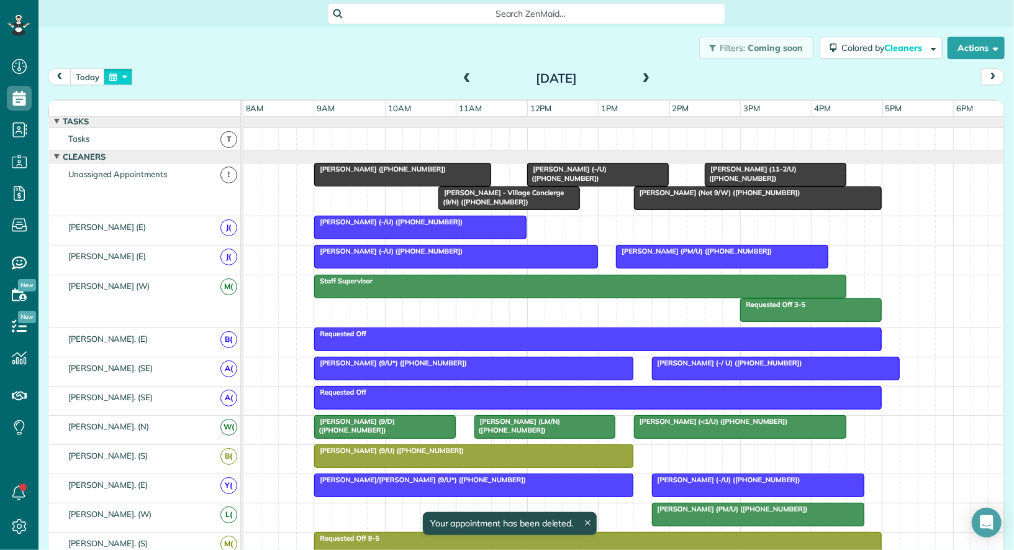
click at [109, 68] on button "button" at bounding box center [118, 76] width 29 height 17
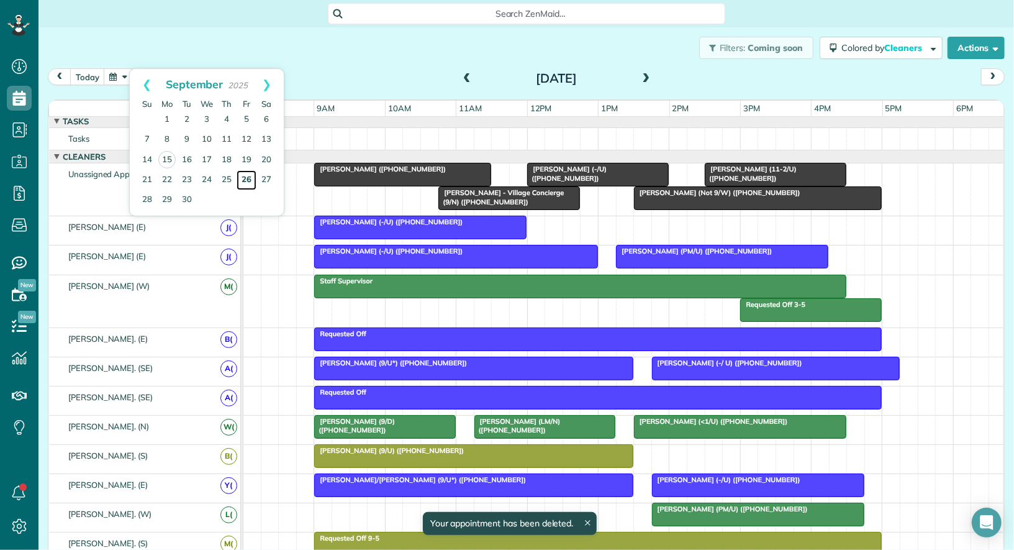
click at [248, 176] on link "26" at bounding box center [247, 180] width 20 height 20
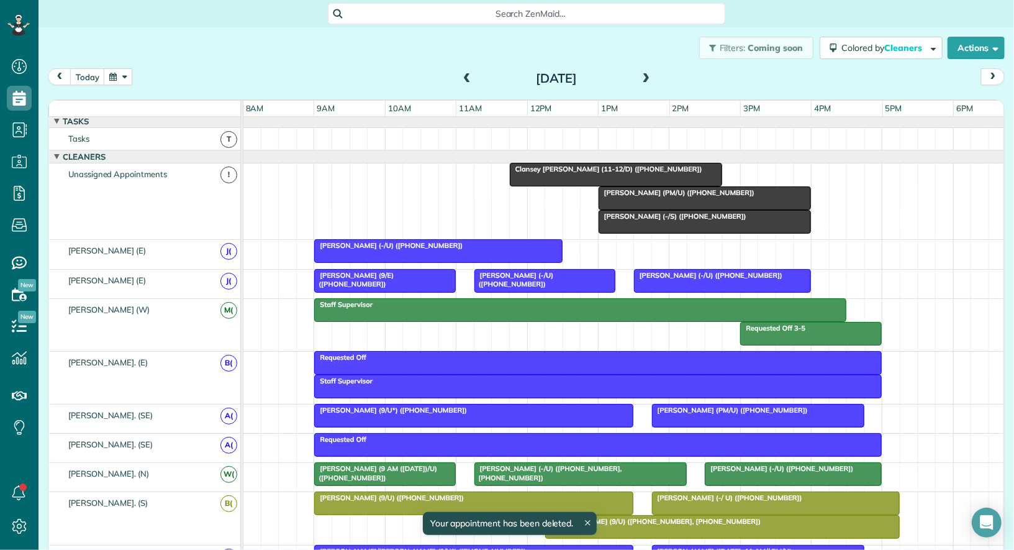
click at [504, 385] on div at bounding box center [598, 386] width 566 height 22
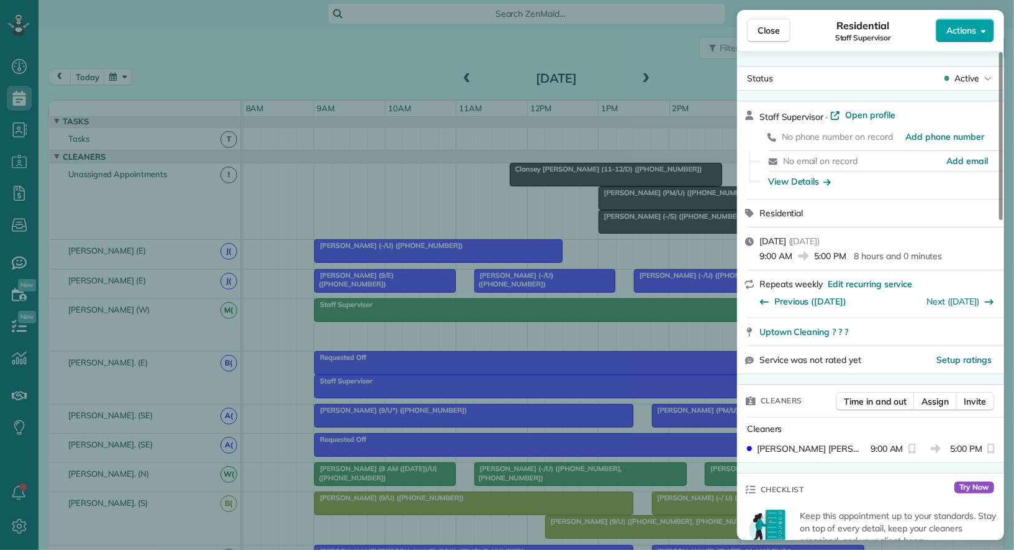
click at [971, 37] on button "Actions" at bounding box center [965, 31] width 58 height 24
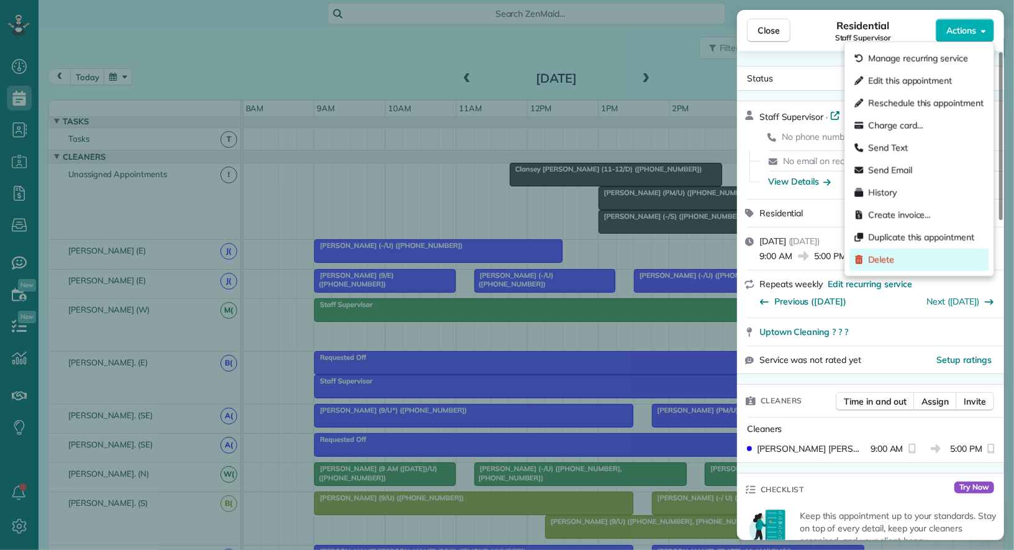
click at [945, 257] on div "Delete" at bounding box center [919, 259] width 139 height 22
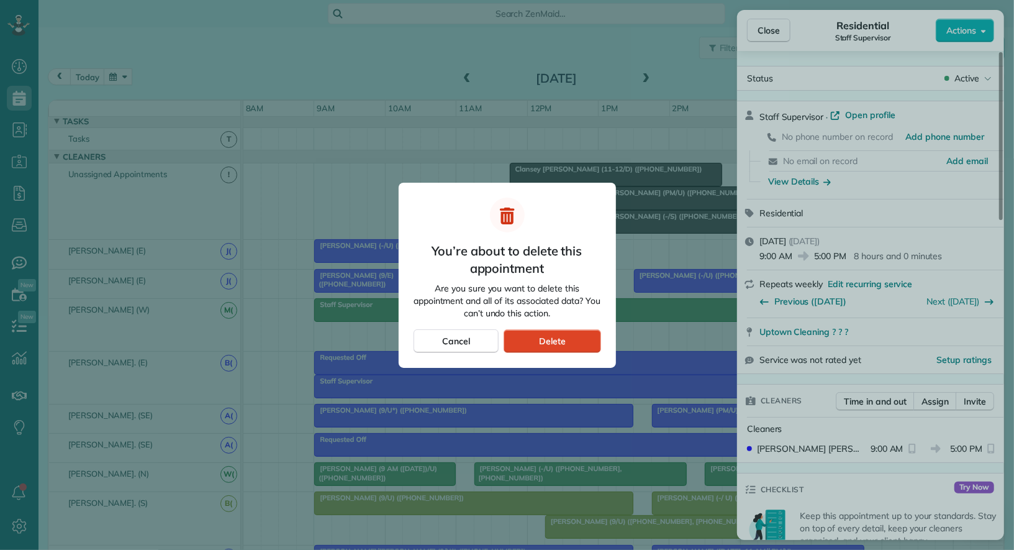
click at [557, 344] on span "Delete" at bounding box center [552, 341] width 27 height 12
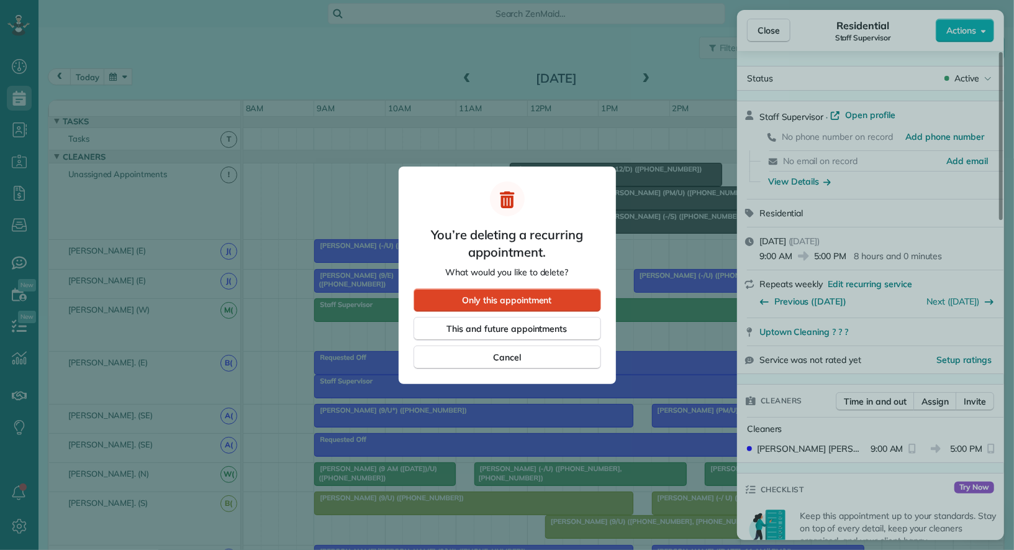
click at [537, 302] on span "Only this appointment" at bounding box center [506, 300] width 89 height 12
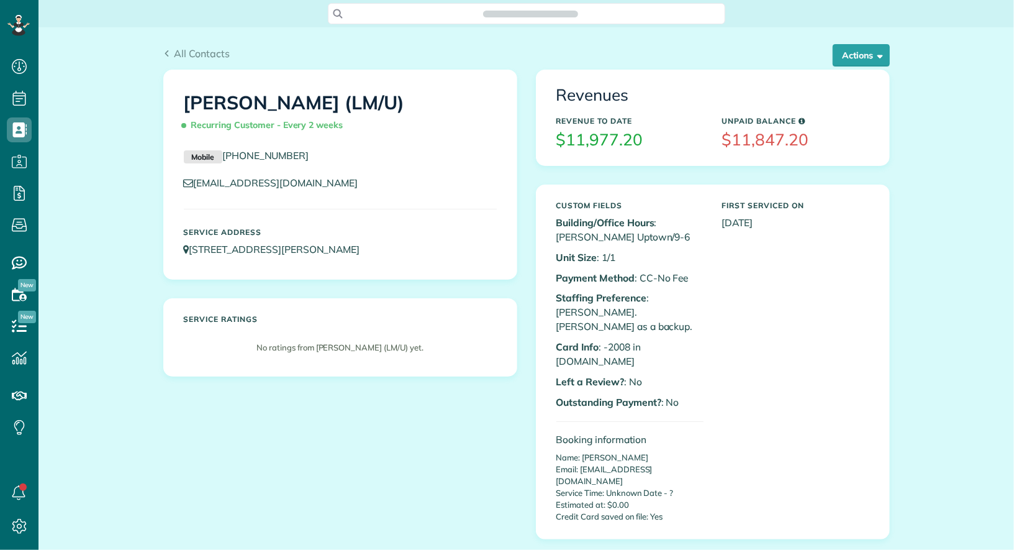
scroll to position [5, 5]
click at [873, 53] on button "Actions" at bounding box center [861, 55] width 57 height 22
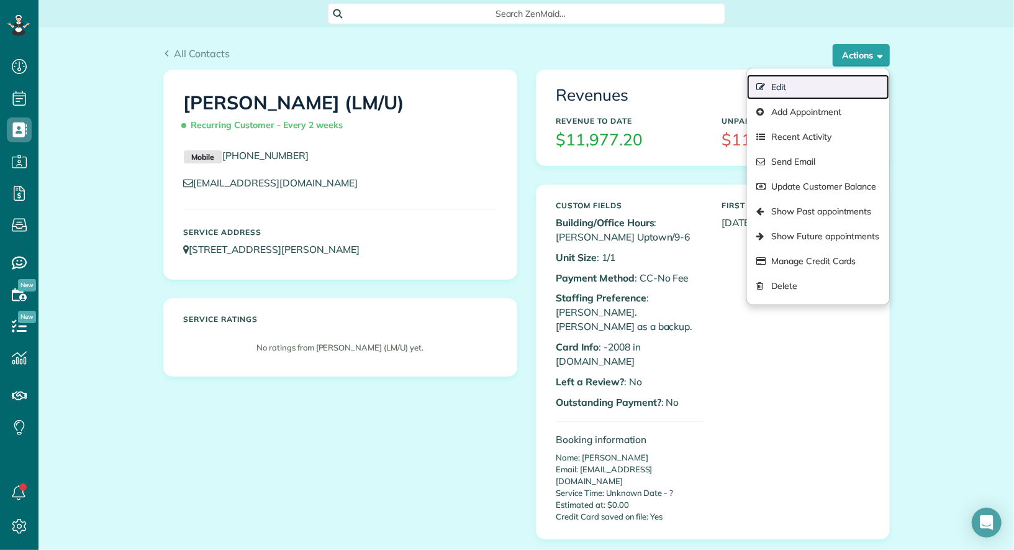
click at [840, 83] on link "Edit" at bounding box center [818, 87] width 142 height 25
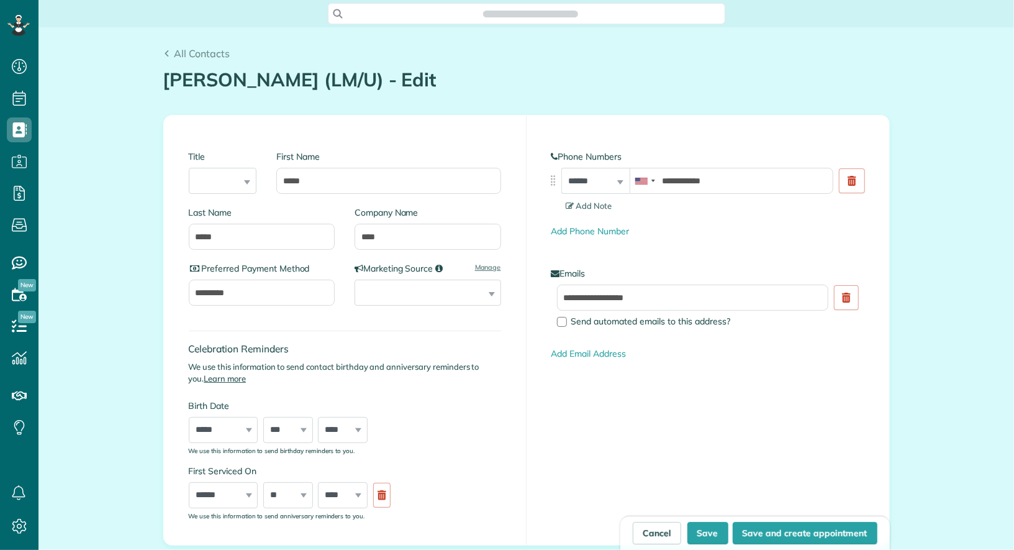
type input "**********"
click at [411, 239] on input "****" at bounding box center [428, 237] width 147 height 26
type input "*****"
click at [704, 526] on button "Save" at bounding box center [708, 533] width 41 height 22
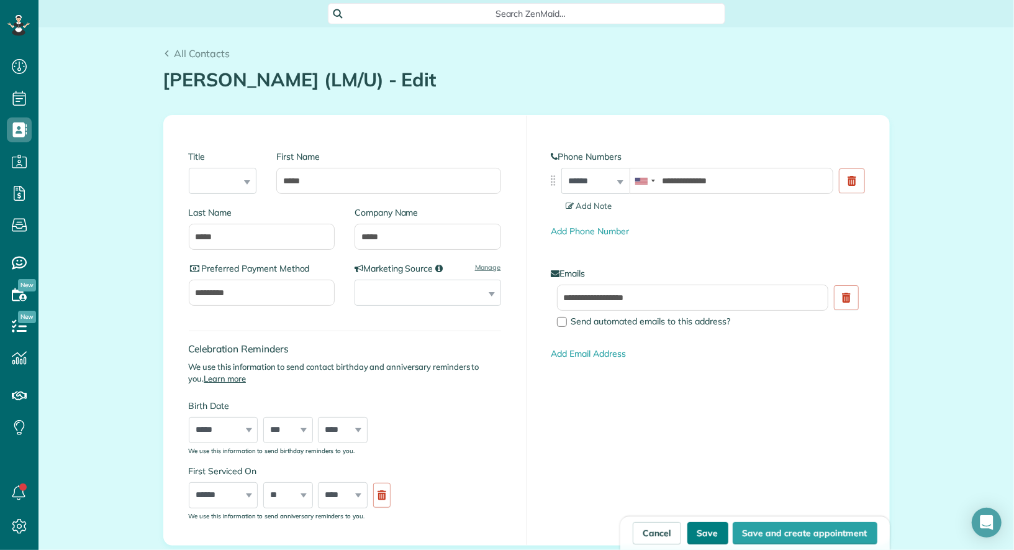
type input "**********"
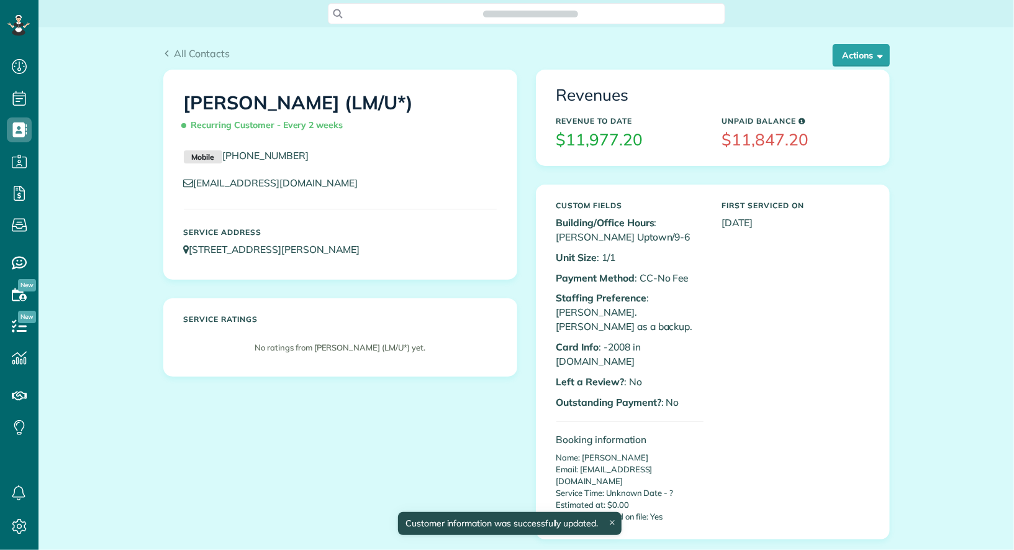
scroll to position [5, 5]
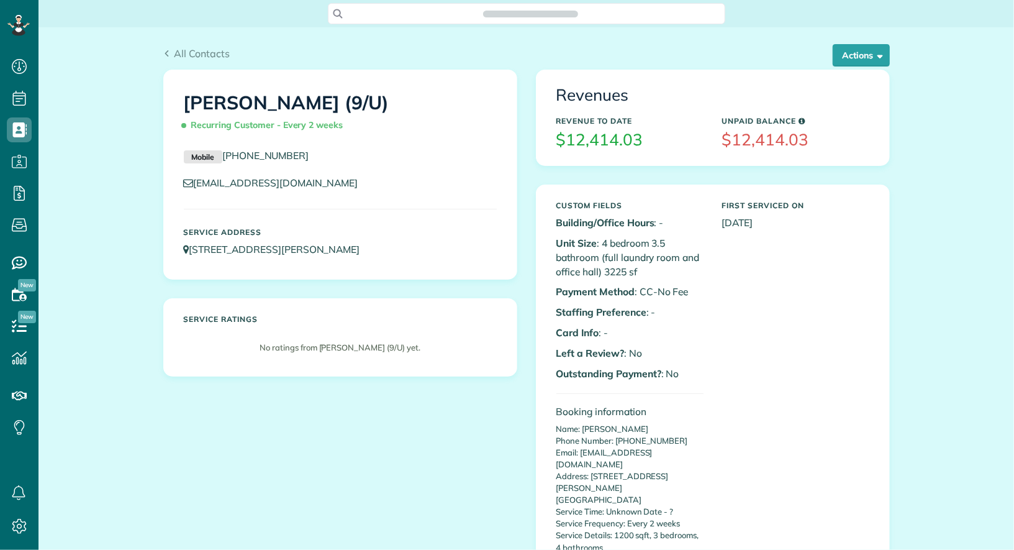
scroll to position [5, 5]
click at [875, 48] on button "Actions" at bounding box center [861, 55] width 57 height 22
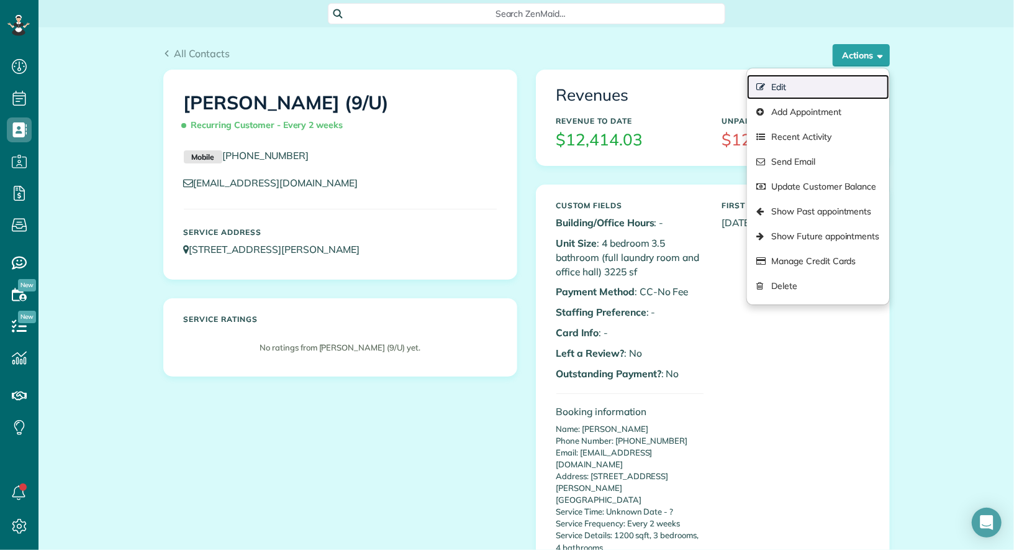
click at [835, 78] on link "Edit" at bounding box center [818, 87] width 142 height 25
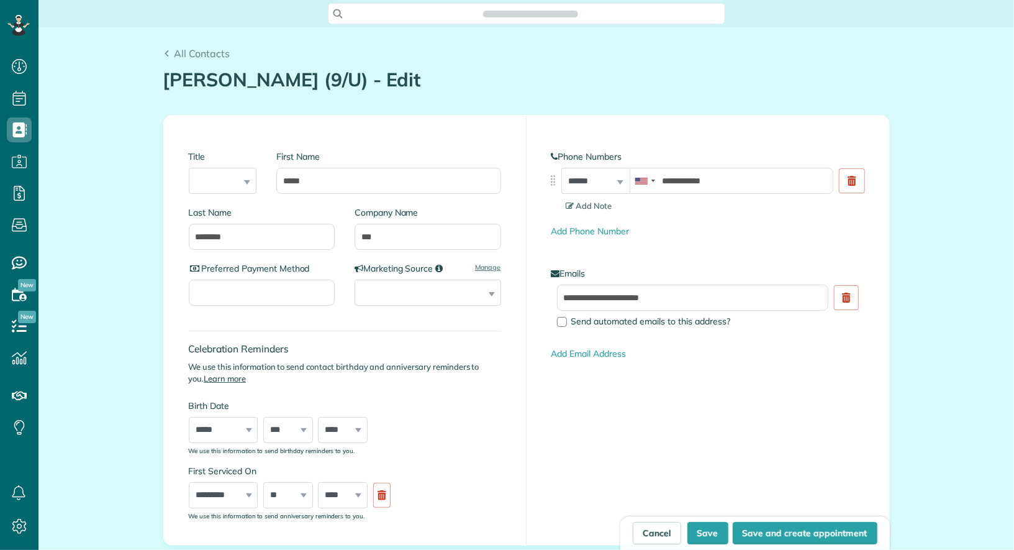
scroll to position [550, 38]
type input "**********"
click at [447, 234] on input "***" at bounding box center [428, 237] width 147 height 26
type input "****"
click at [706, 530] on button "Save" at bounding box center [708, 533] width 41 height 22
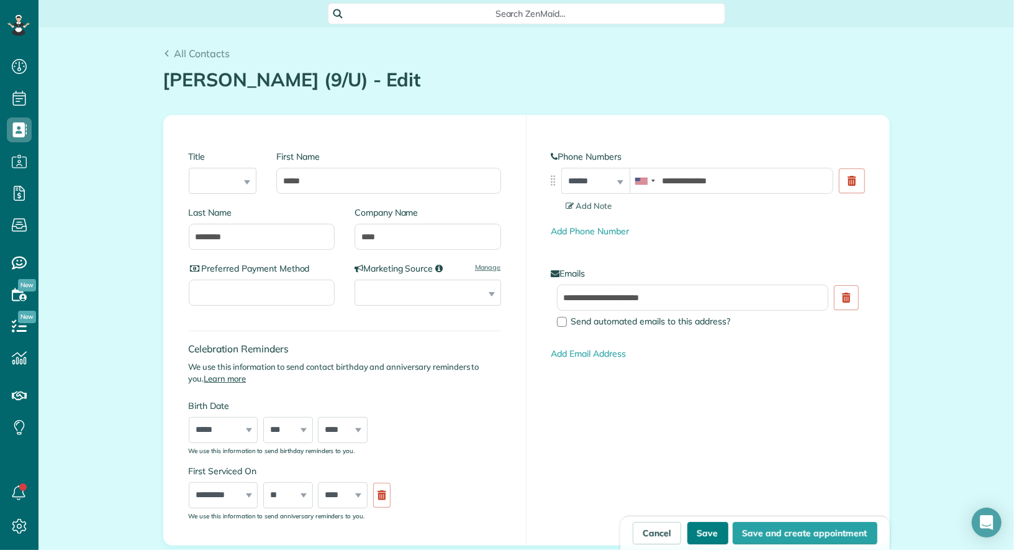
type input "**********"
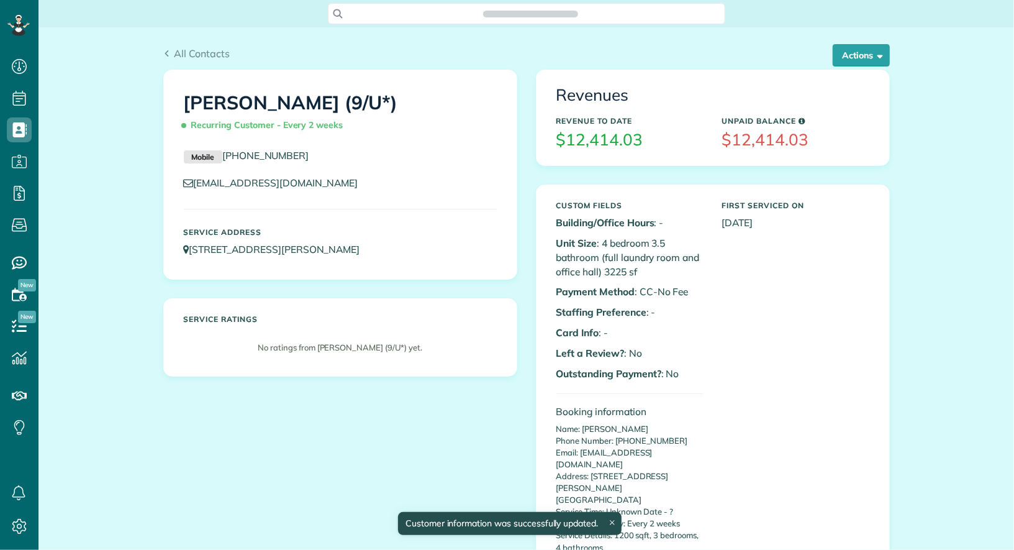
scroll to position [5, 5]
